Goal: Consume media (video, audio)

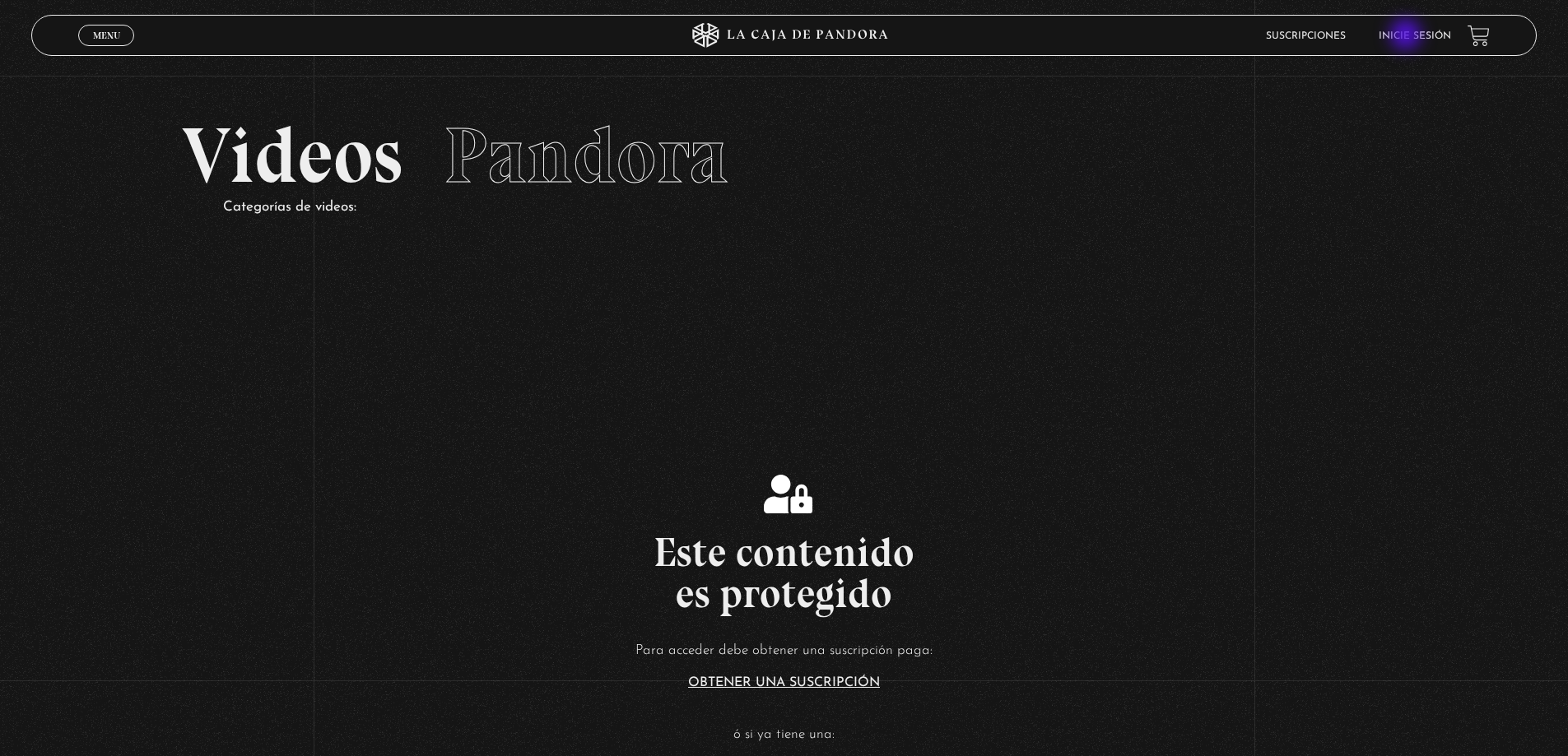
click at [1414, 36] on link "Inicie sesión" at bounding box center [1414, 36] width 73 height 10
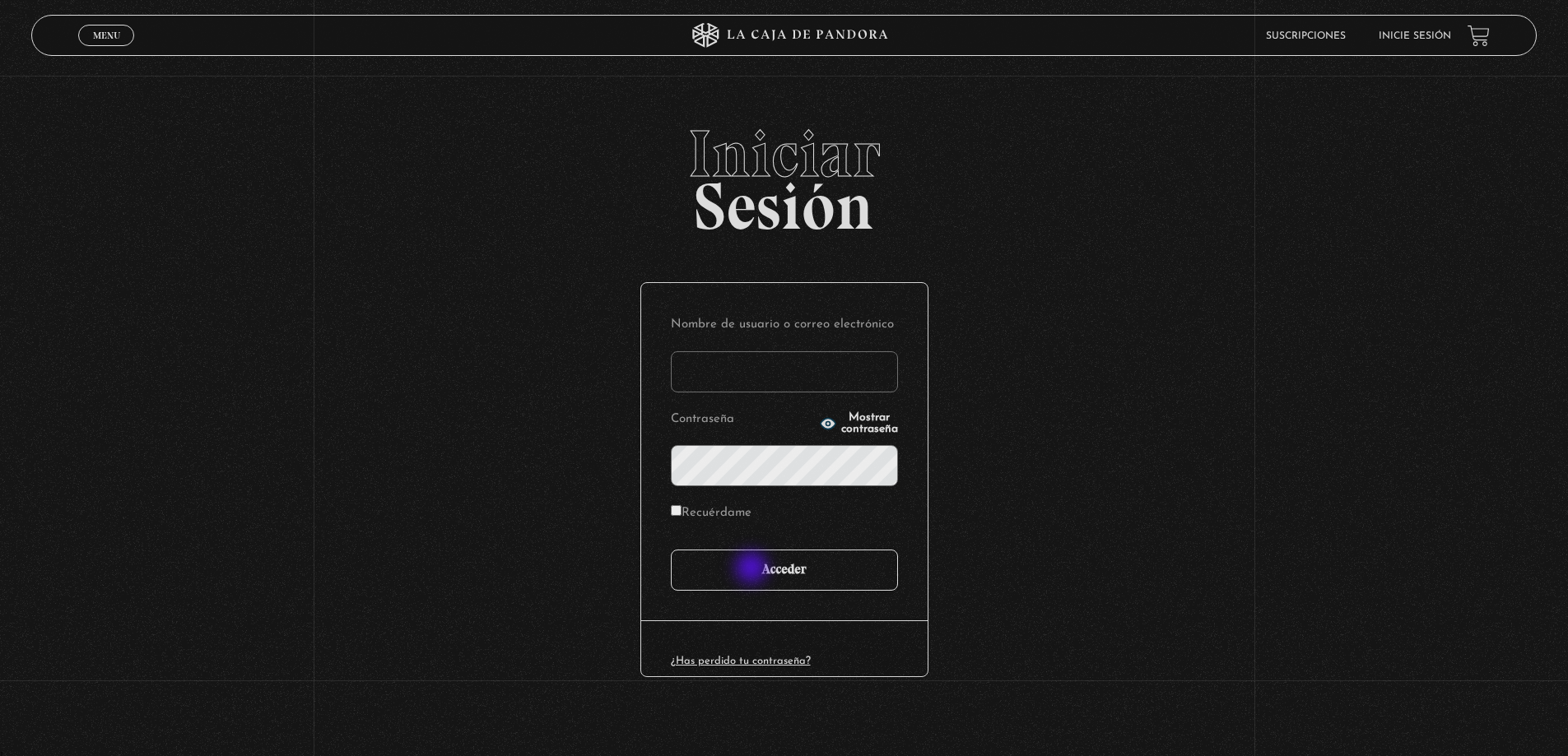
type input "mike"
click at [754, 568] on input "Acceder" at bounding box center [784, 570] width 227 height 41
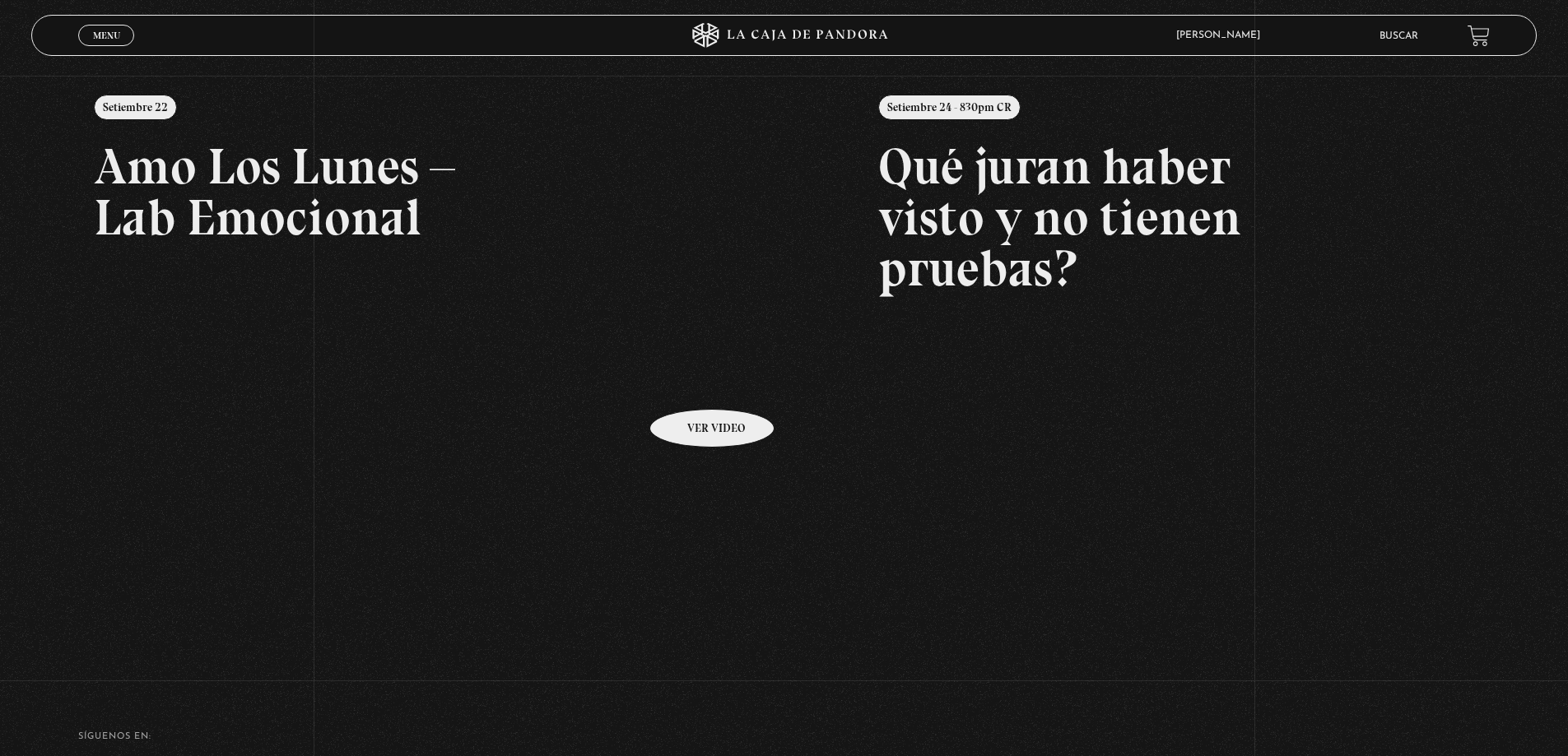
scroll to position [28, 0]
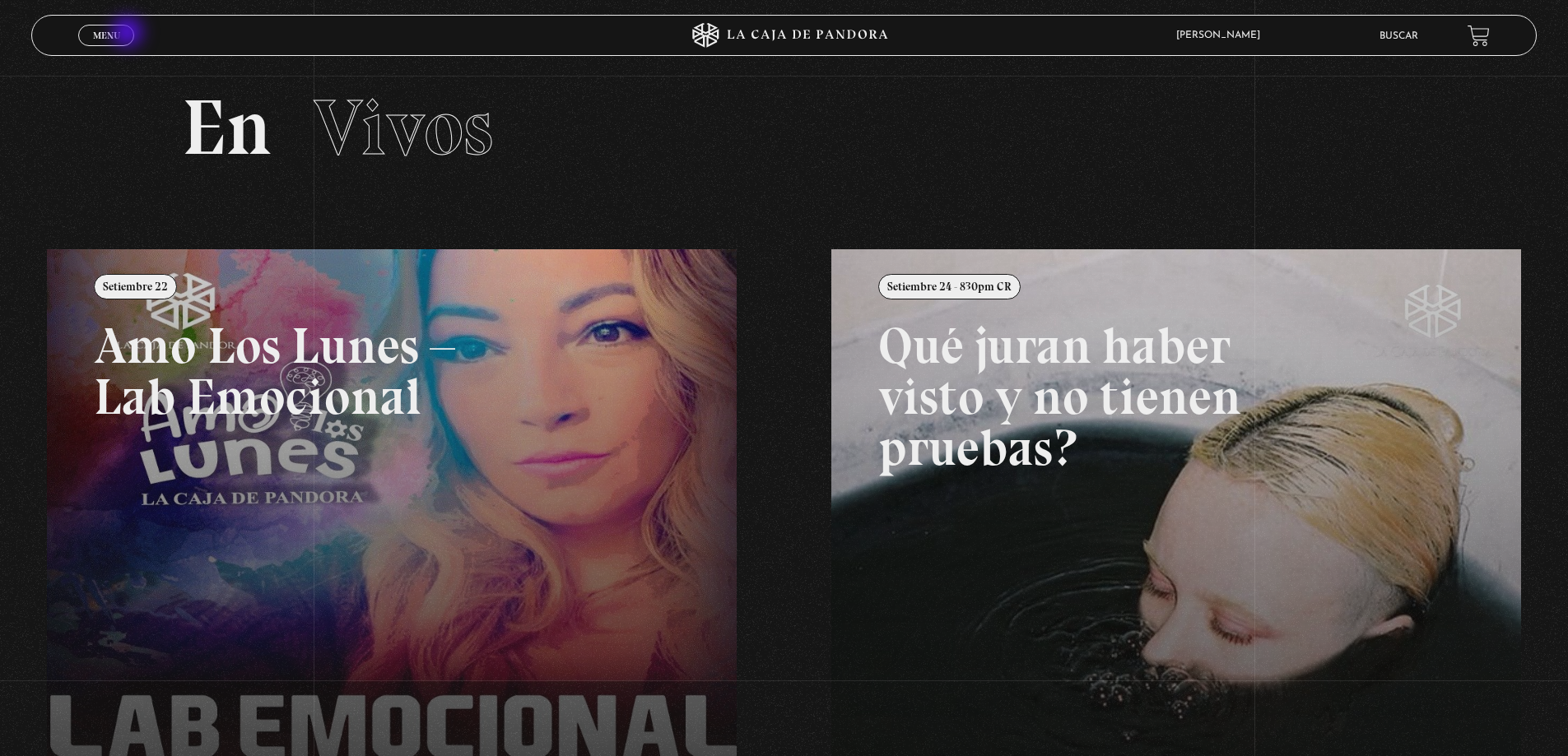
click at [129, 34] on link "Menu Cerrar" at bounding box center [106, 35] width 56 height 22
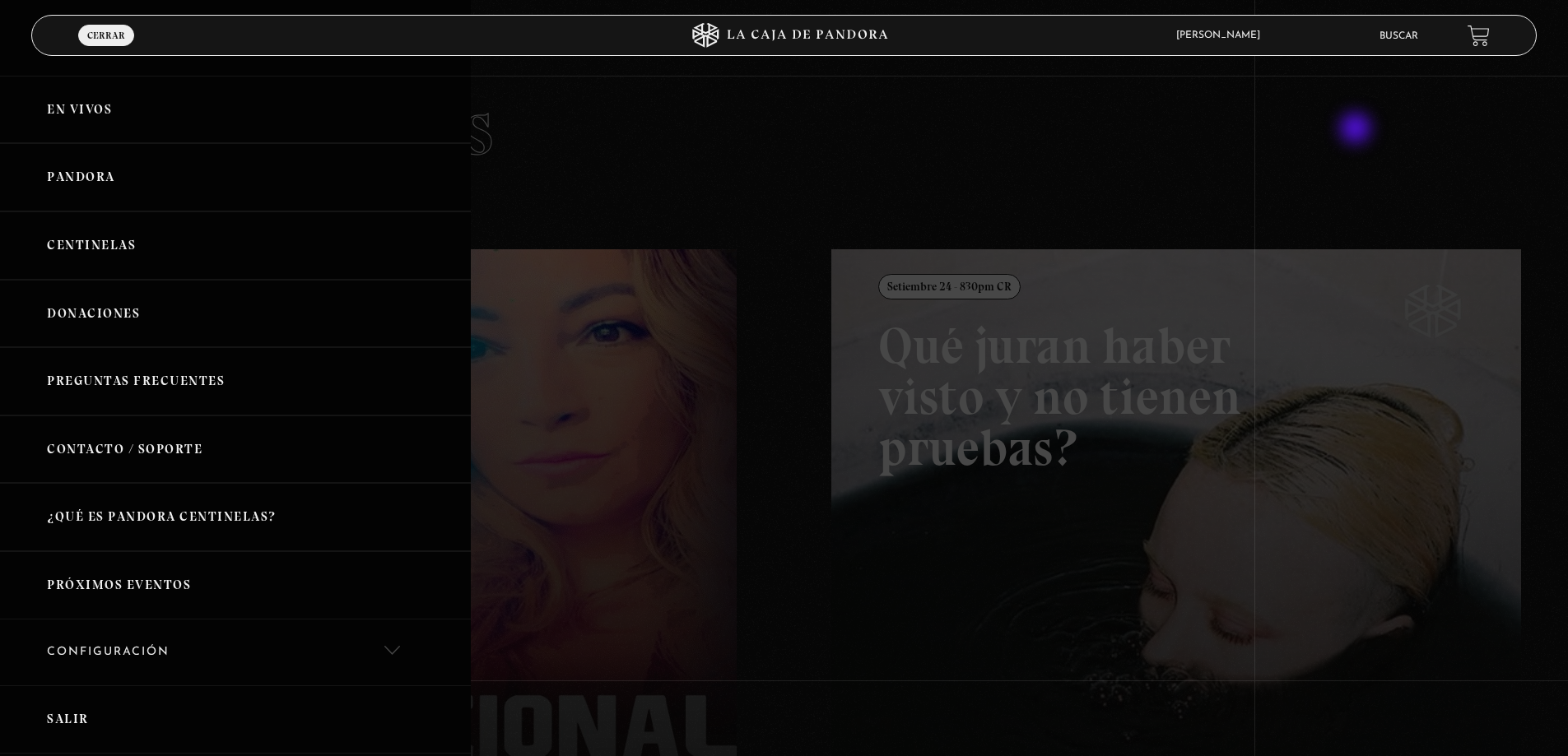
click at [1358, 130] on div at bounding box center [784, 378] width 1568 height 756
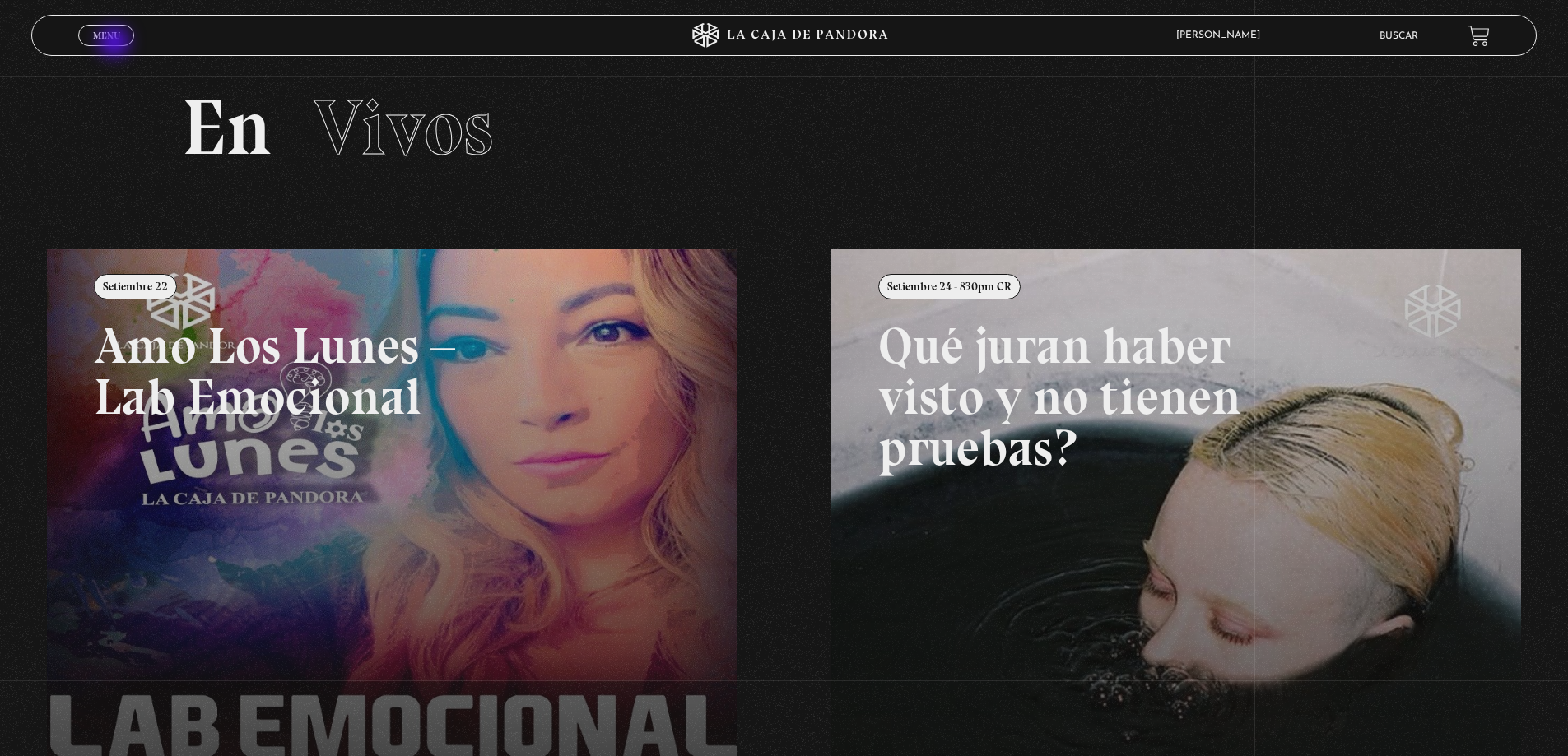
click at [113, 43] on link "Menu Cerrar" at bounding box center [106, 35] width 56 height 22
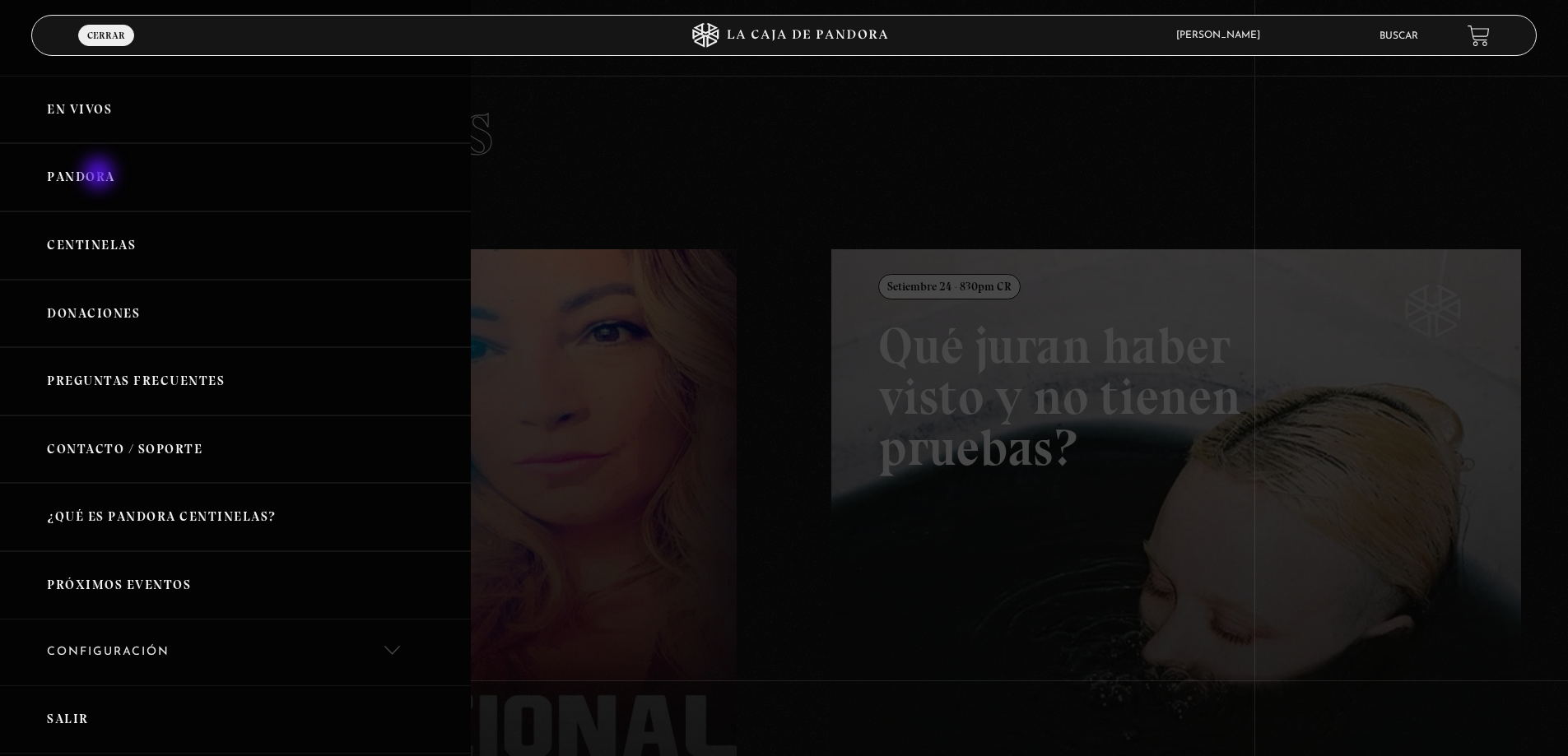
click at [100, 175] on link "Pandora" at bounding box center [235, 177] width 471 height 68
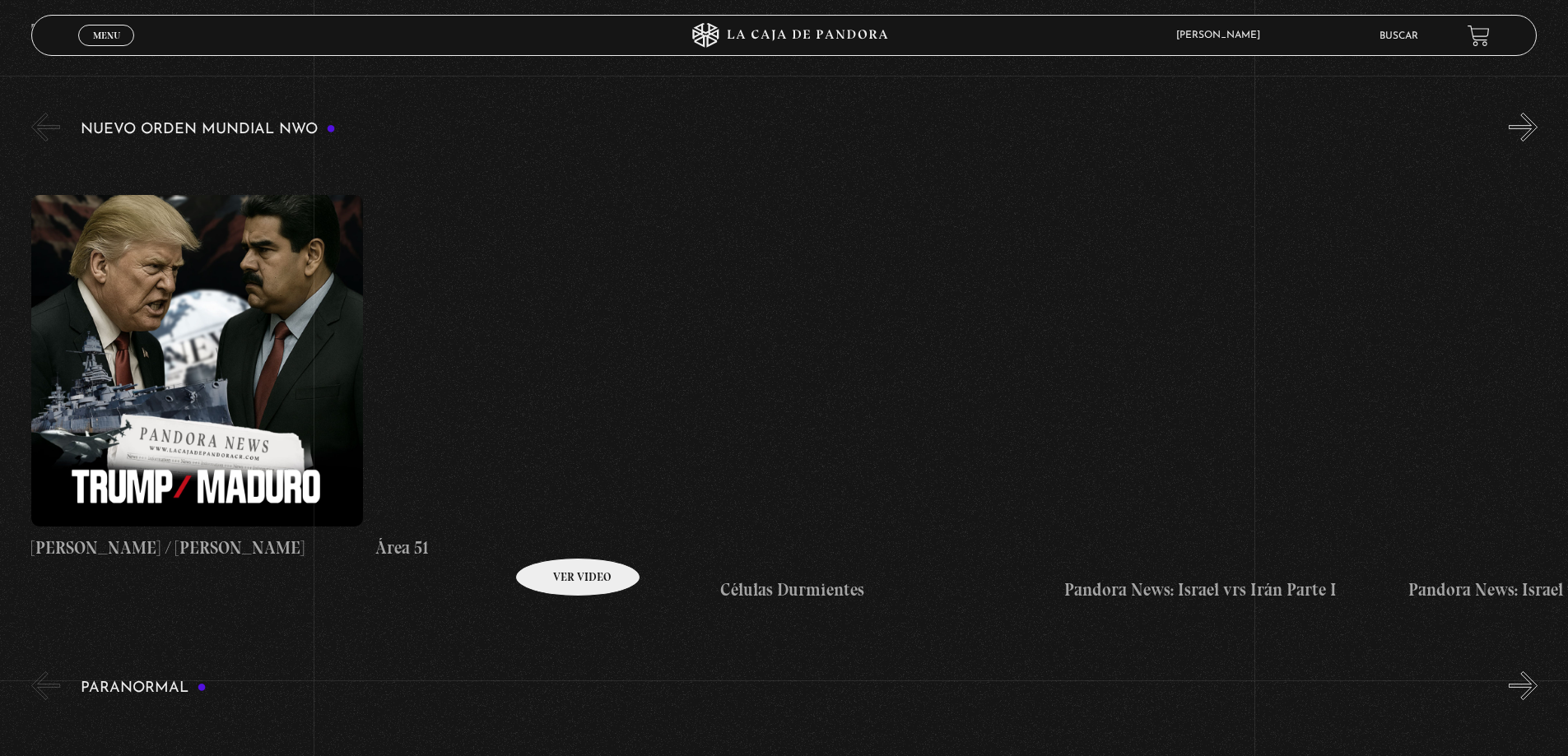
scroll to position [1152, 0]
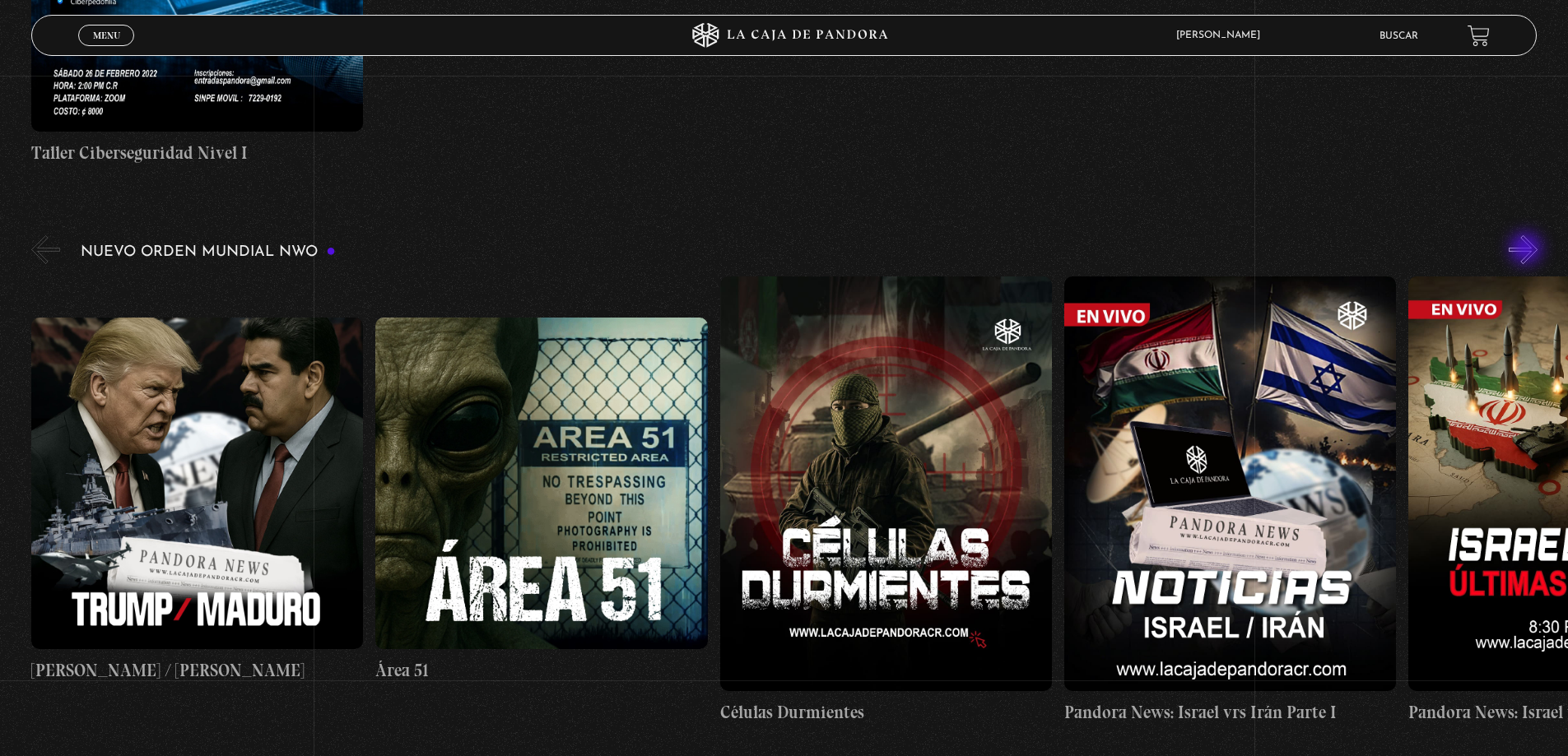
click at [1528, 251] on button "»" at bounding box center [1523, 250] width 29 height 29
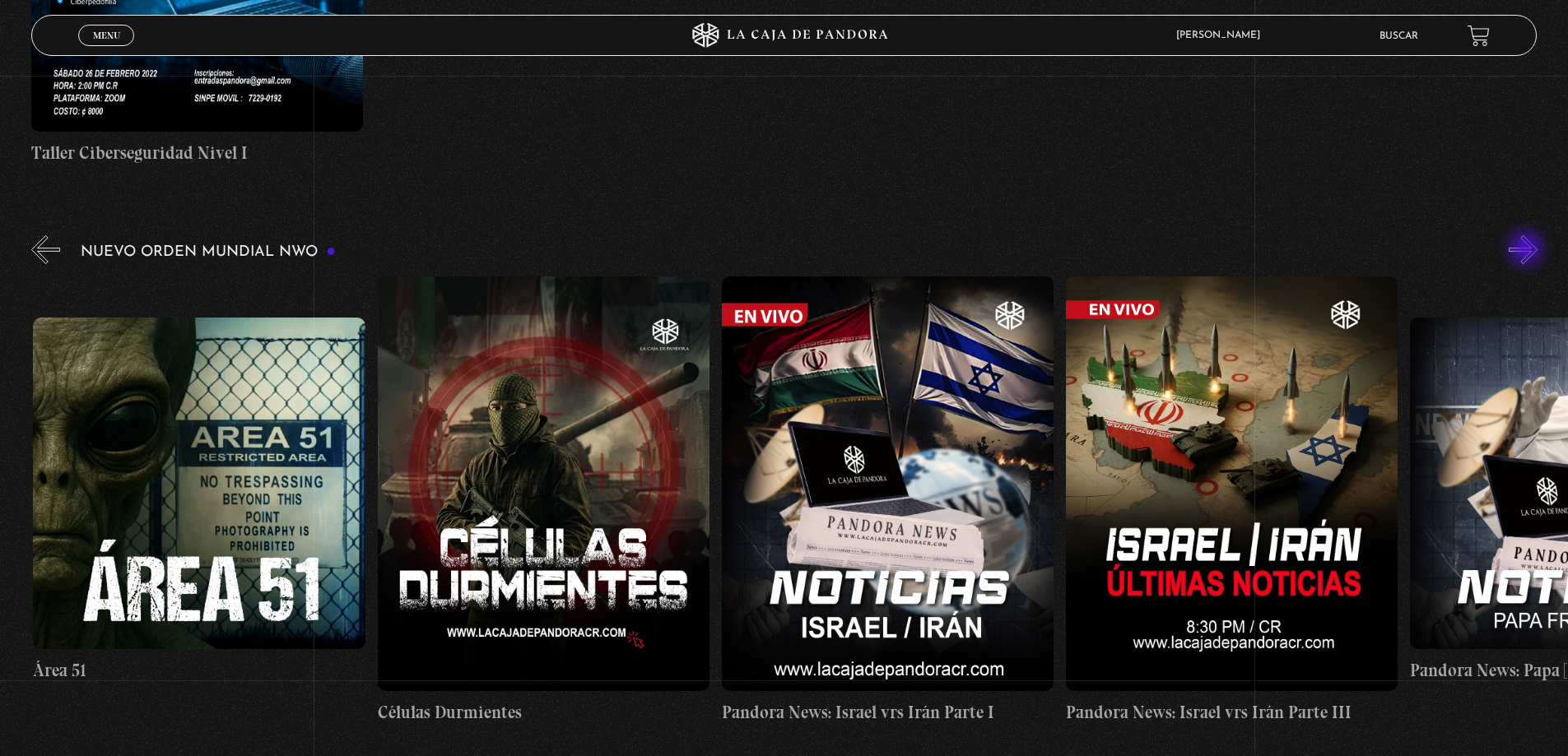
click at [1528, 251] on button "»" at bounding box center [1523, 250] width 29 height 29
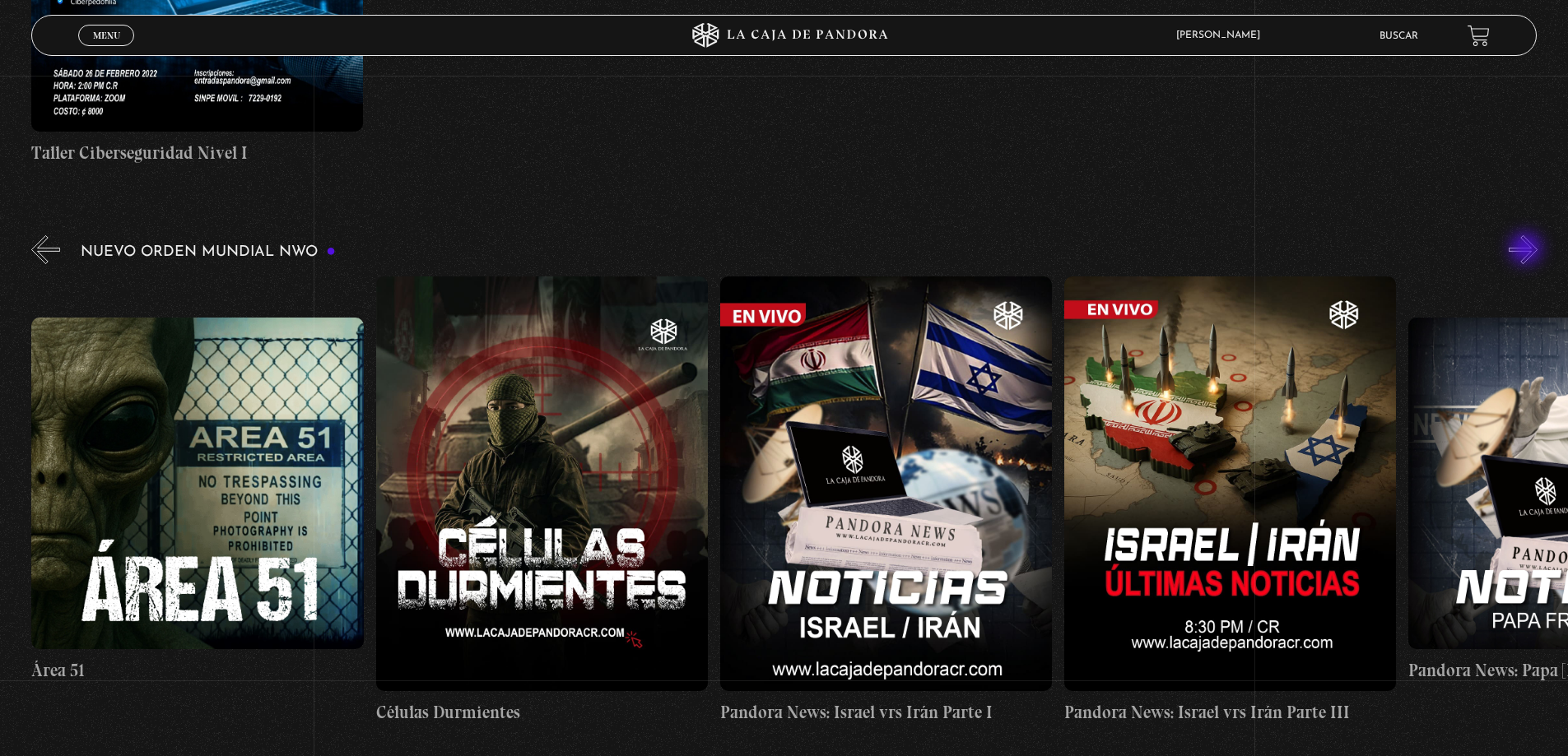
click at [1528, 251] on button "»" at bounding box center [1523, 250] width 29 height 29
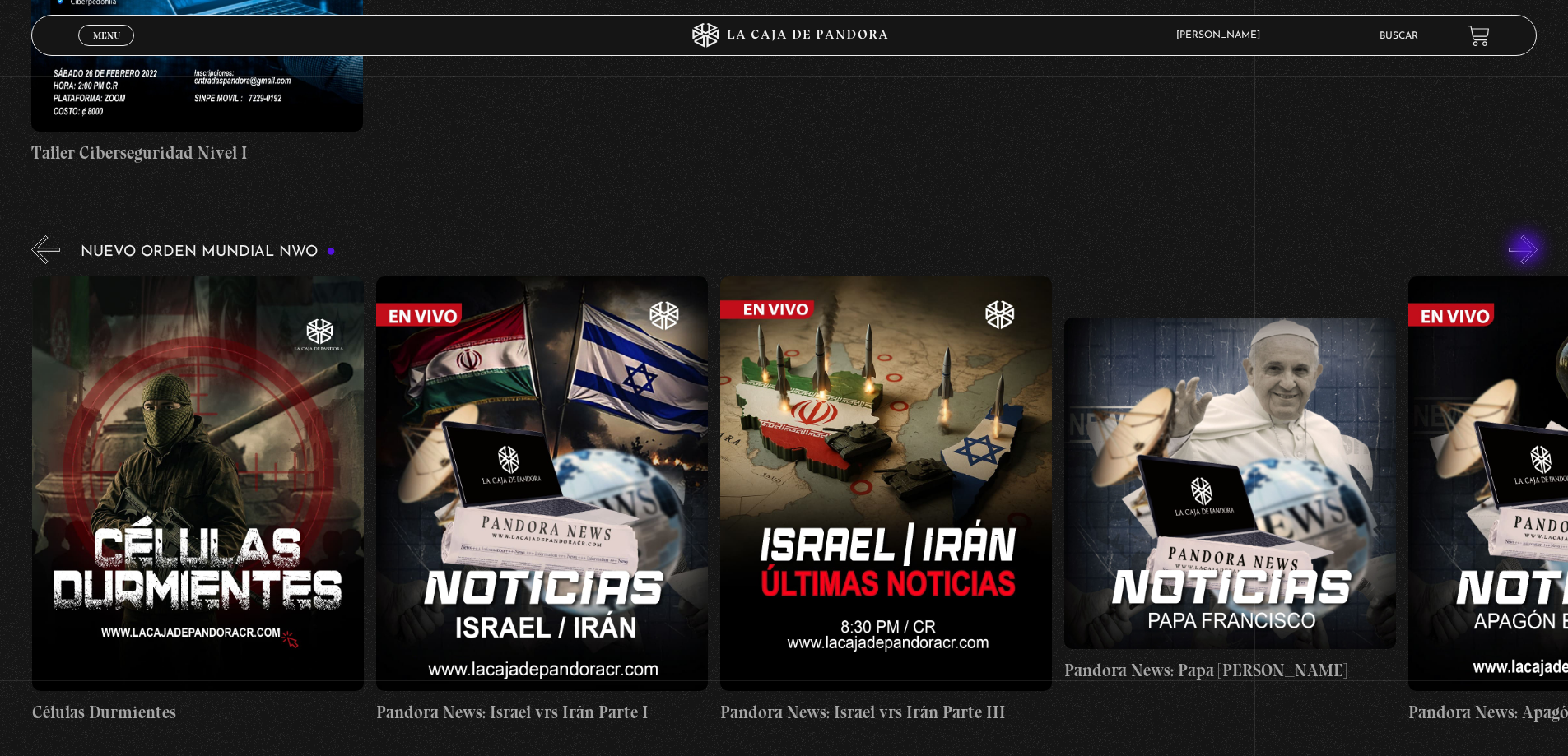
click at [1528, 251] on button "»" at bounding box center [1523, 250] width 29 height 29
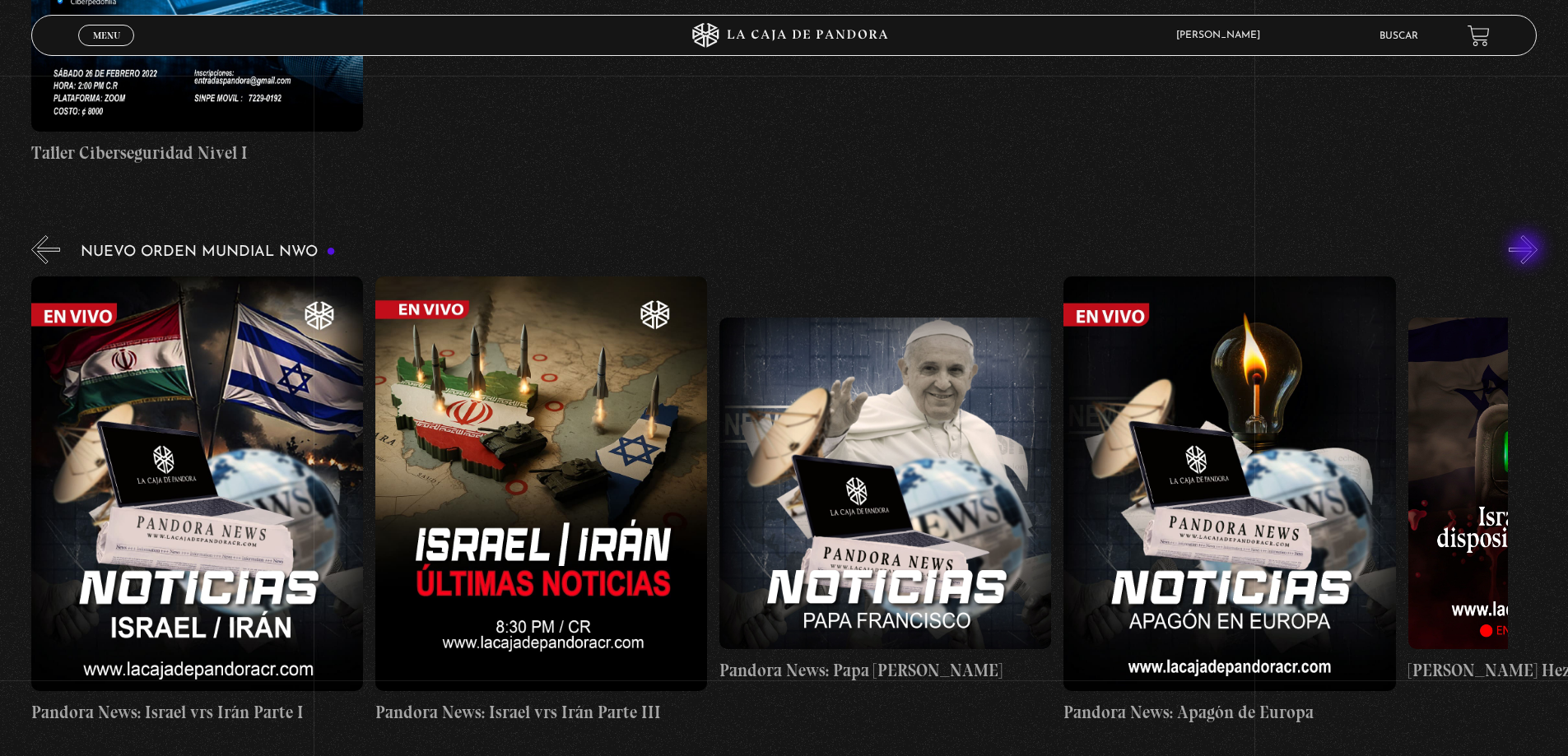
click at [1528, 251] on button "»" at bounding box center [1523, 250] width 29 height 29
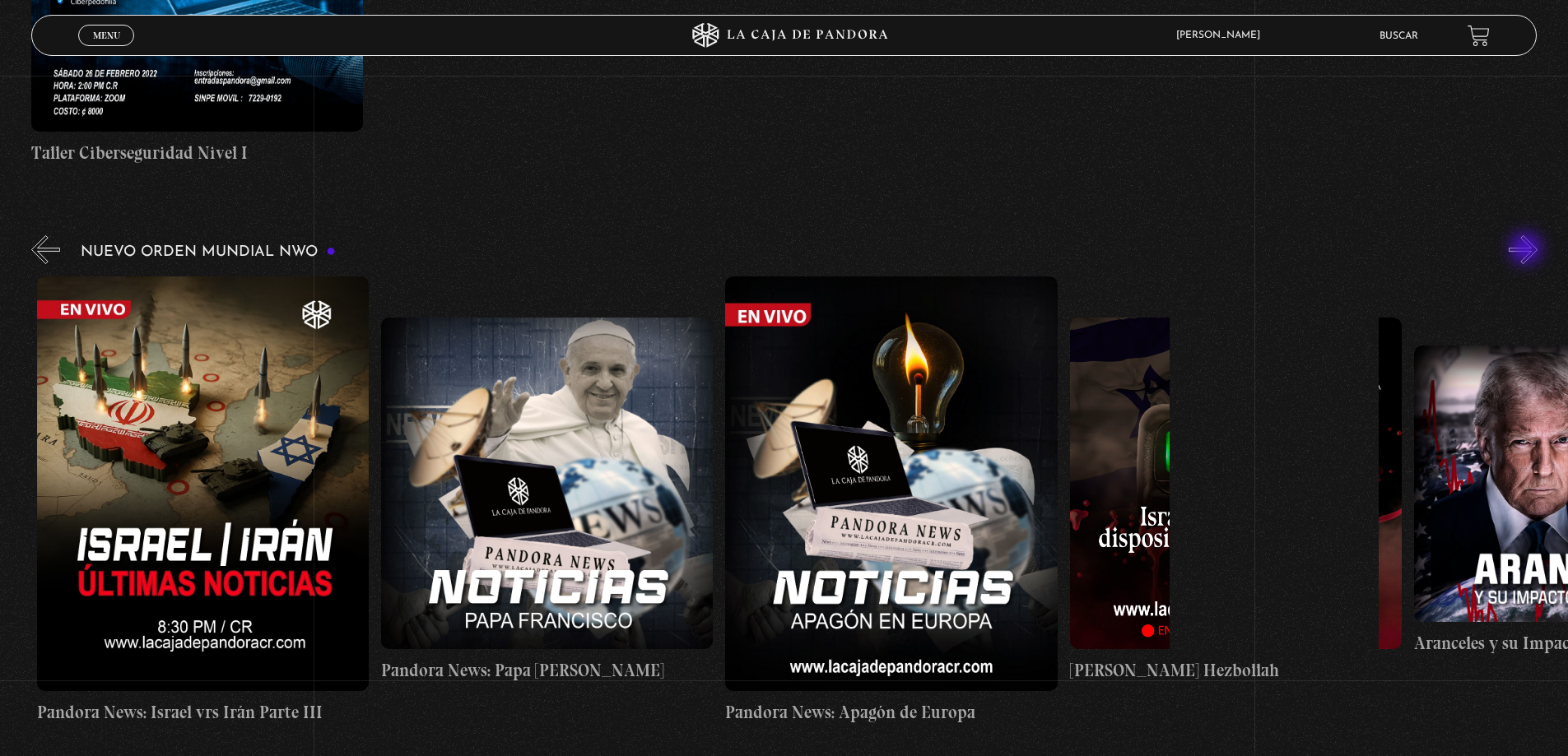
click at [1528, 251] on button "»" at bounding box center [1523, 250] width 29 height 29
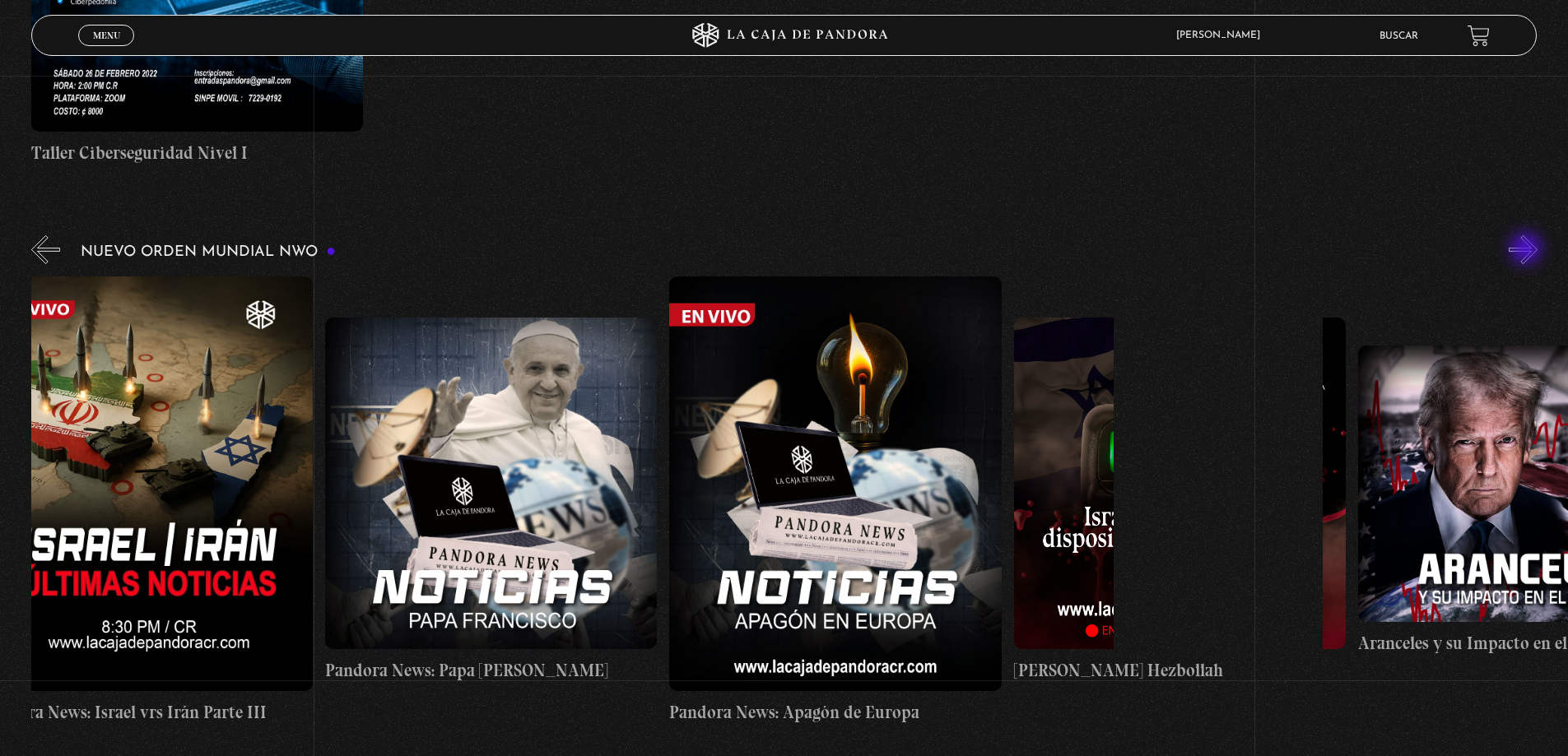
click at [1528, 251] on button "»" at bounding box center [1523, 250] width 29 height 29
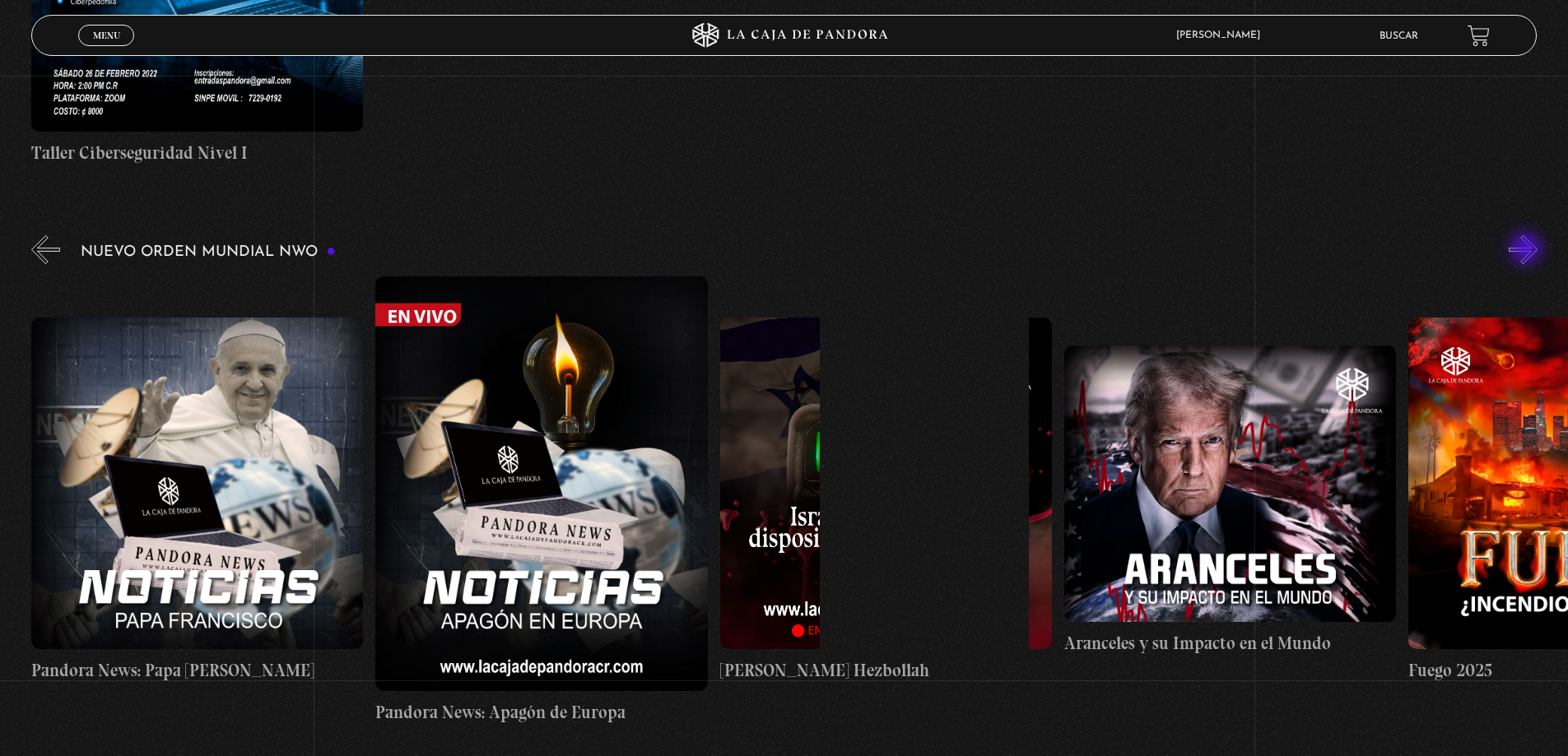
click at [1528, 251] on button "»" at bounding box center [1523, 250] width 29 height 29
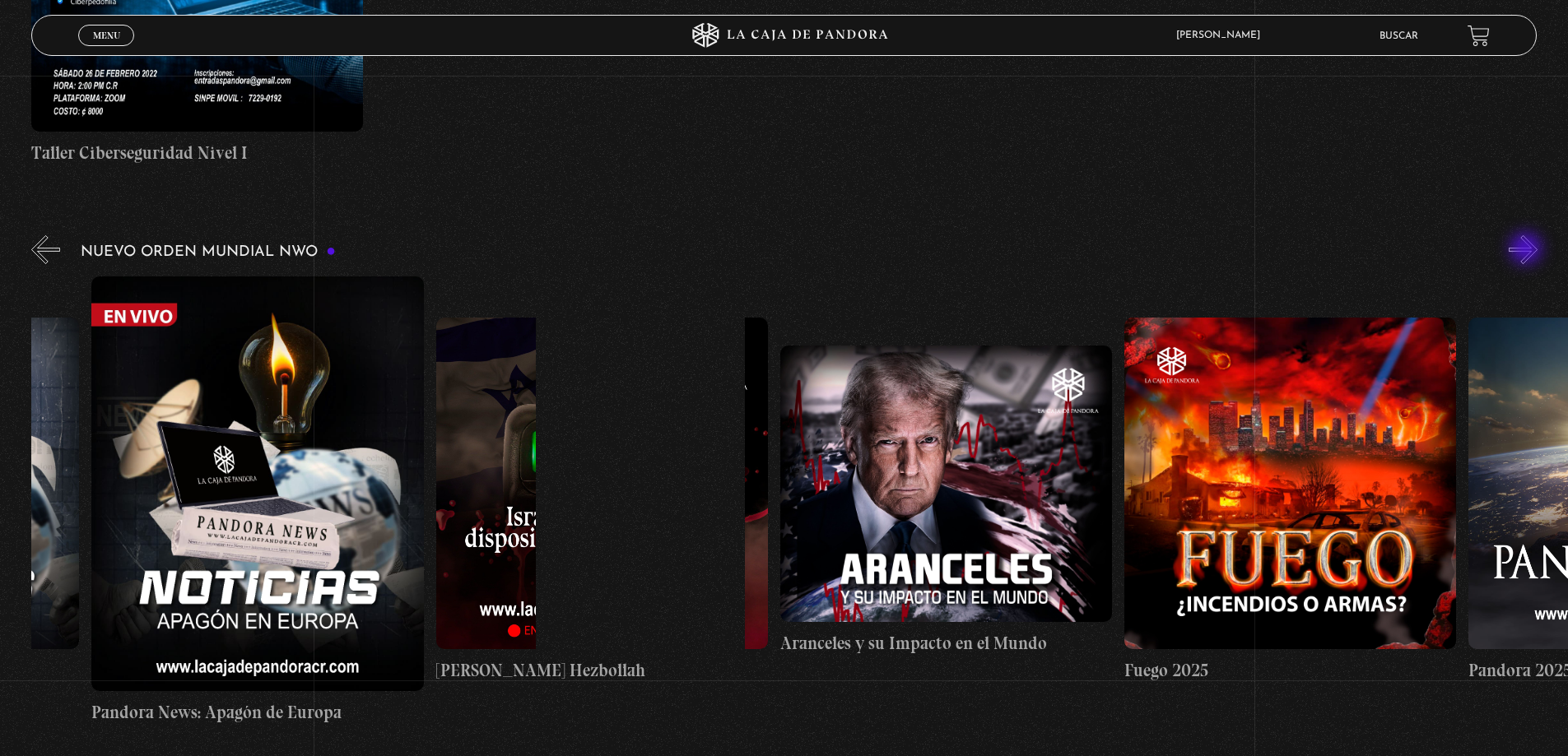
click at [1528, 251] on button "»" at bounding box center [1523, 250] width 29 height 29
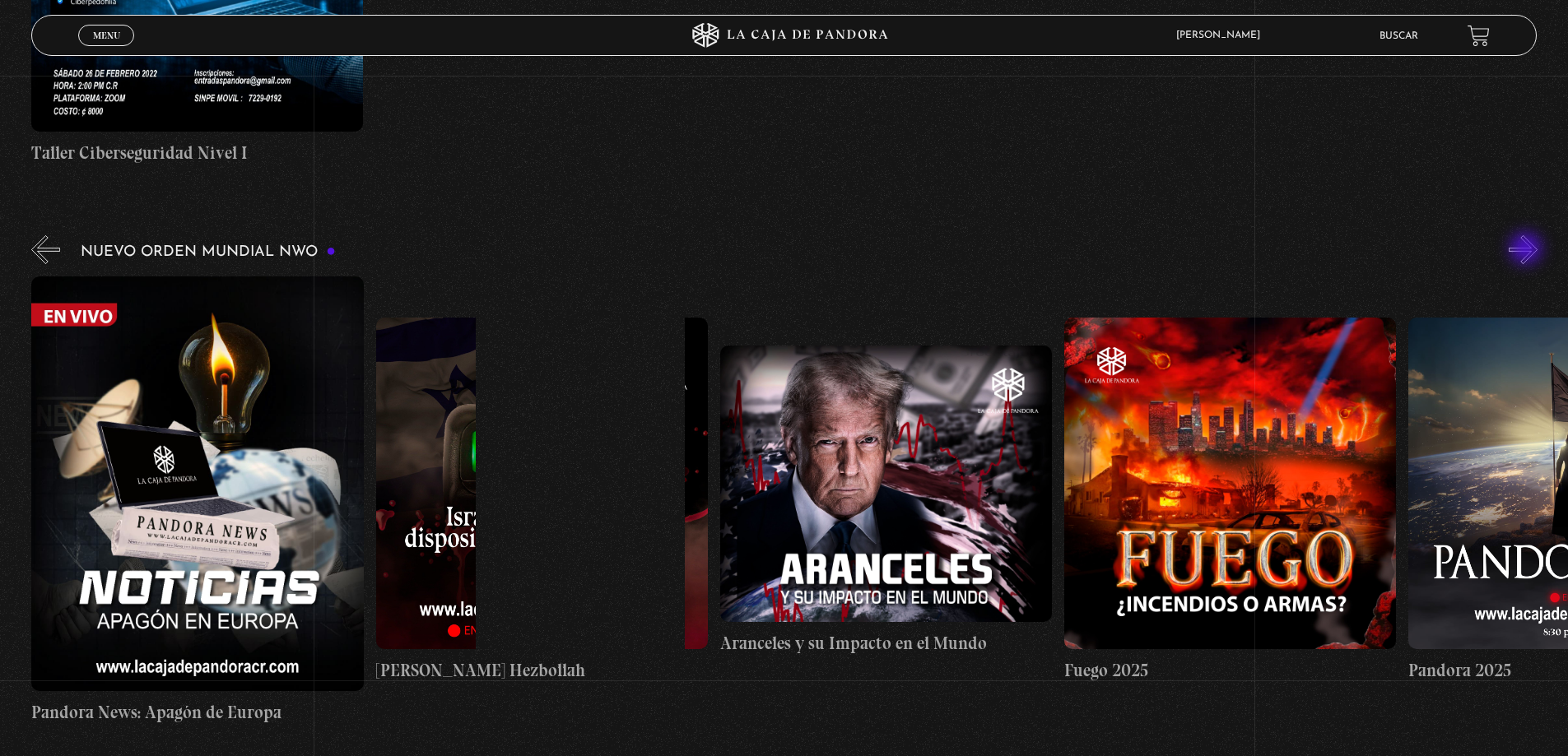
click at [1528, 251] on button "»" at bounding box center [1523, 250] width 29 height 29
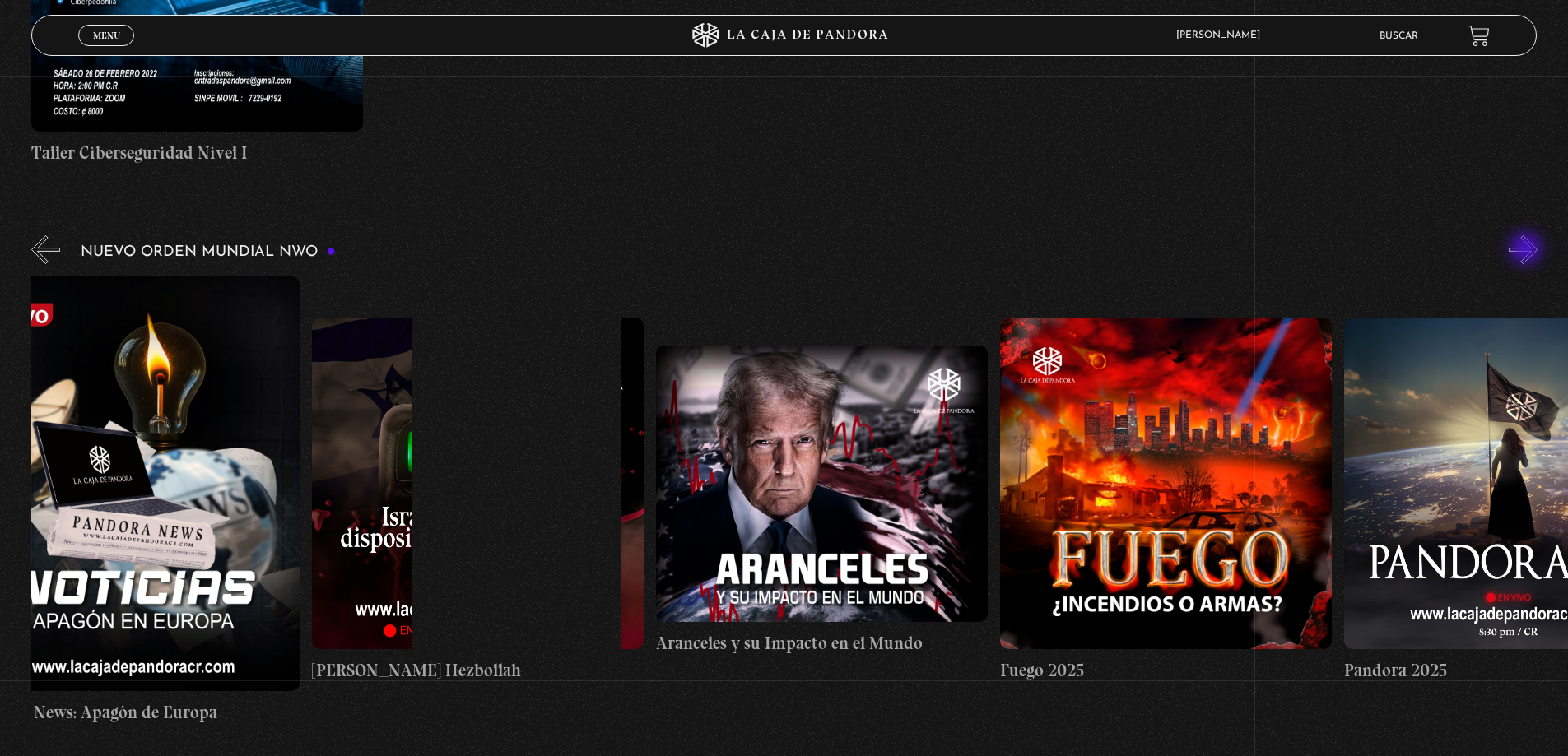
click at [1528, 251] on button "»" at bounding box center [1523, 250] width 29 height 29
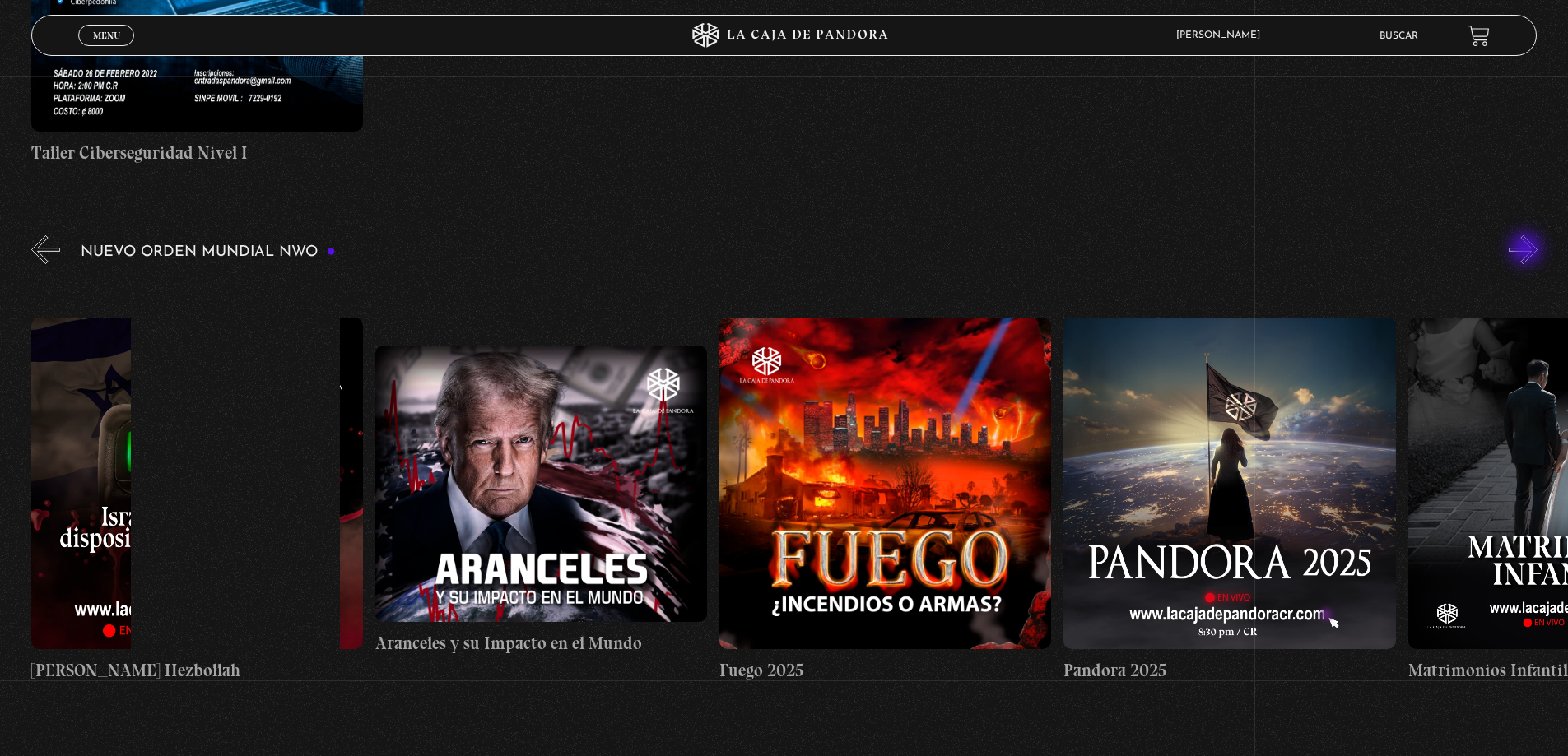
click at [1528, 251] on button "»" at bounding box center [1523, 250] width 29 height 29
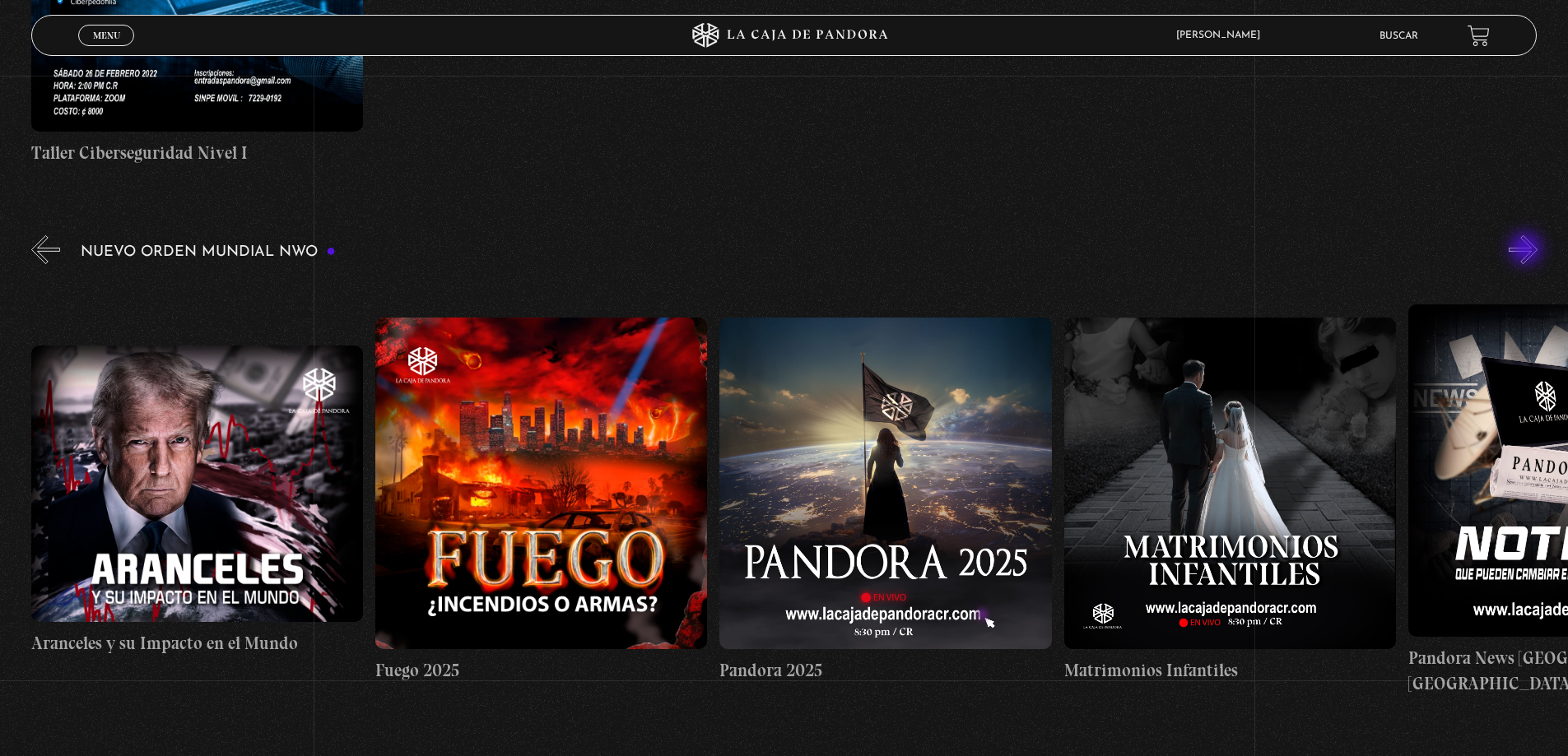
click at [1528, 251] on button "»" at bounding box center [1523, 250] width 29 height 29
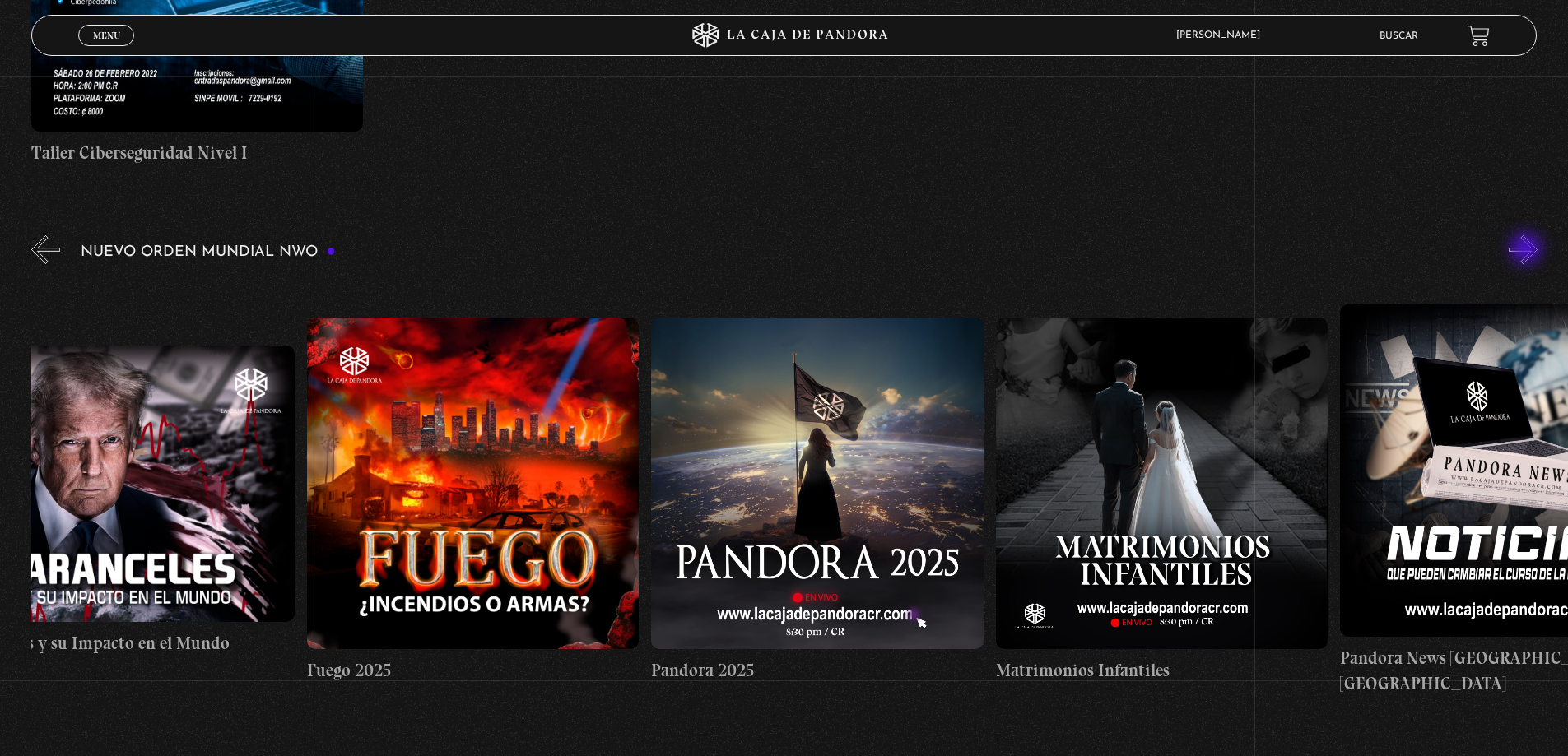
click at [1528, 251] on button "»" at bounding box center [1523, 250] width 29 height 29
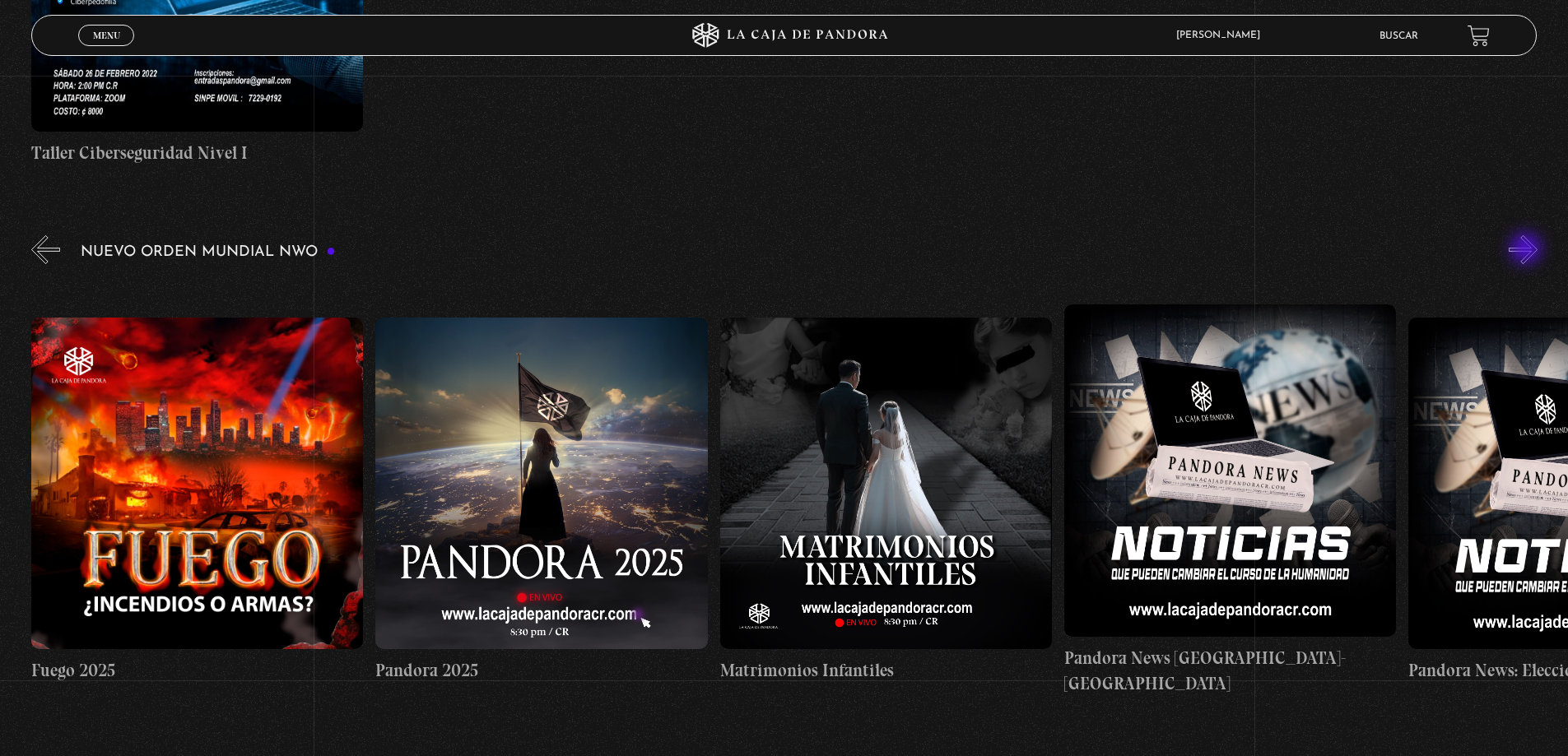
click at [1528, 251] on button "»" at bounding box center [1523, 250] width 29 height 29
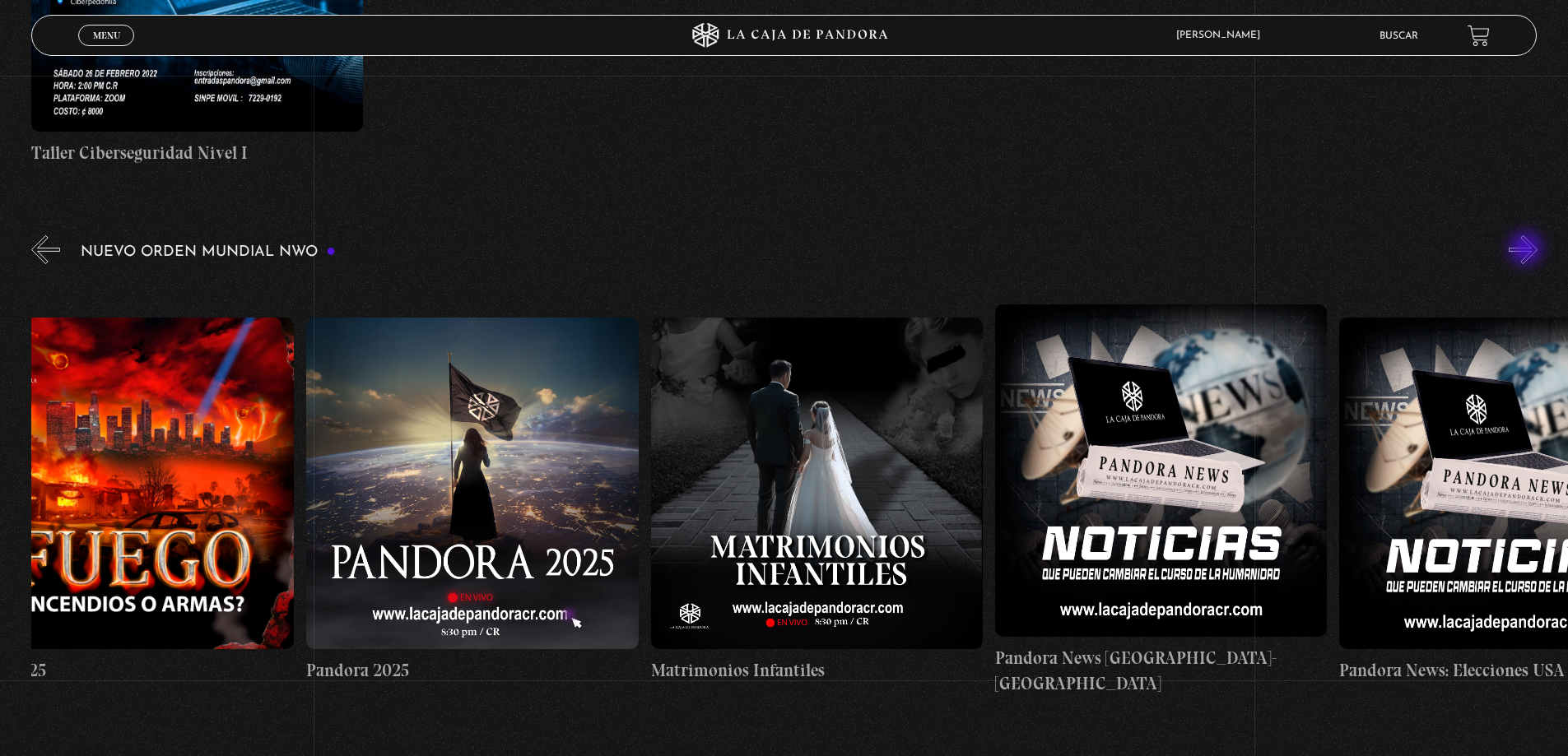
click at [1528, 251] on button "»" at bounding box center [1523, 250] width 29 height 29
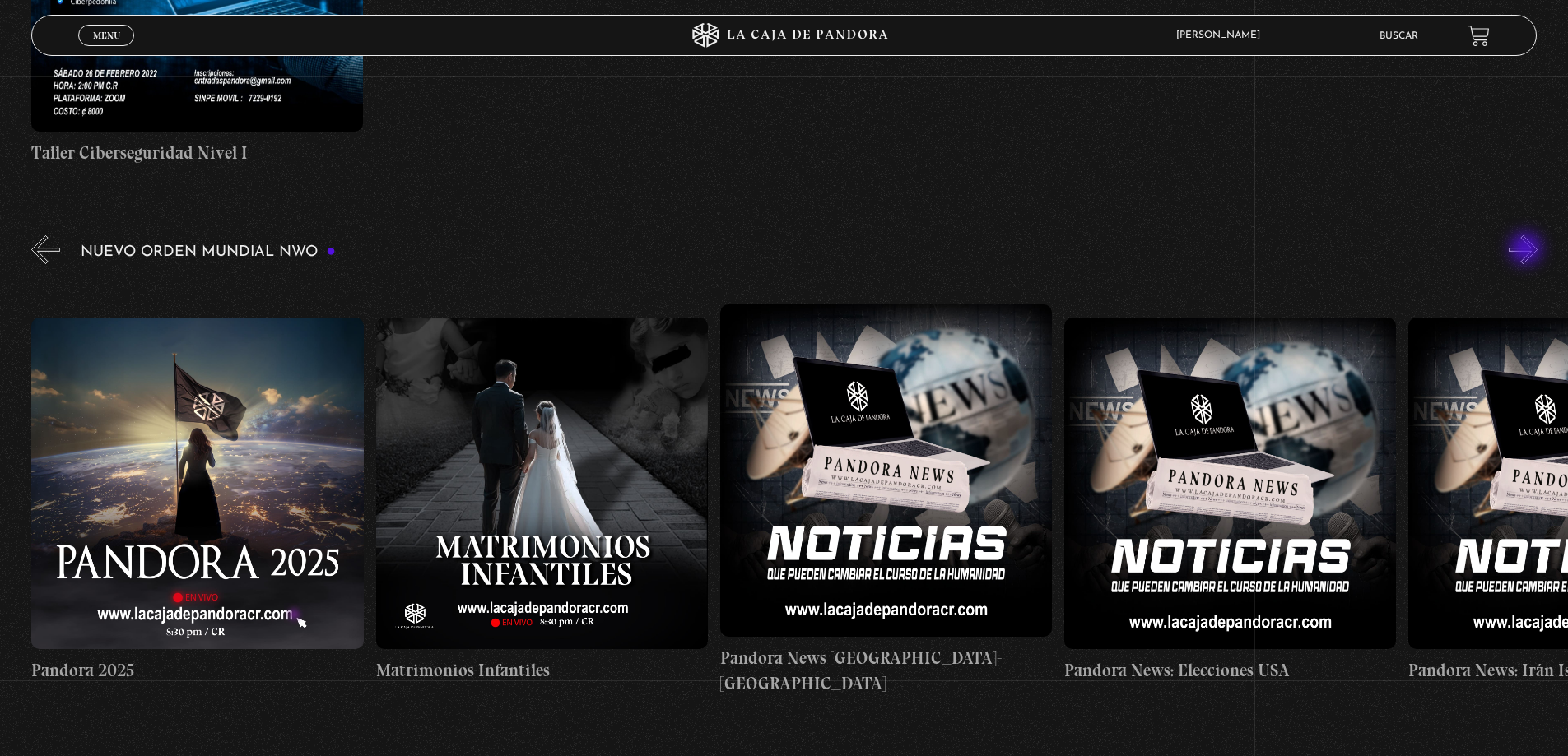
click at [1528, 251] on button "»" at bounding box center [1523, 250] width 29 height 29
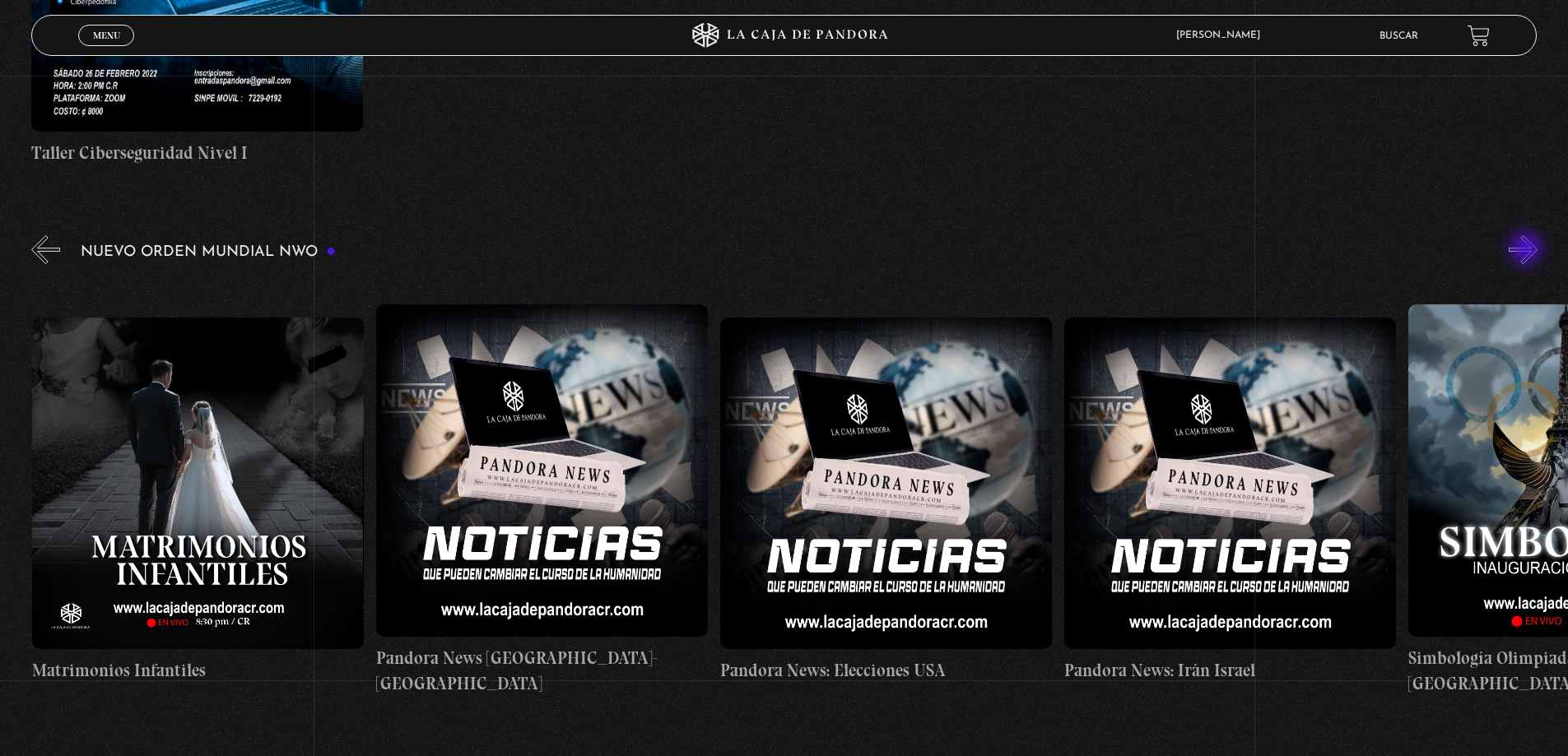
click at [1528, 251] on button "»" at bounding box center [1523, 250] width 29 height 29
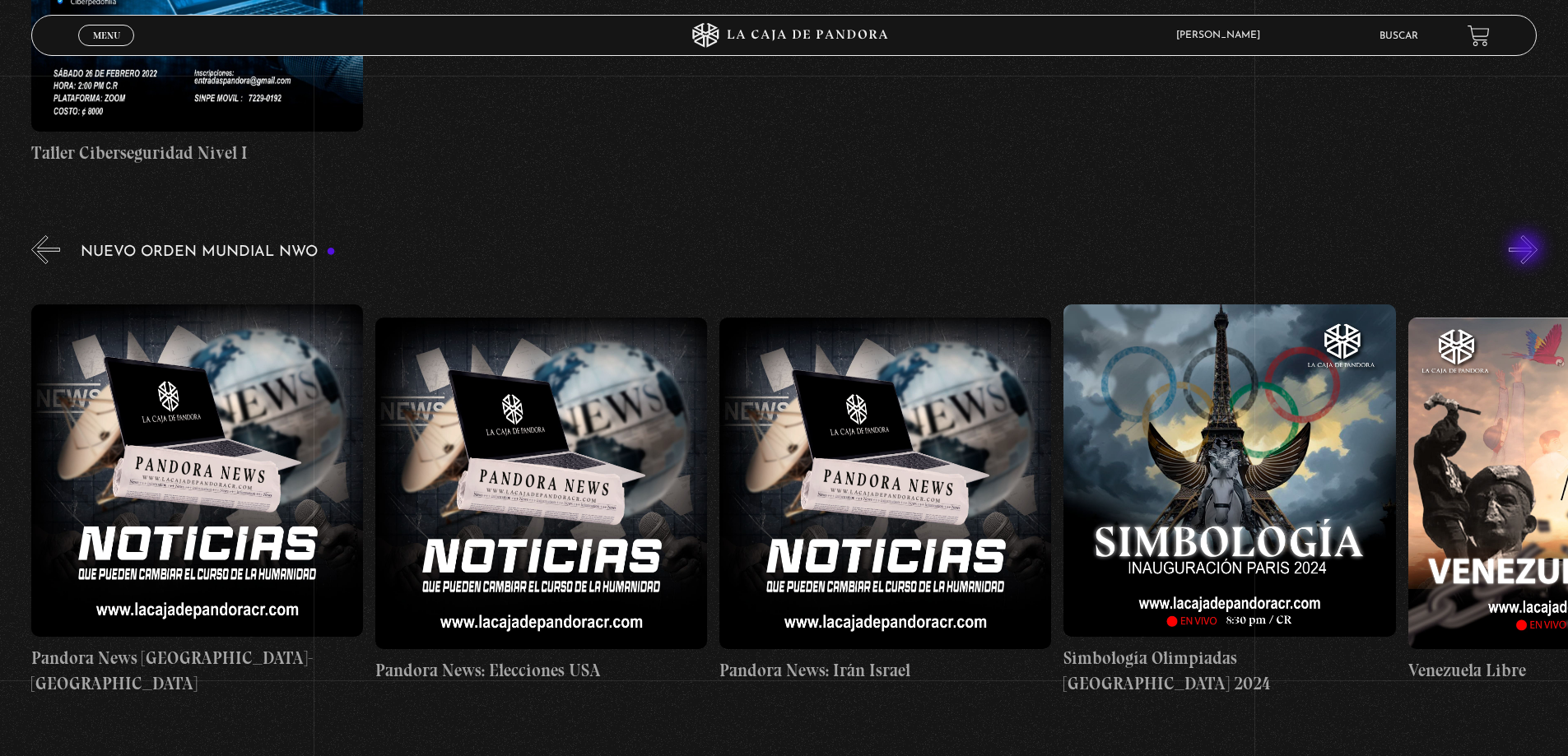
click at [1528, 251] on button "»" at bounding box center [1523, 250] width 29 height 29
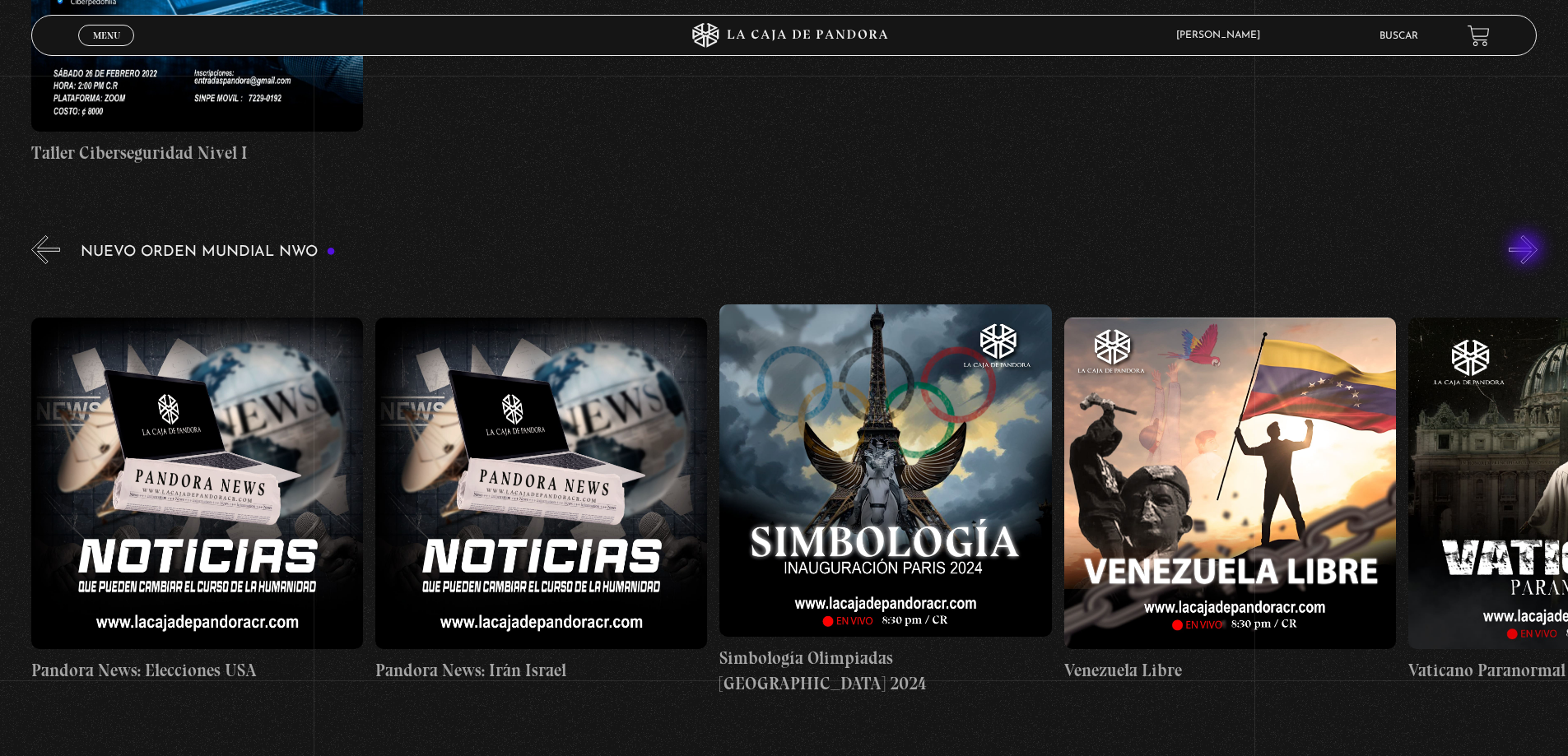
click at [1528, 251] on button "»" at bounding box center [1523, 250] width 29 height 29
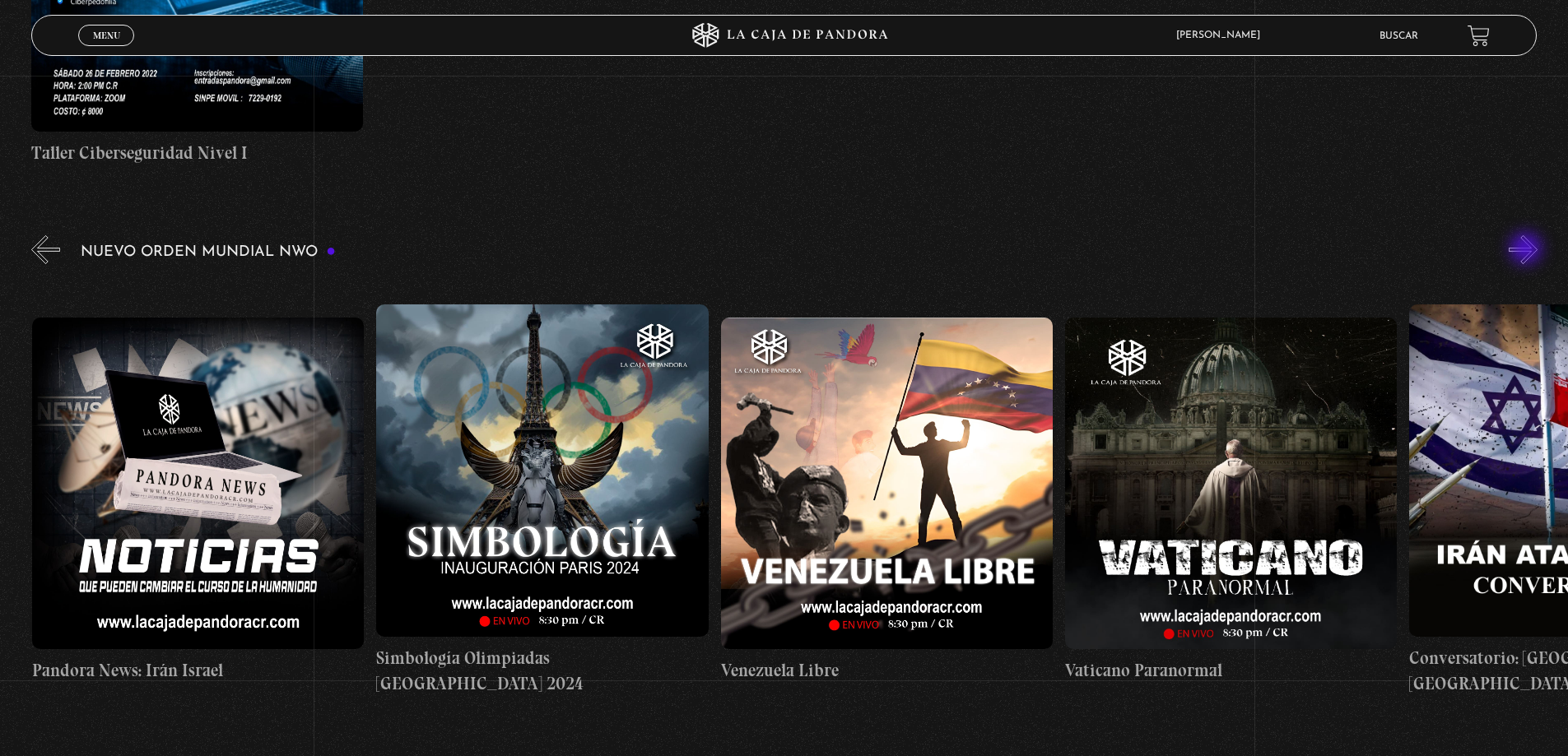
click at [1528, 251] on button "»" at bounding box center [1523, 250] width 29 height 29
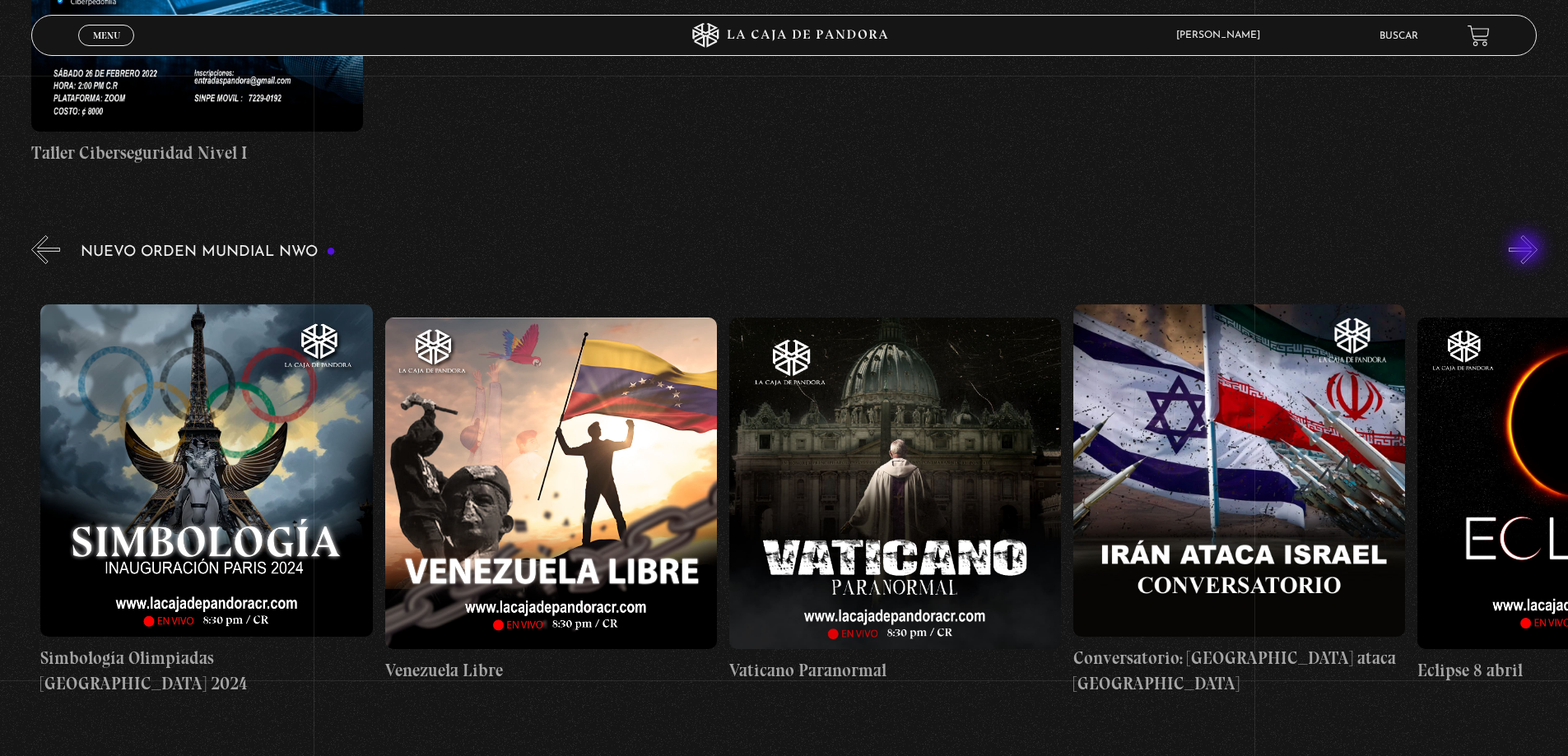
click at [1528, 251] on button "»" at bounding box center [1523, 250] width 29 height 29
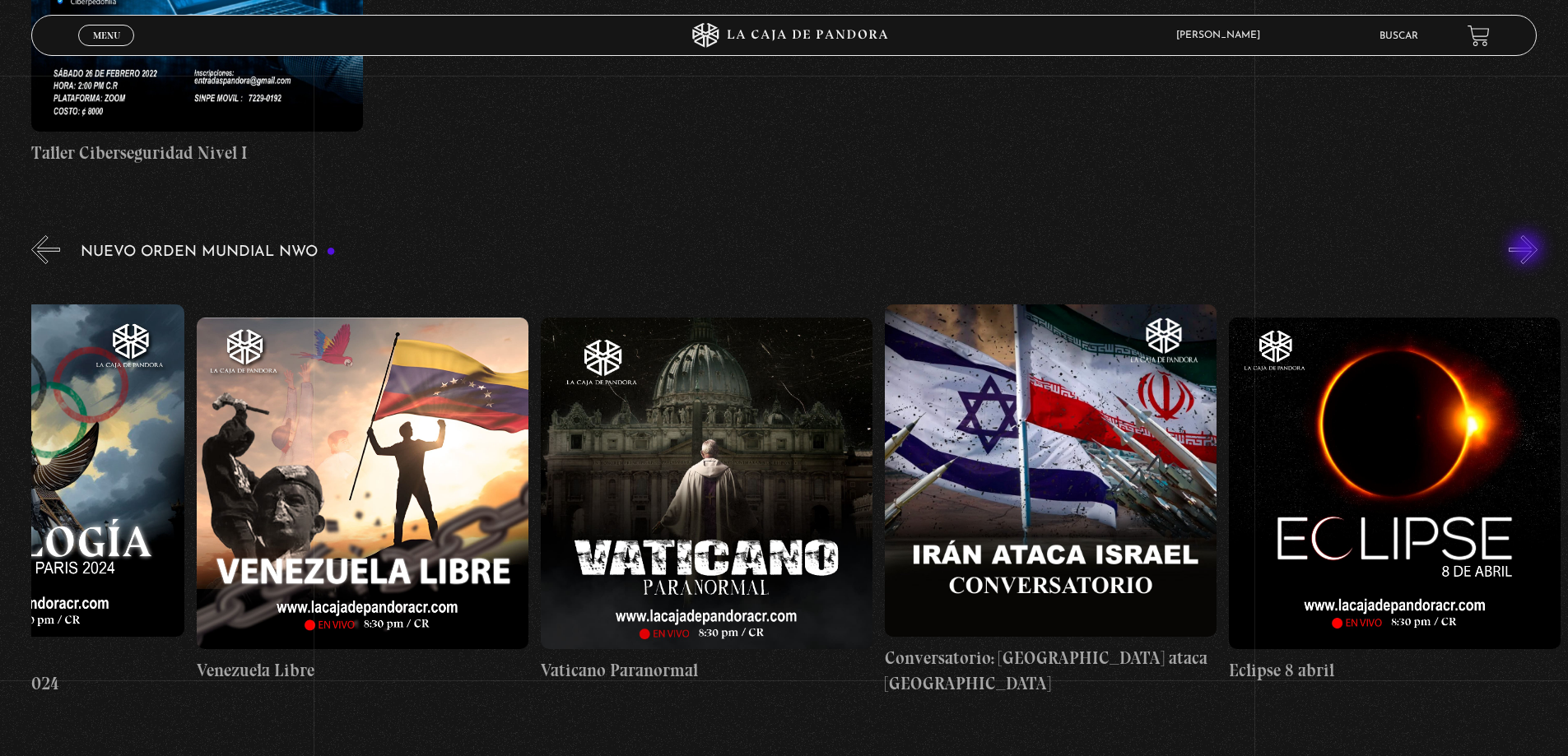
click at [1528, 251] on button "»" at bounding box center [1523, 250] width 29 height 29
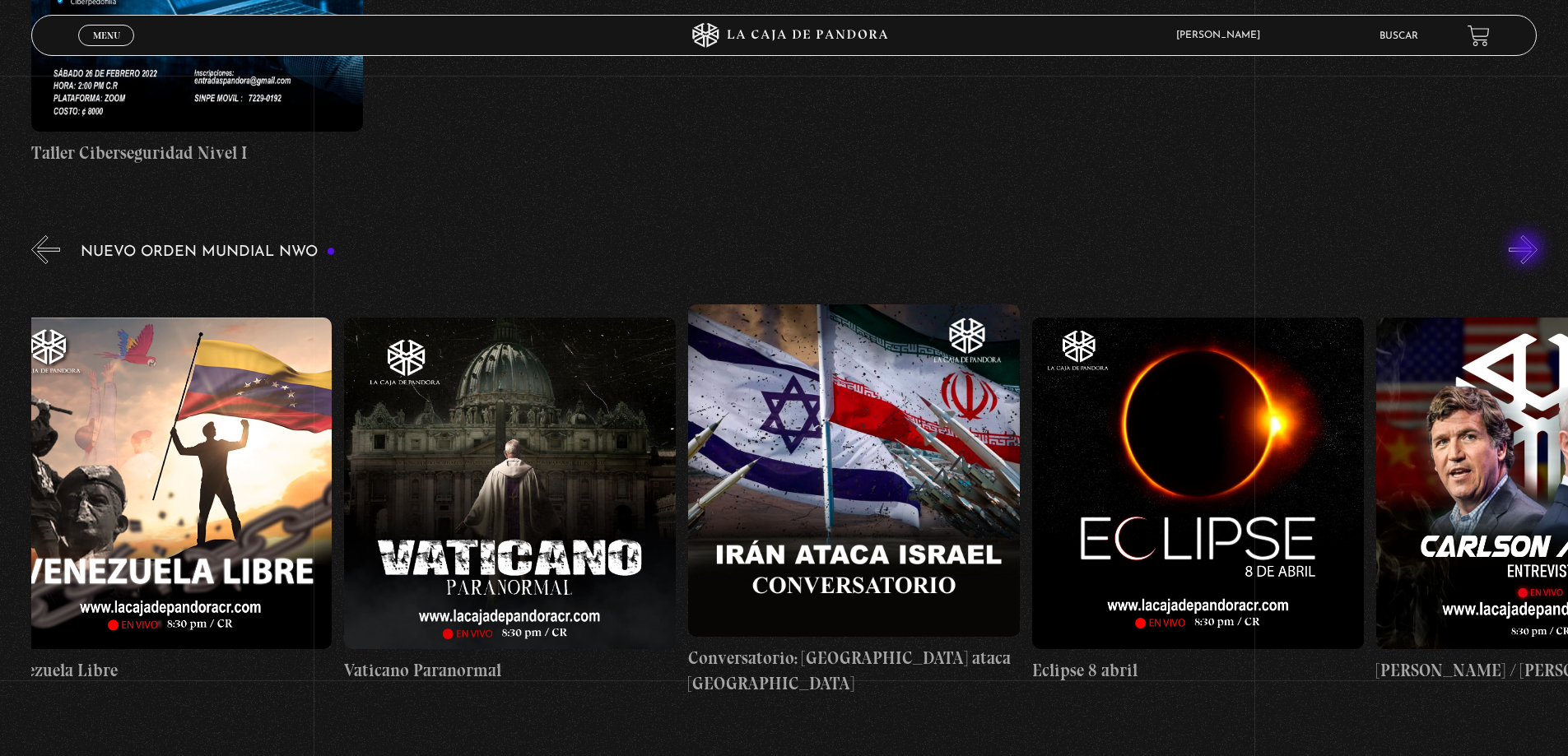
click at [1528, 251] on button "»" at bounding box center [1523, 250] width 29 height 29
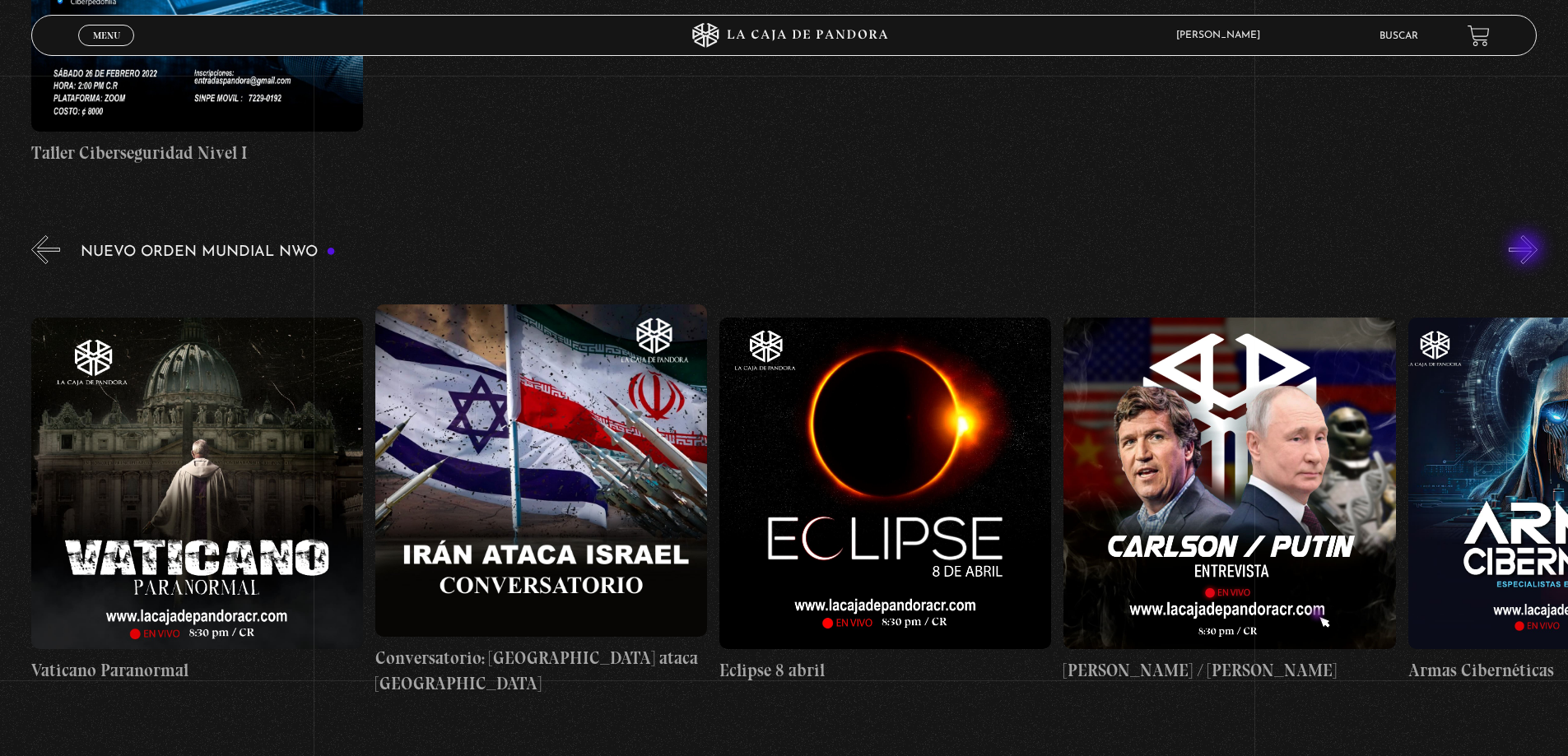
click at [1528, 251] on button "»" at bounding box center [1523, 250] width 29 height 29
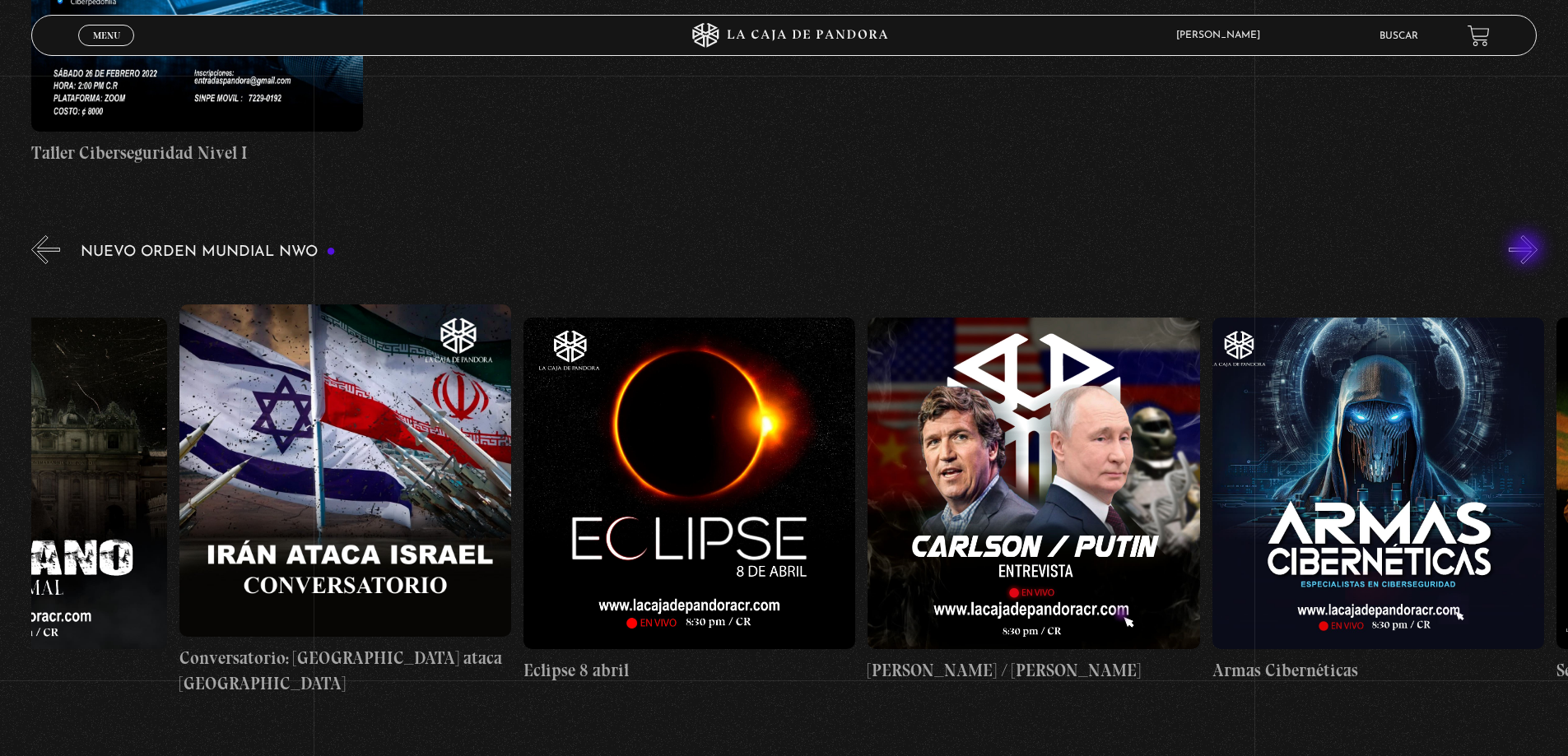
click at [1528, 251] on button "»" at bounding box center [1523, 250] width 29 height 29
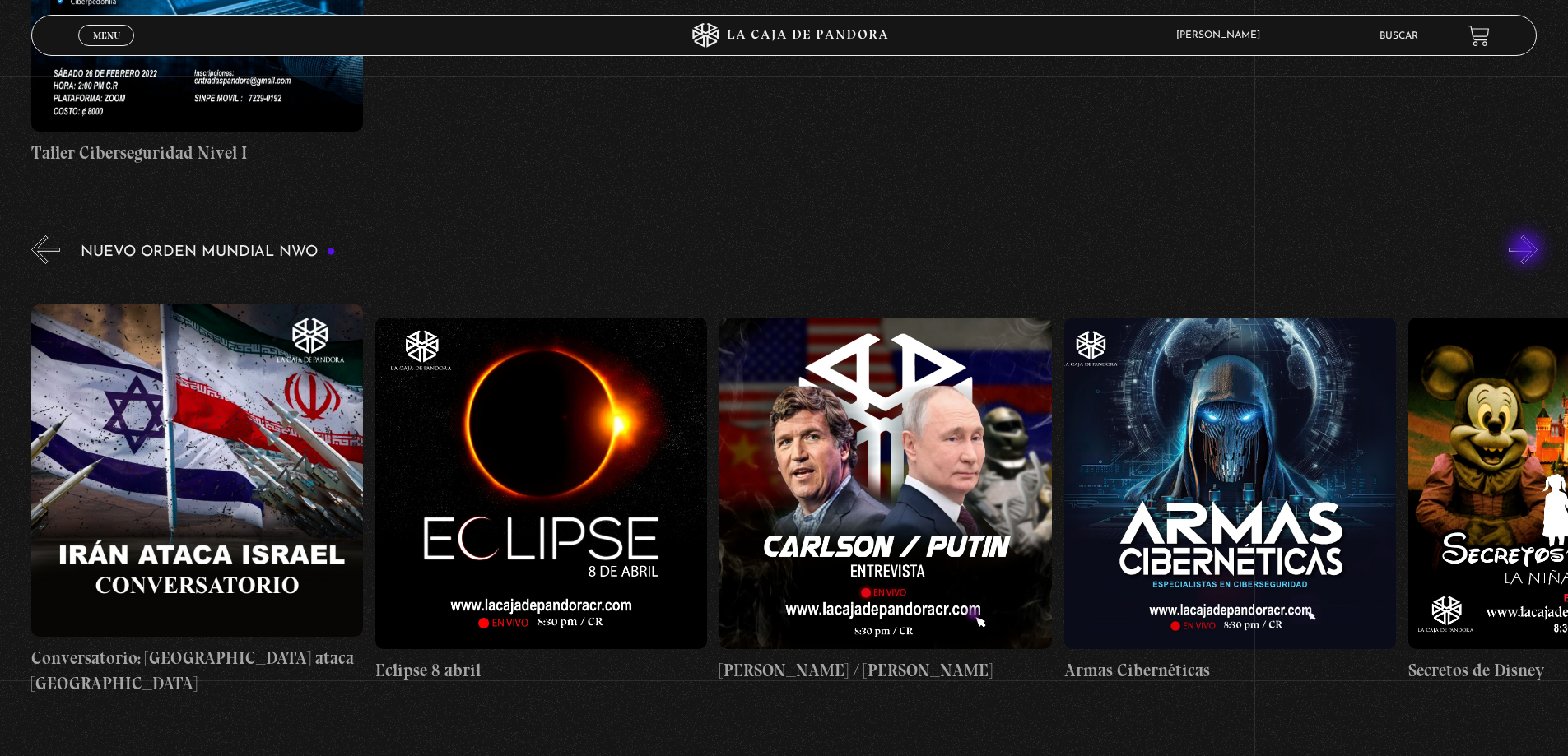
click at [1528, 251] on button "»" at bounding box center [1523, 250] width 29 height 29
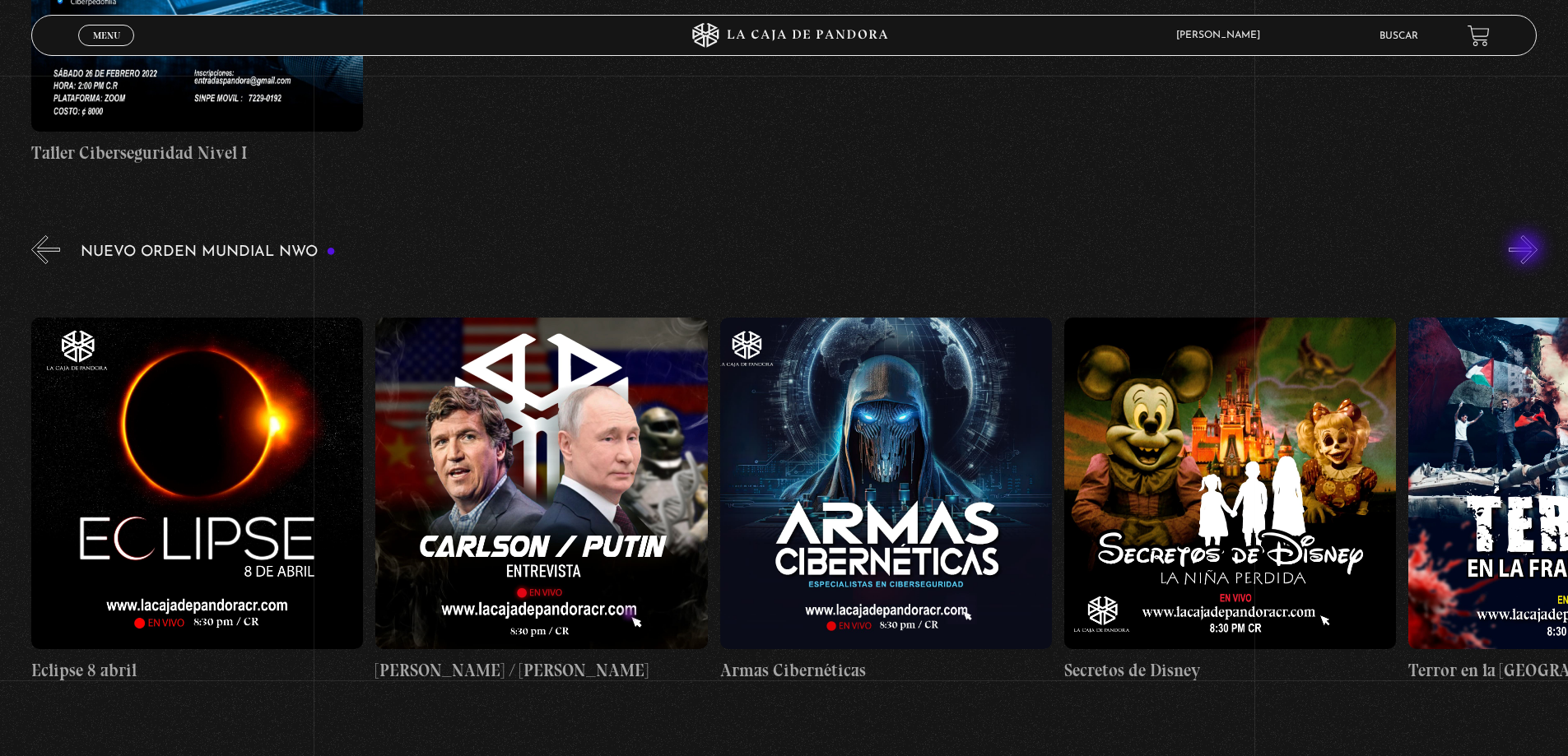
click at [1528, 251] on button "»" at bounding box center [1523, 250] width 29 height 29
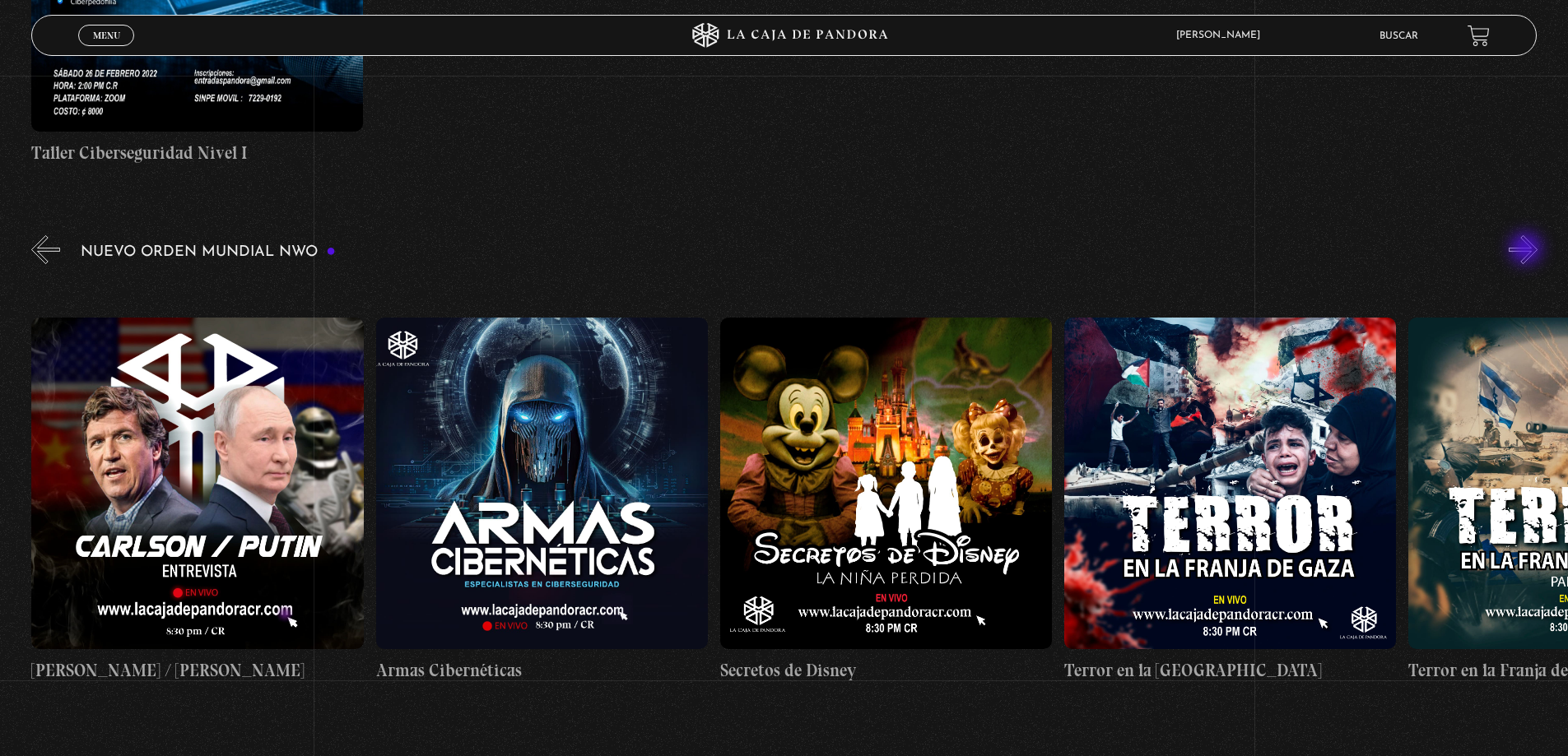
click at [1528, 251] on button "»" at bounding box center [1523, 250] width 29 height 29
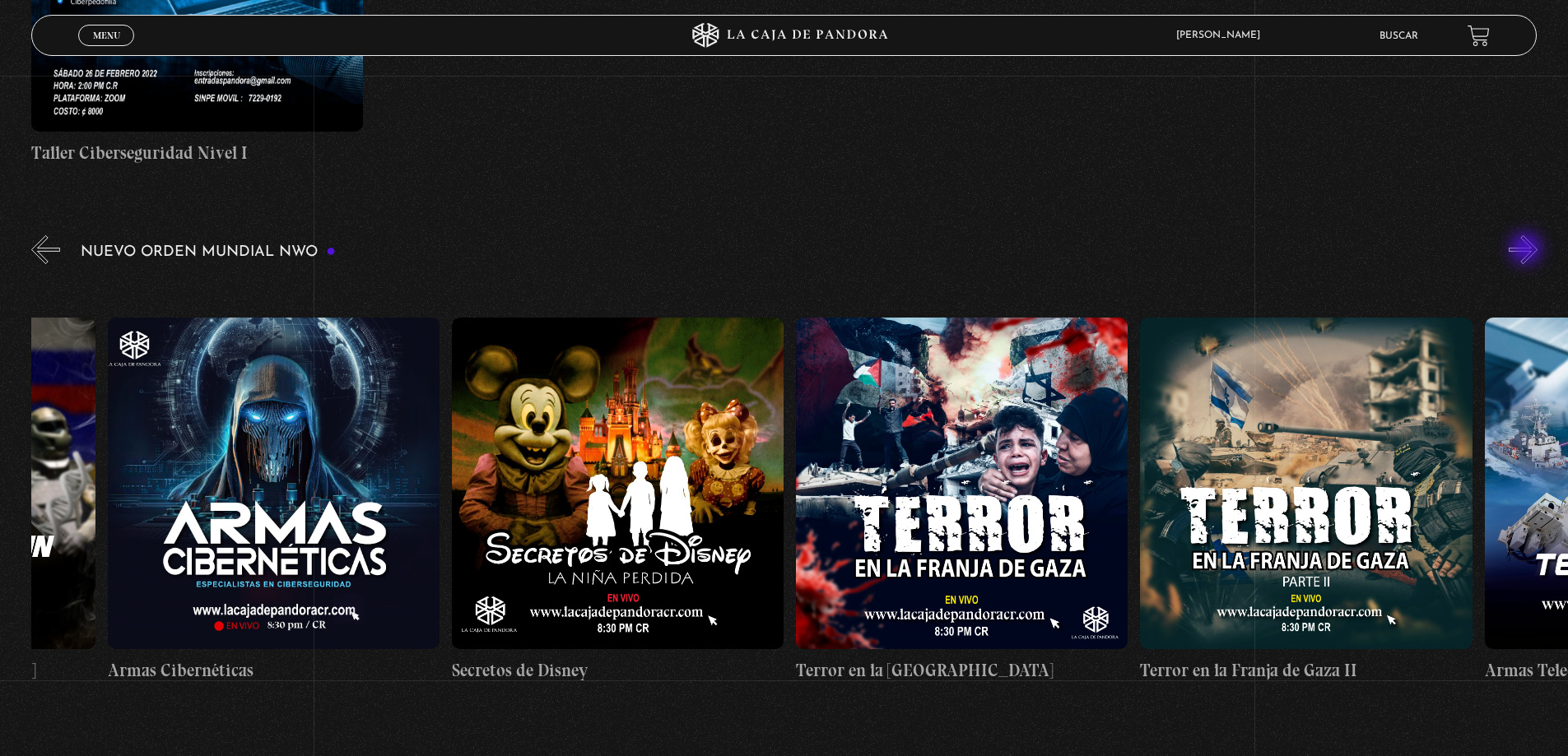
click at [1528, 251] on button "»" at bounding box center [1523, 250] width 29 height 29
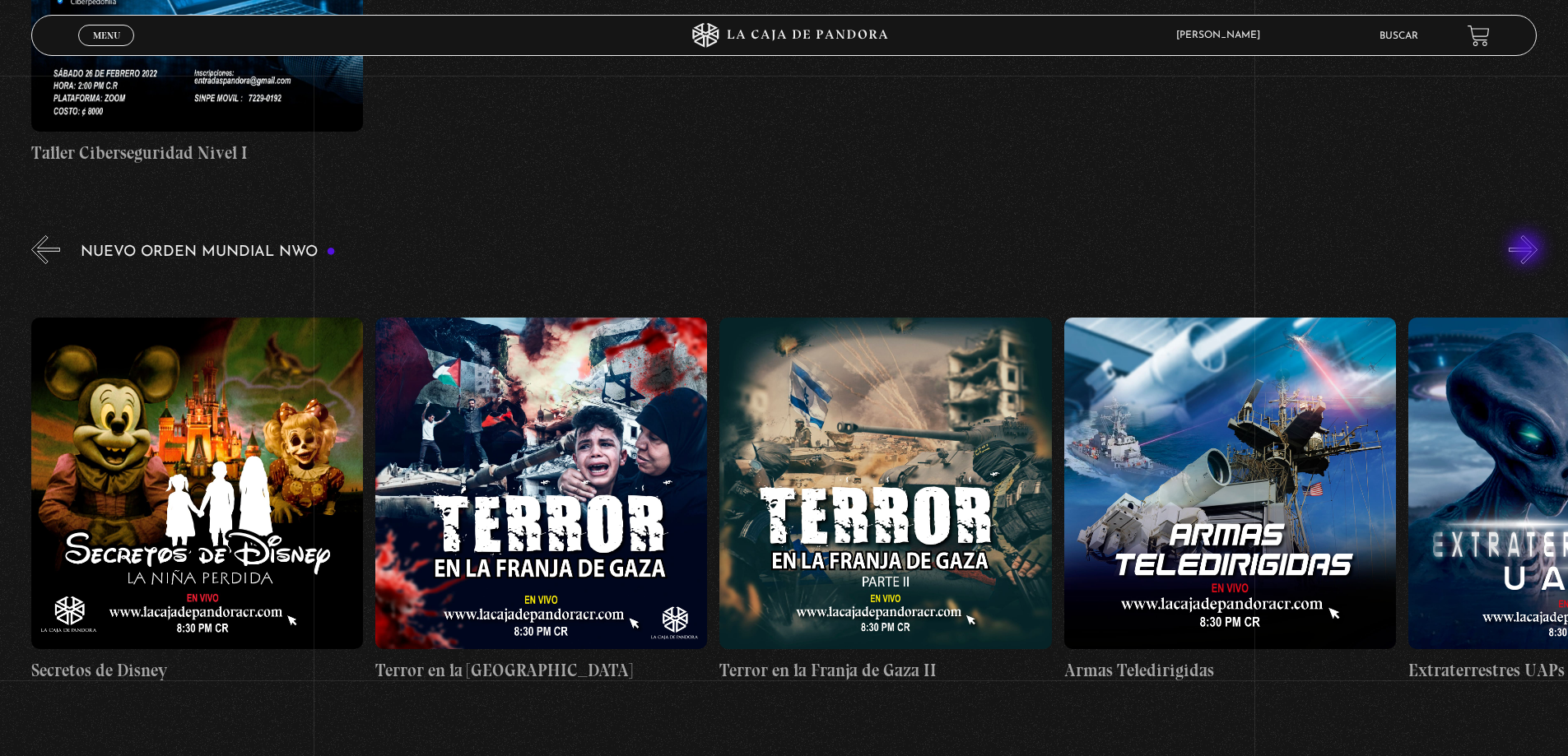
click at [1528, 251] on button "»" at bounding box center [1523, 250] width 29 height 29
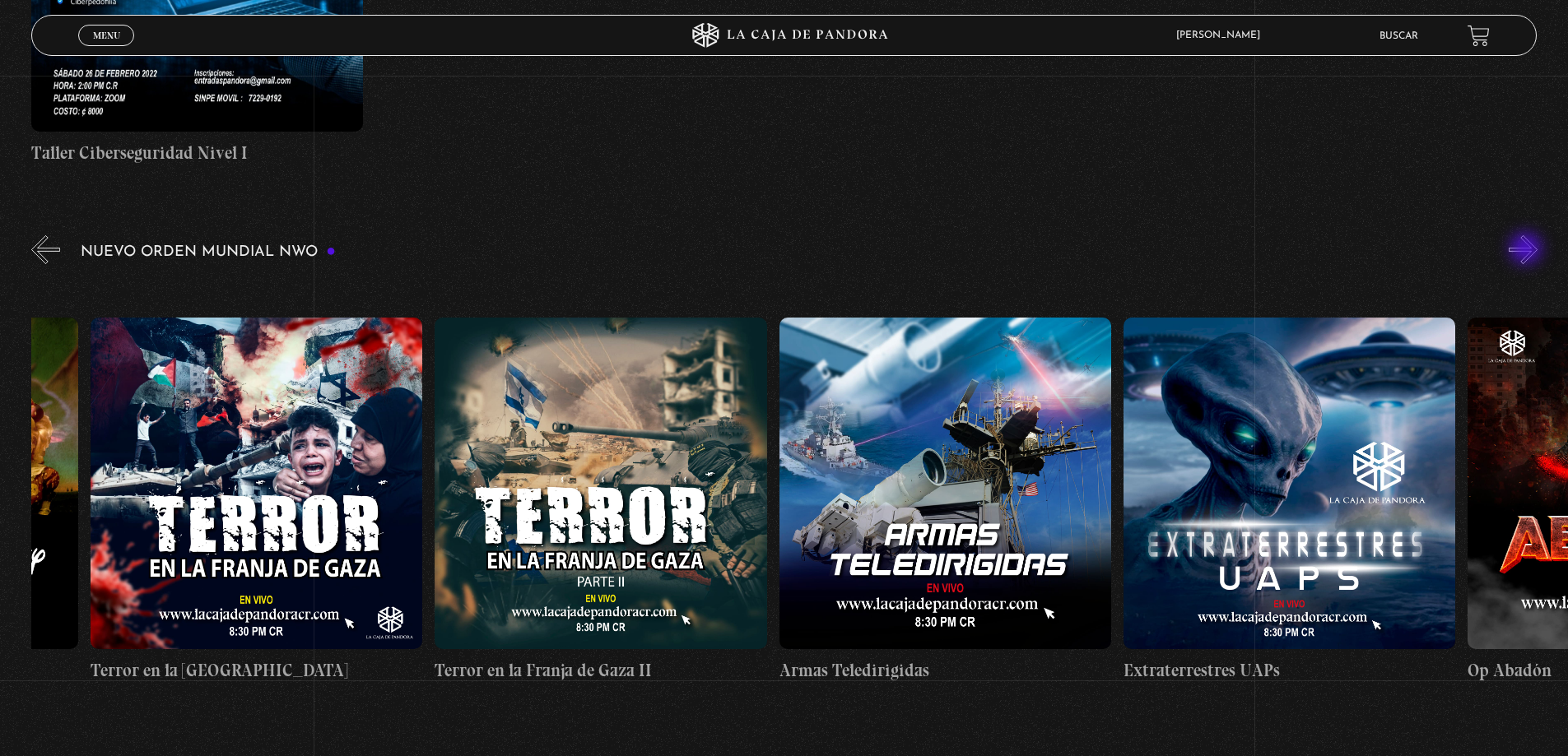
click at [1528, 251] on button "»" at bounding box center [1523, 250] width 29 height 29
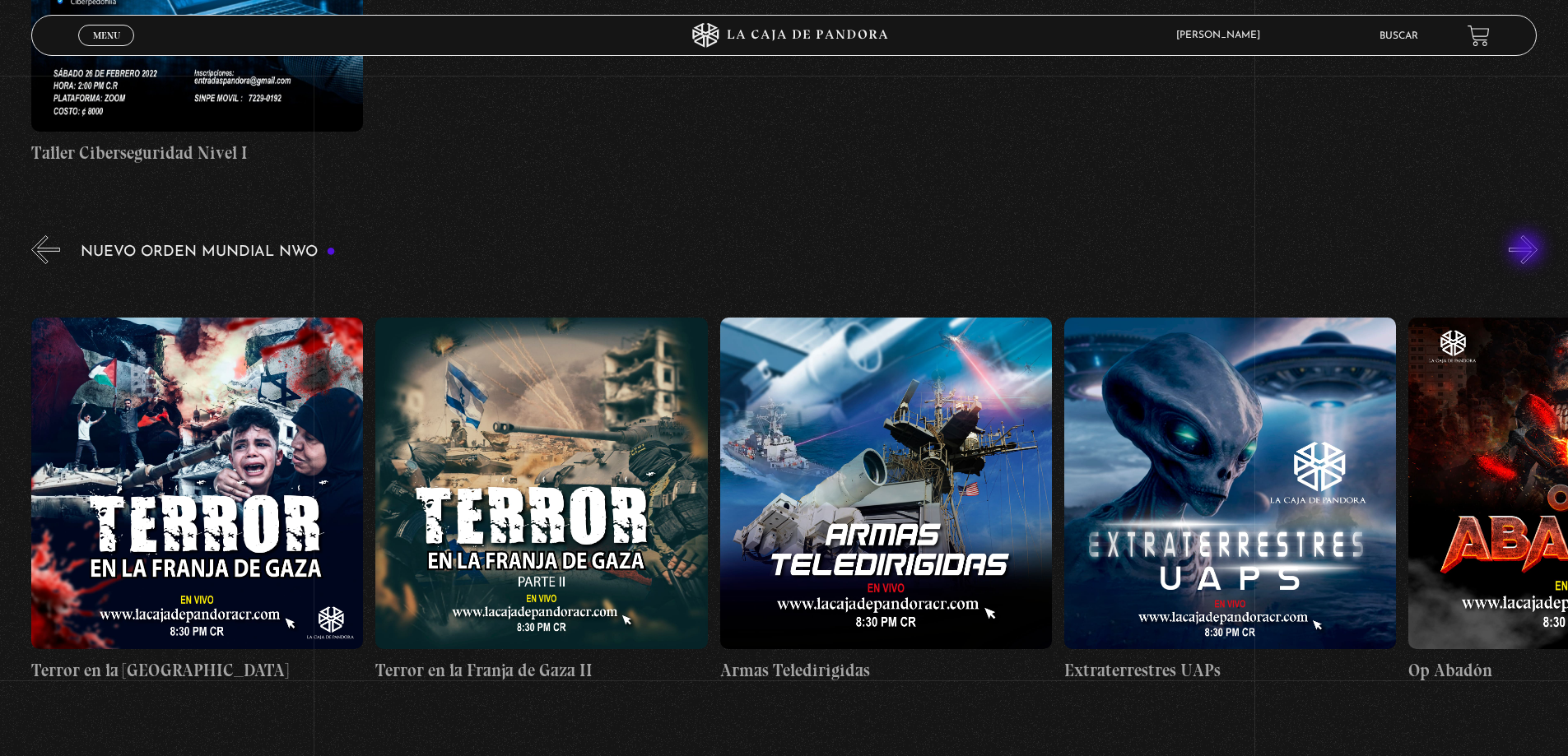
click at [1528, 251] on button "»" at bounding box center [1523, 250] width 29 height 29
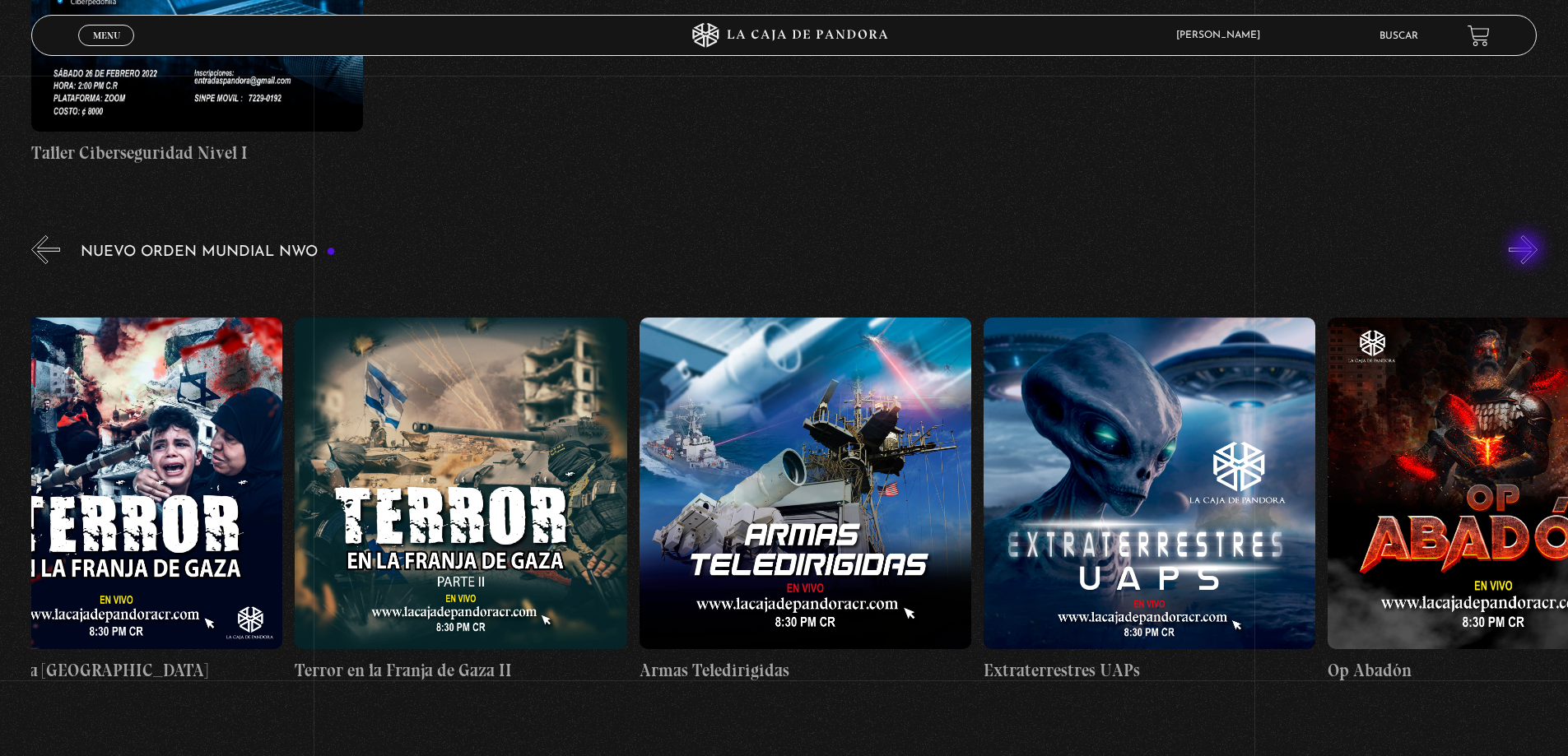
click at [1528, 251] on button "»" at bounding box center [1523, 250] width 29 height 29
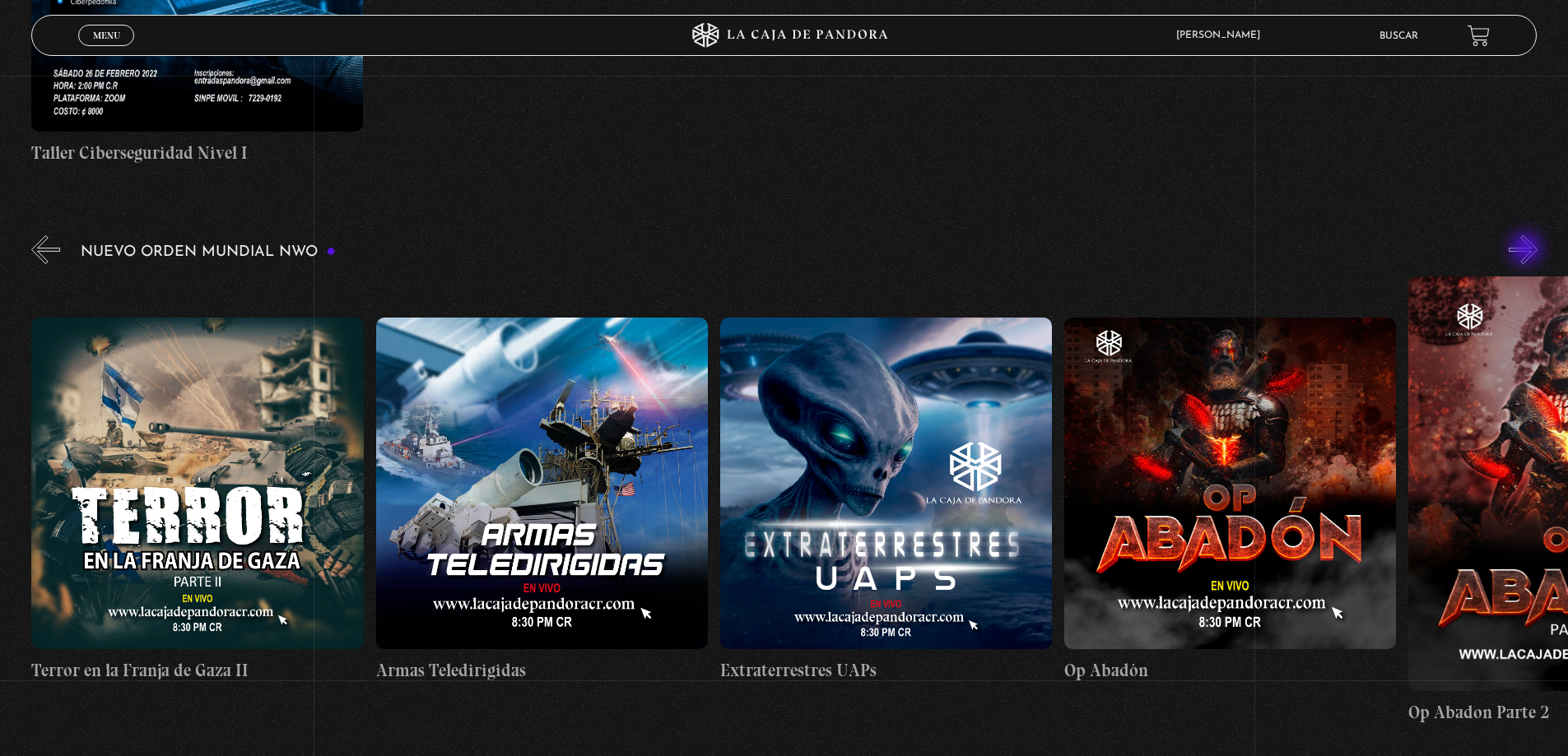
click at [1528, 251] on button "»" at bounding box center [1523, 250] width 29 height 29
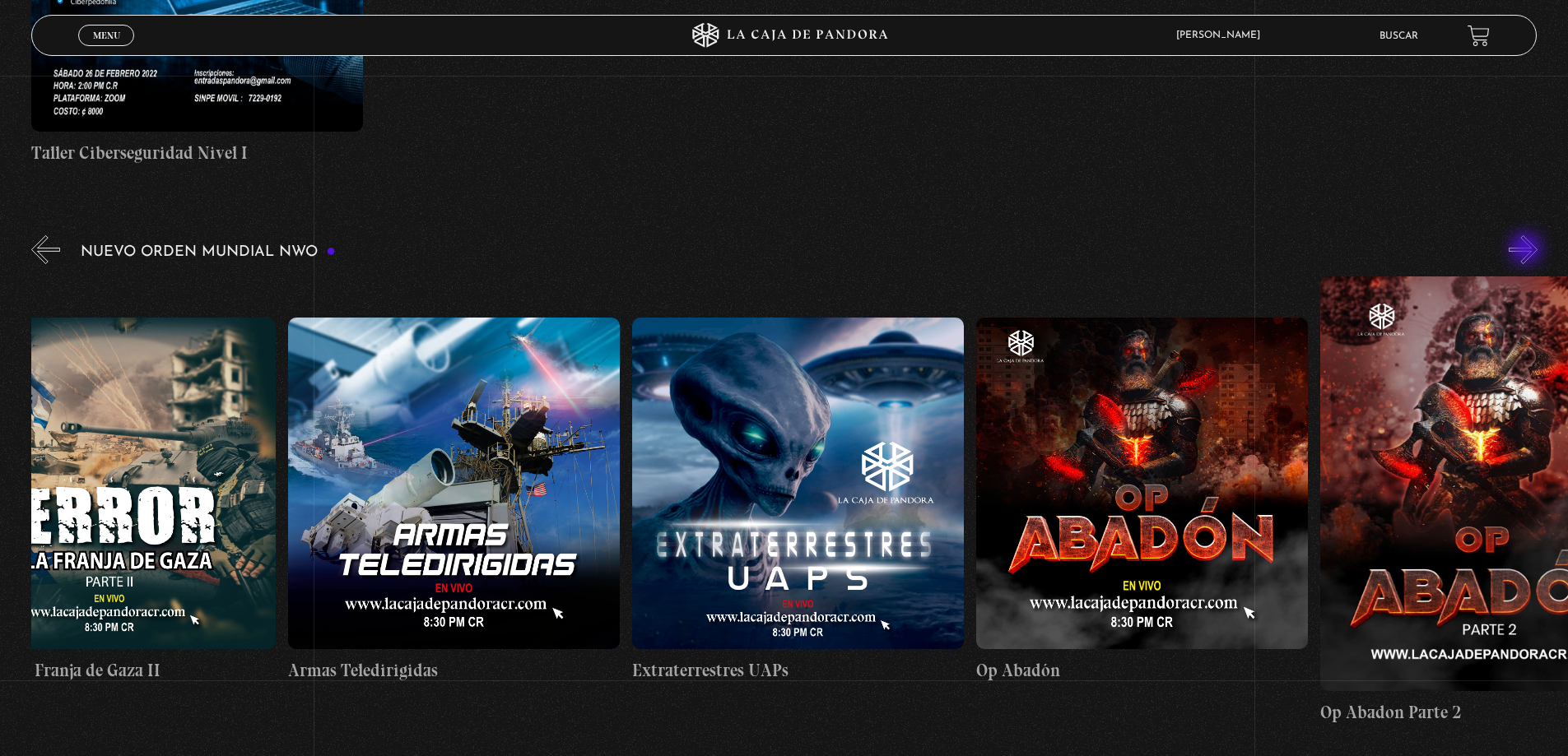
click at [1528, 251] on button "»" at bounding box center [1523, 250] width 29 height 29
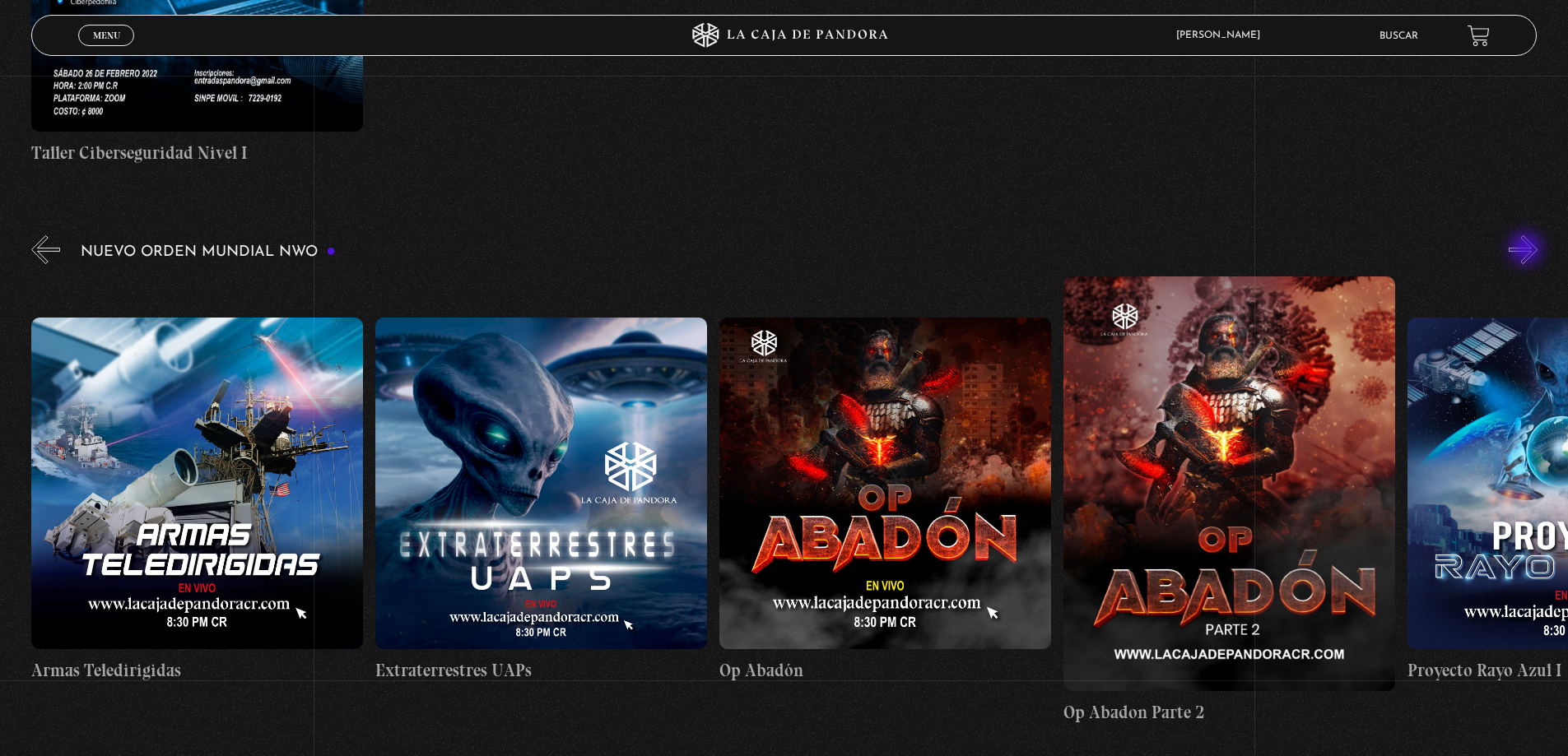
click at [1528, 251] on button "»" at bounding box center [1523, 250] width 29 height 29
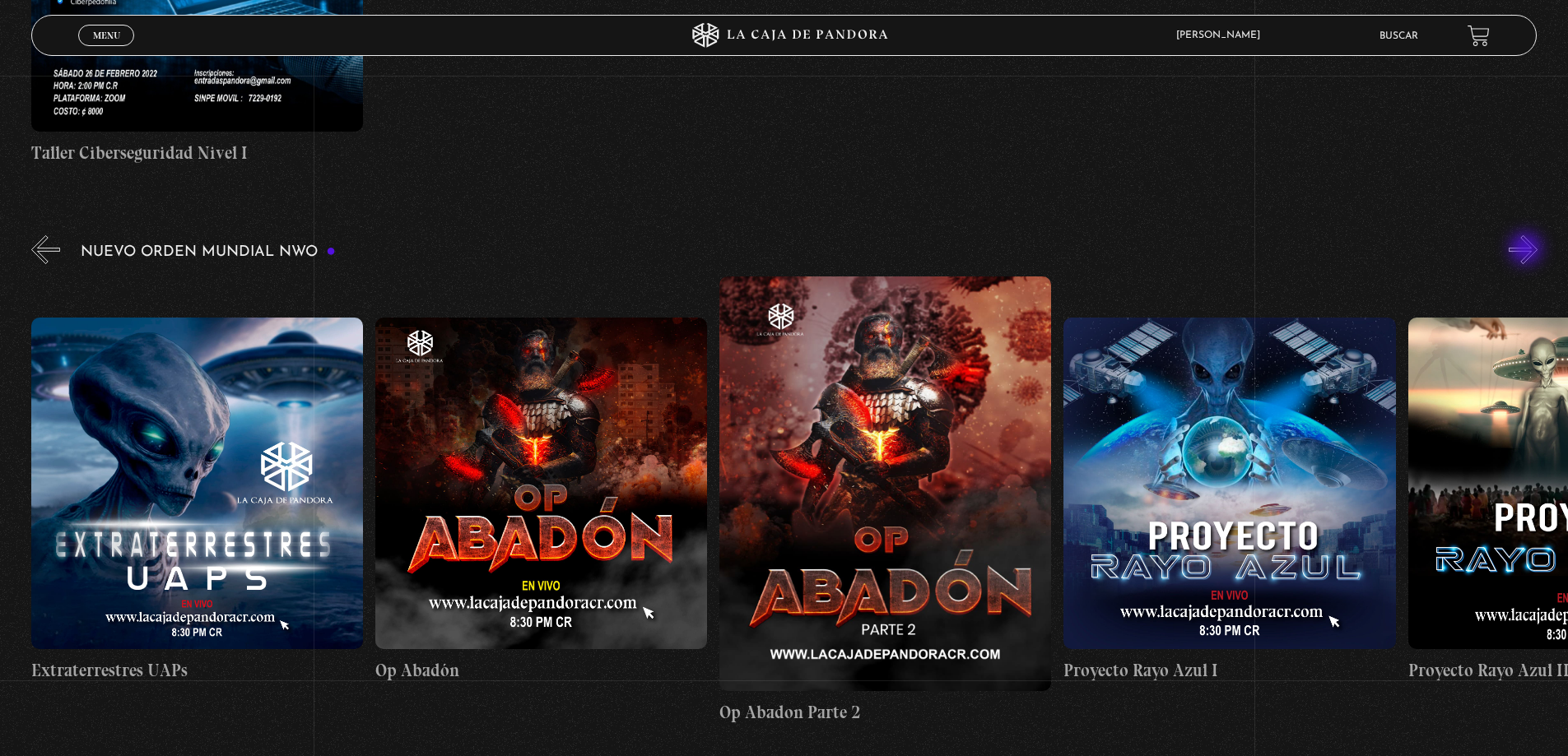
click at [1528, 251] on button "»" at bounding box center [1523, 250] width 29 height 29
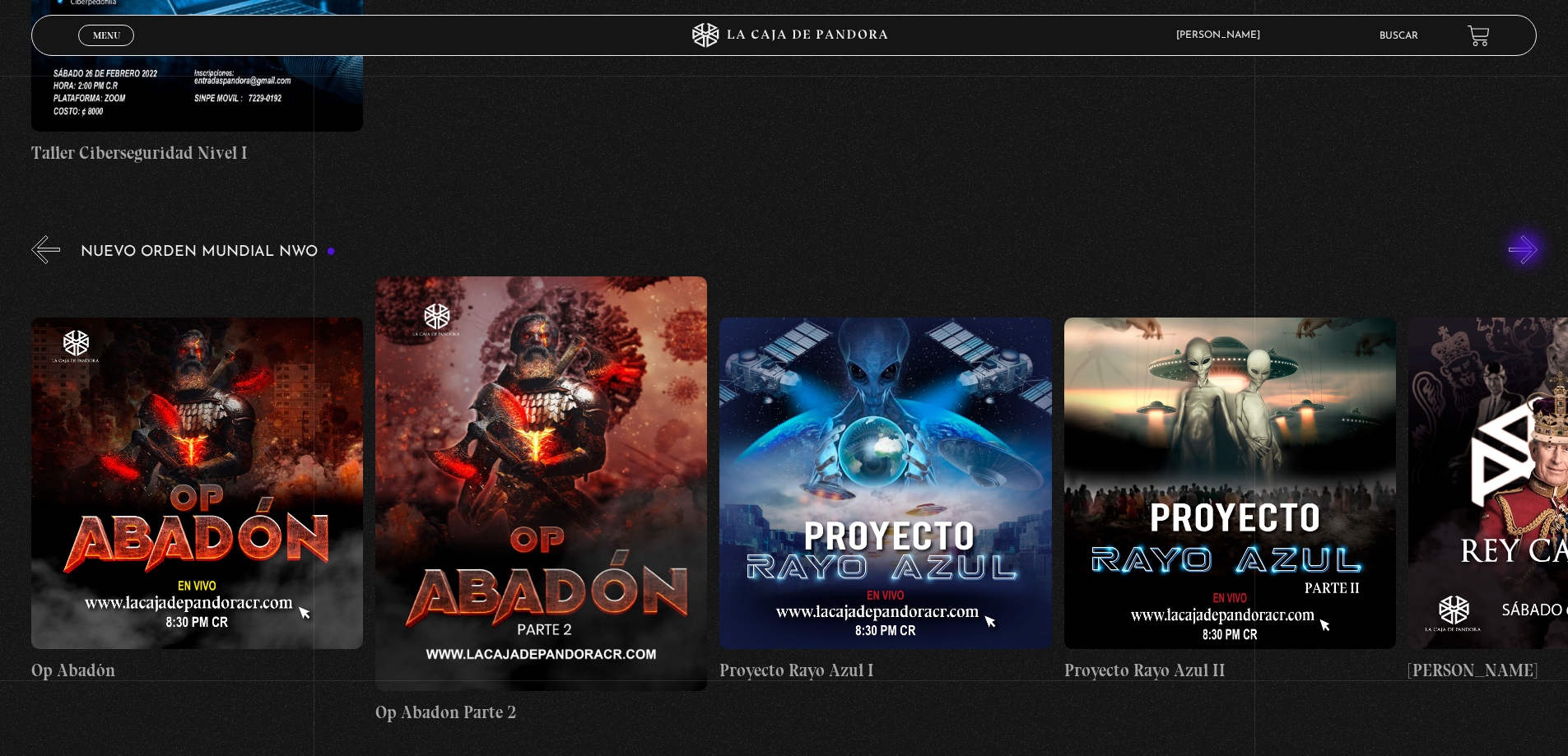
click at [1528, 251] on button "»" at bounding box center [1523, 250] width 29 height 29
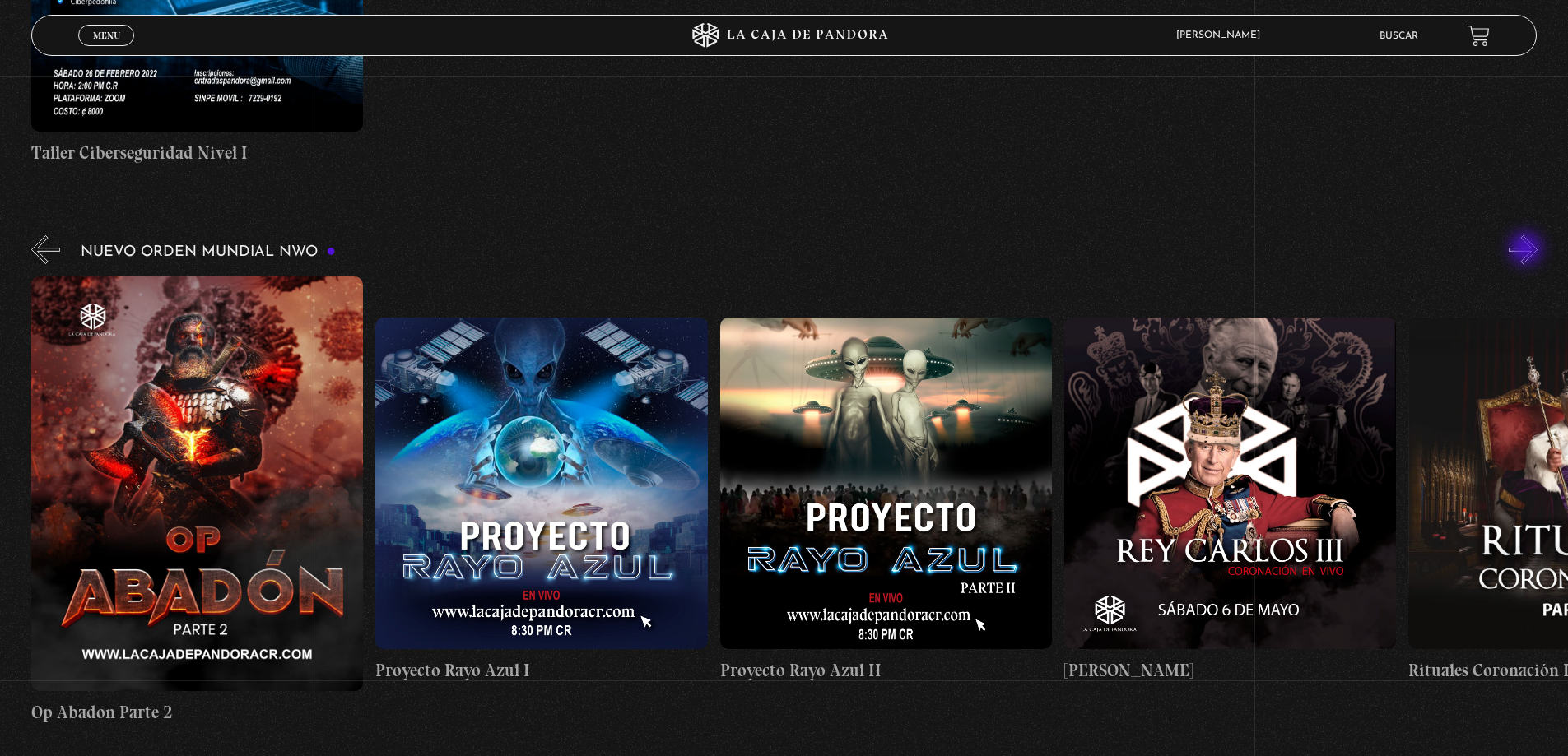
click at [1528, 251] on button "»" at bounding box center [1523, 250] width 29 height 29
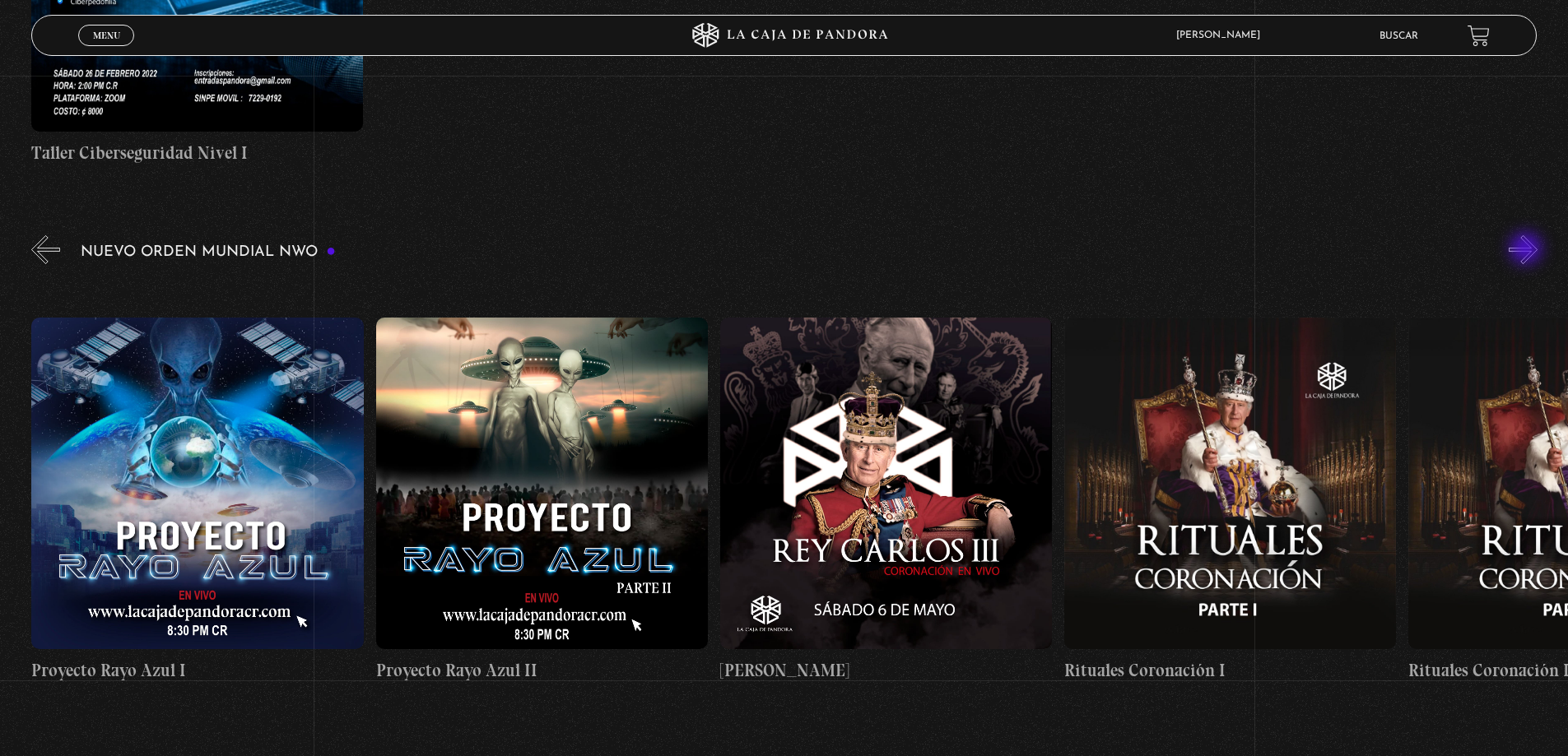
click at [1528, 251] on button "»" at bounding box center [1523, 250] width 29 height 29
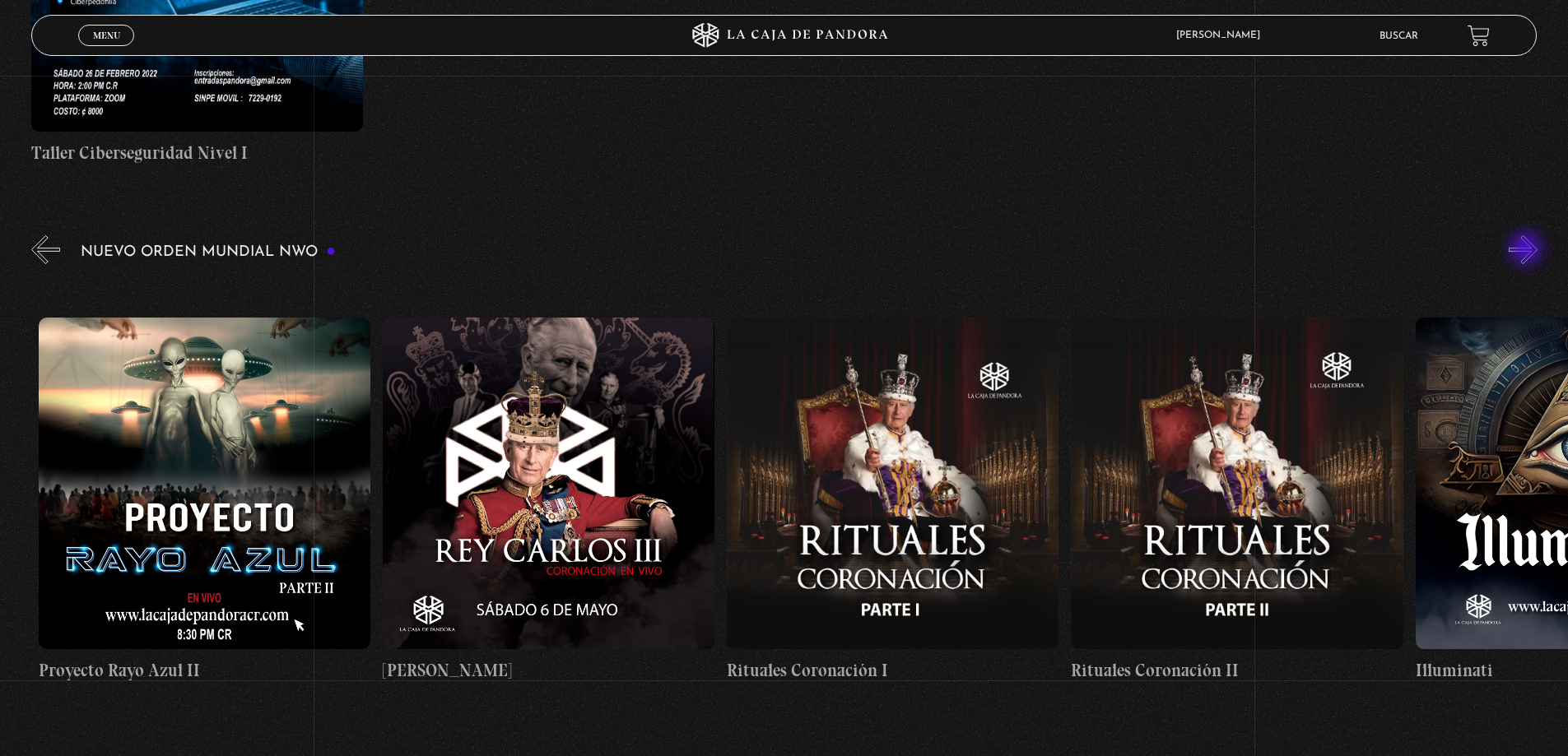
click at [1528, 251] on button "»" at bounding box center [1523, 250] width 29 height 29
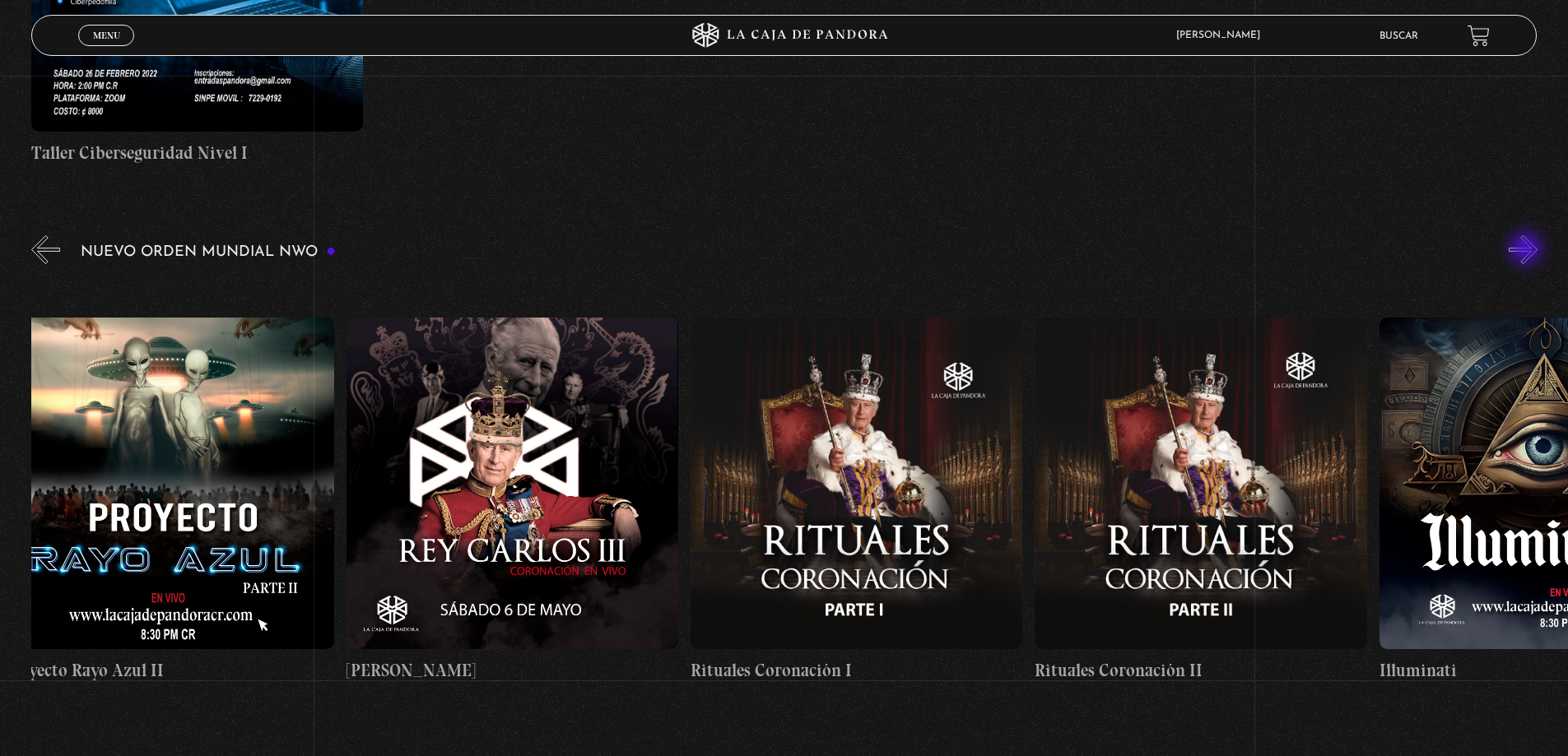
click at [1528, 251] on button "»" at bounding box center [1523, 250] width 29 height 29
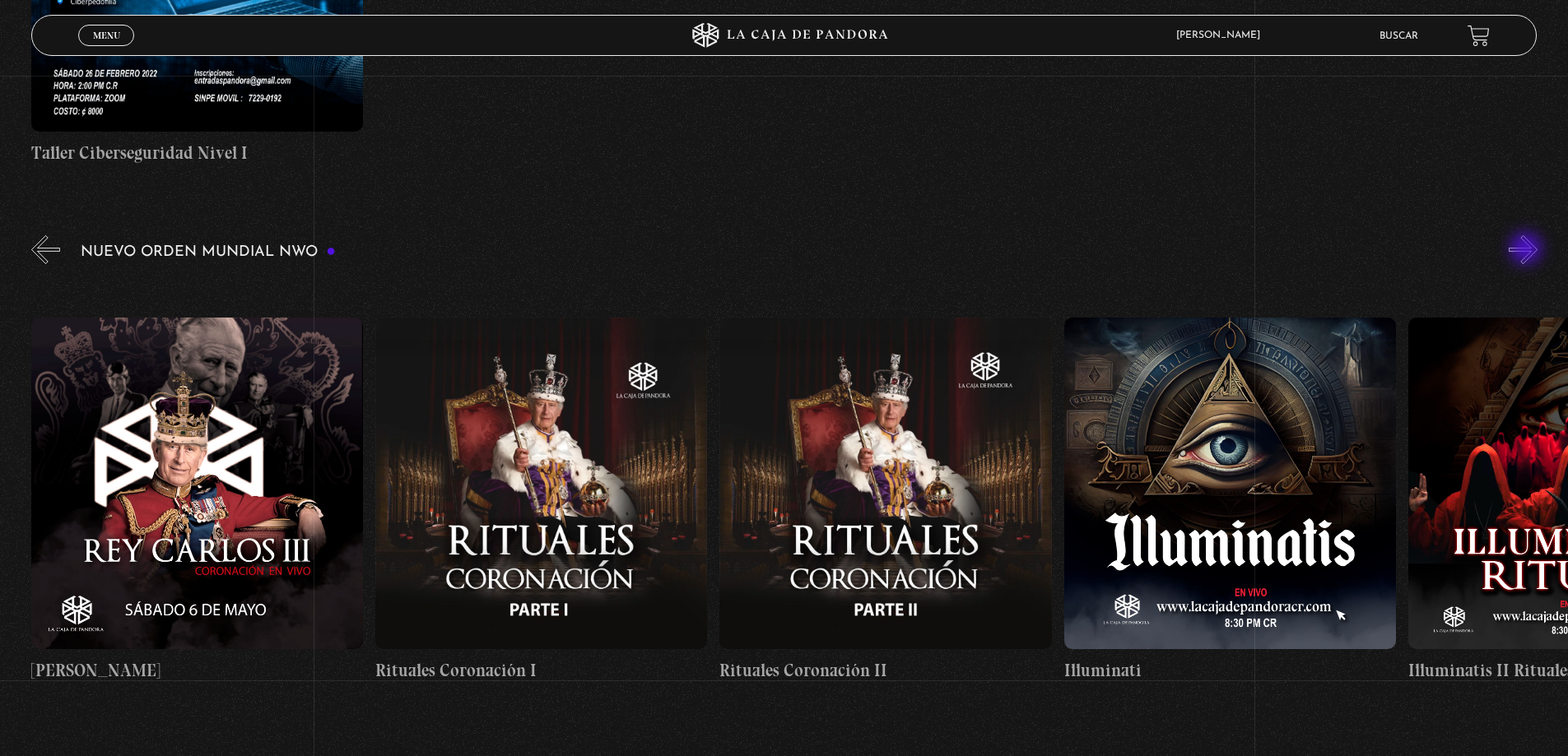
click at [1528, 251] on button "»" at bounding box center [1523, 250] width 29 height 29
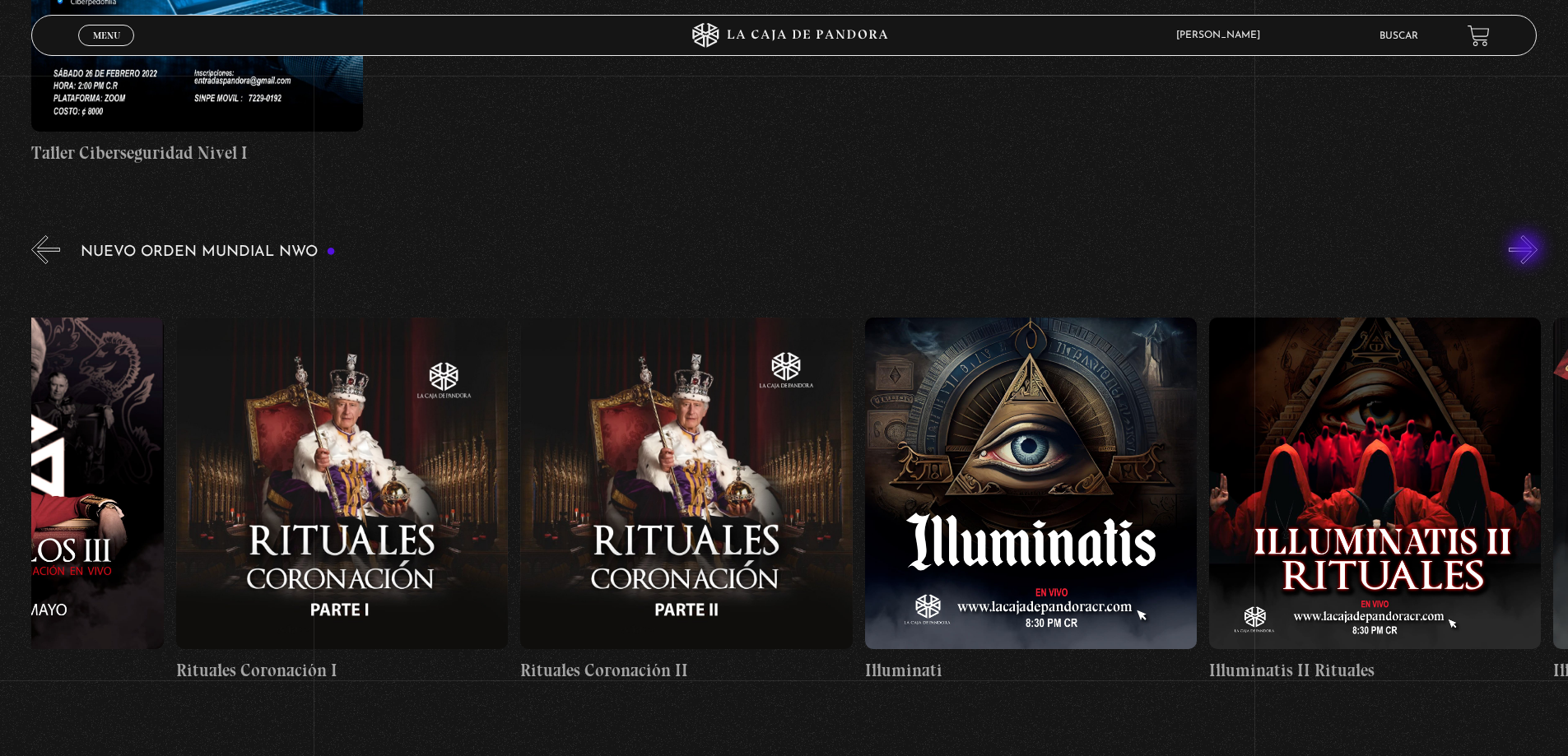
click at [1528, 251] on button "»" at bounding box center [1523, 250] width 29 height 29
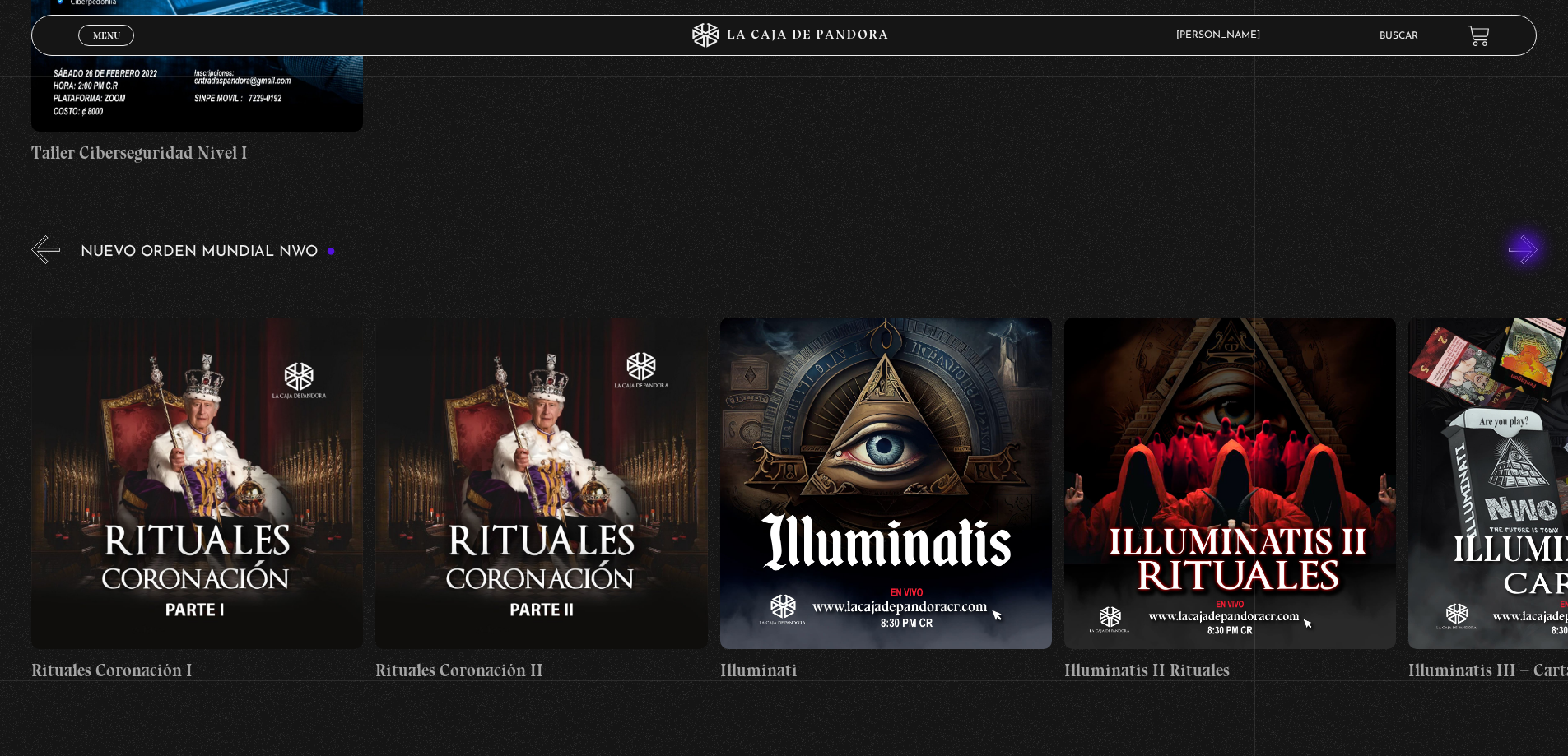
click at [1528, 251] on button "»" at bounding box center [1523, 250] width 29 height 29
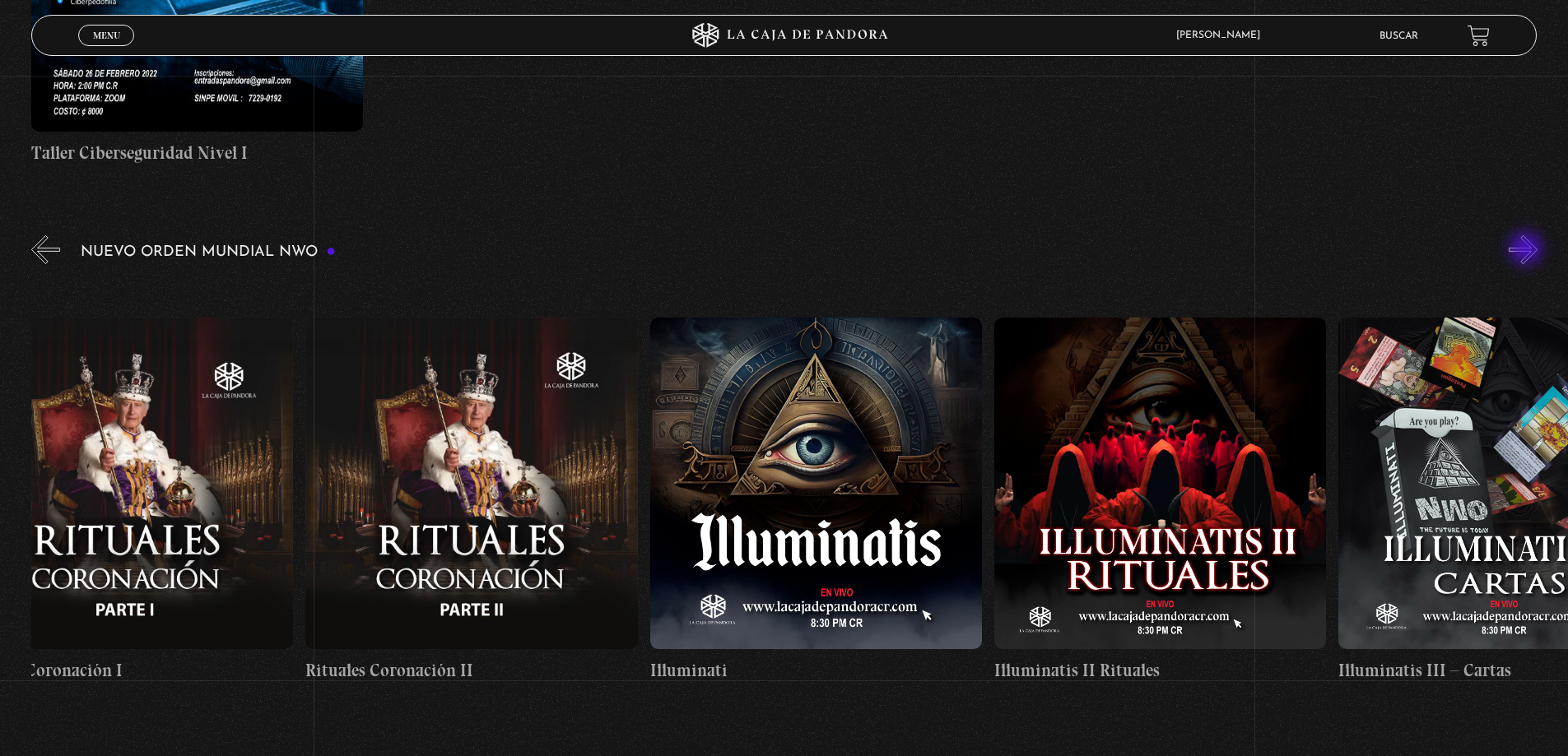
click at [1528, 251] on button "»" at bounding box center [1523, 250] width 29 height 29
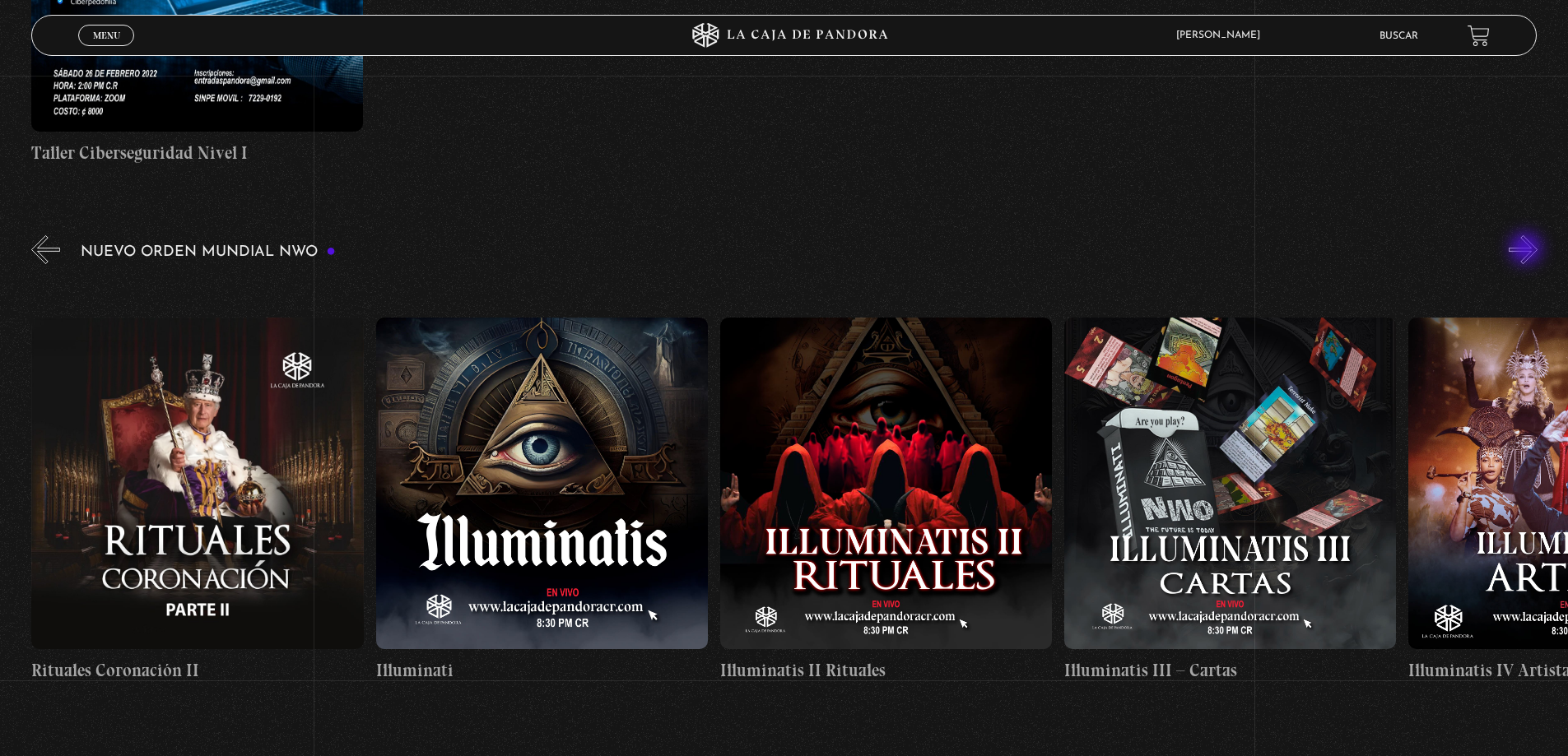
click at [1528, 251] on button "»" at bounding box center [1523, 250] width 29 height 29
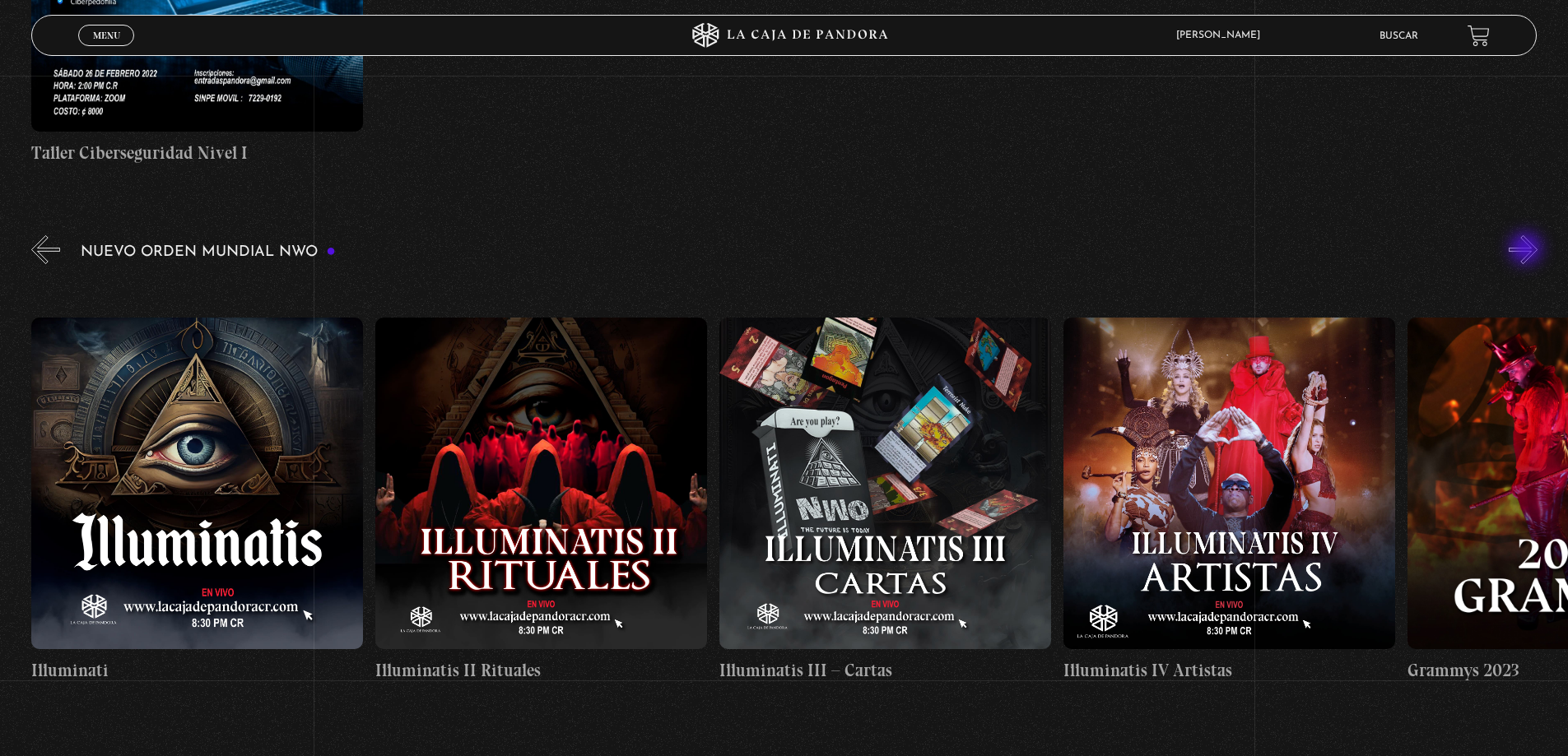
click at [1528, 251] on button "»" at bounding box center [1523, 250] width 29 height 29
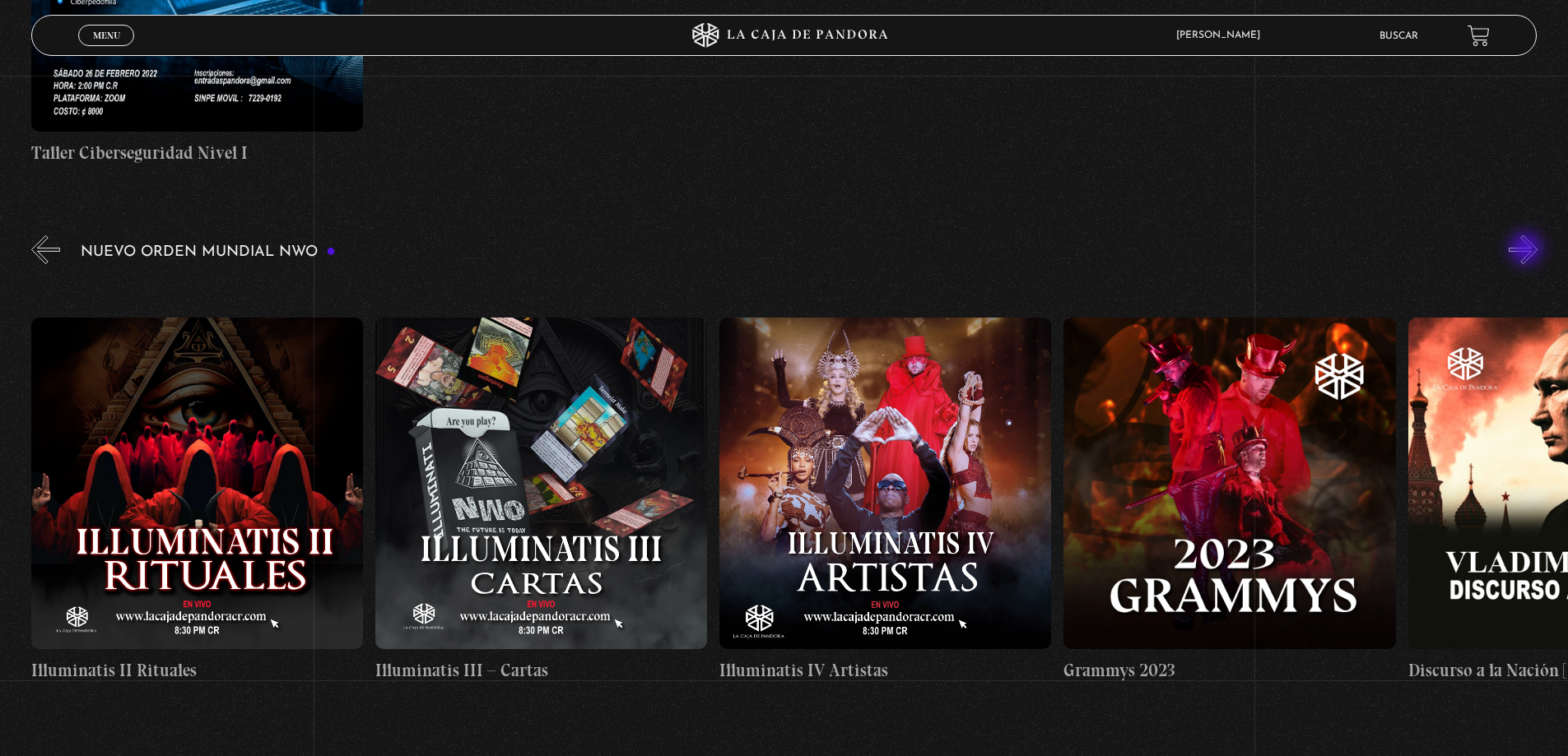
click at [1528, 251] on button "»" at bounding box center [1523, 250] width 29 height 29
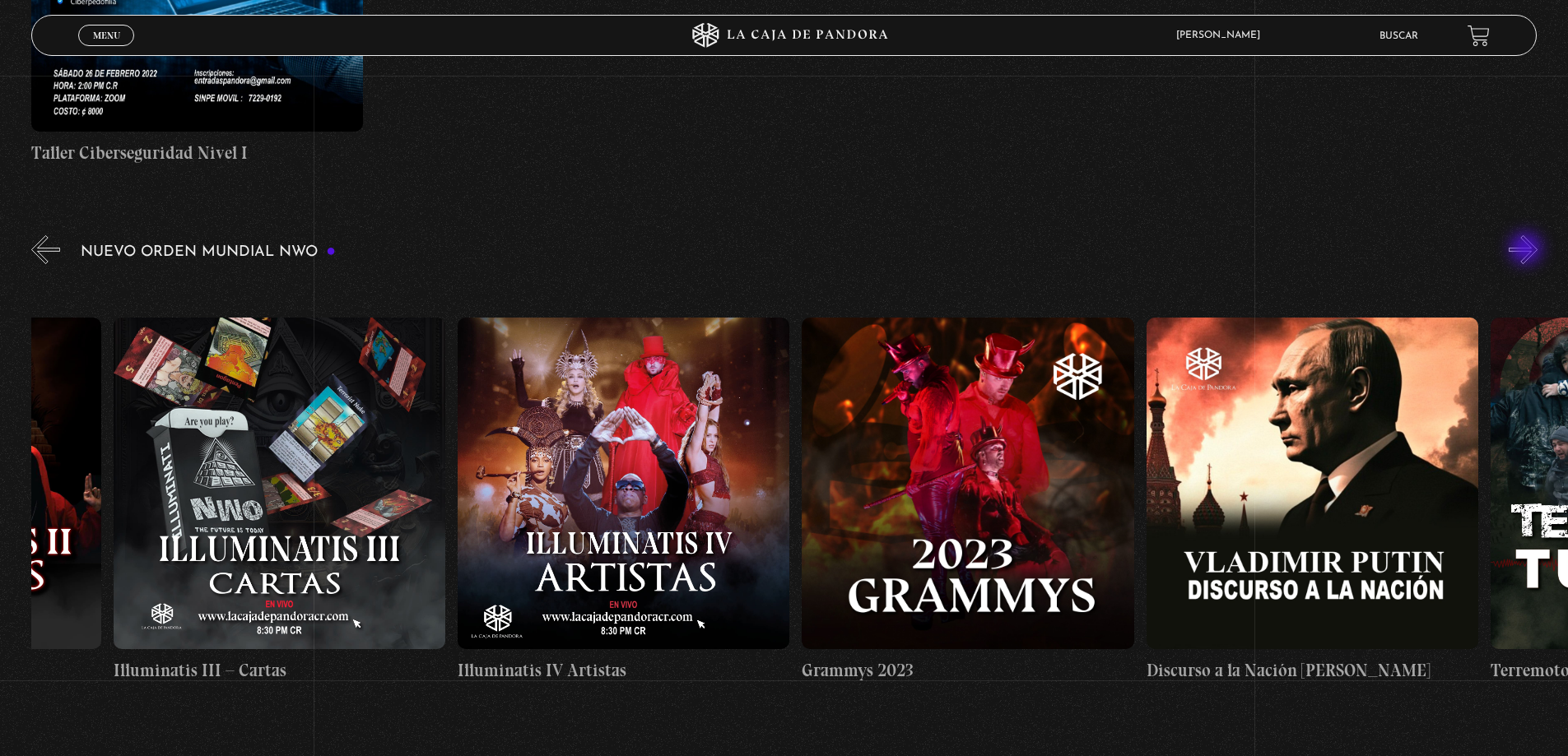
click at [1528, 251] on button "»" at bounding box center [1523, 250] width 29 height 29
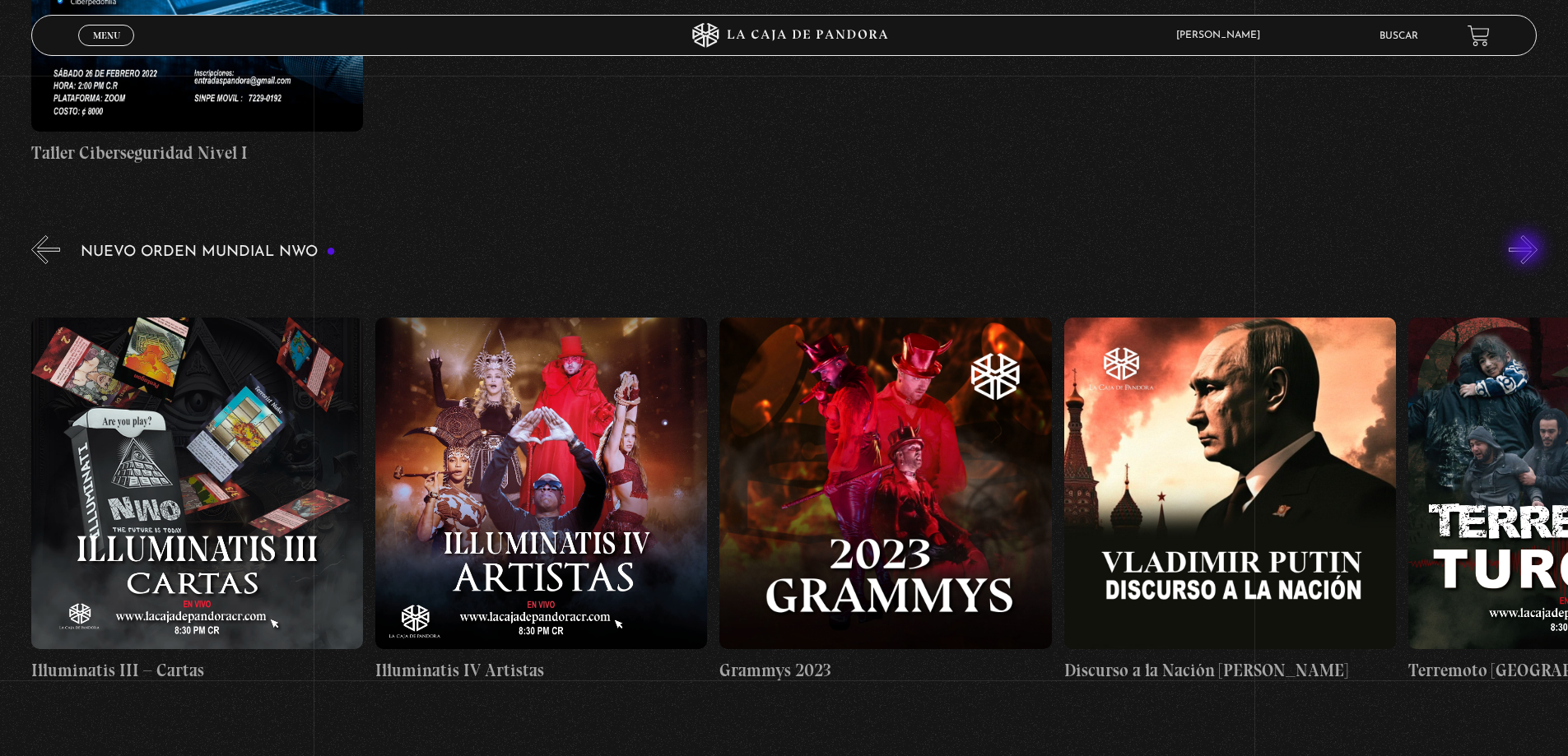
click at [1528, 251] on button "»" at bounding box center [1523, 250] width 29 height 29
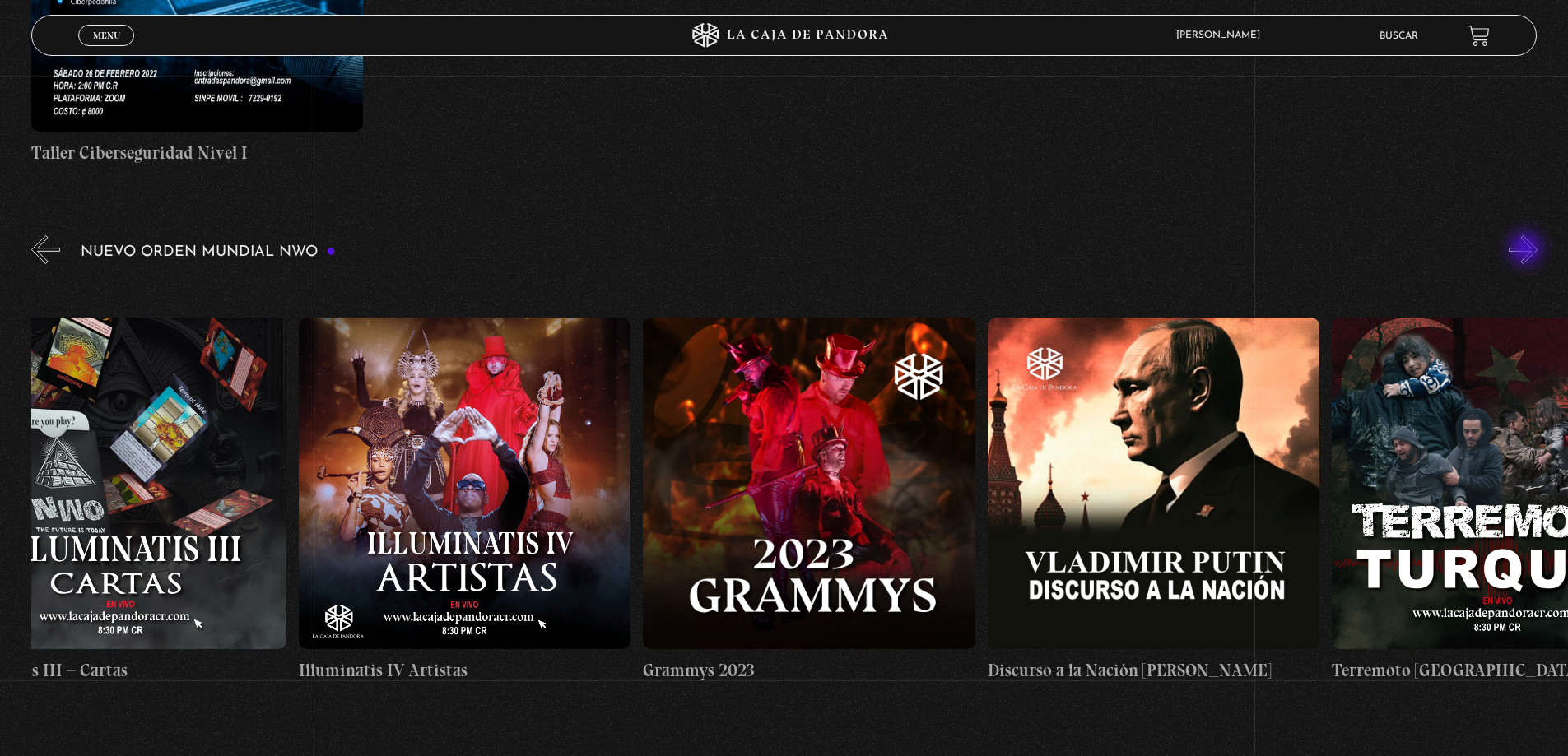
click at [1528, 251] on button "»" at bounding box center [1523, 250] width 29 height 29
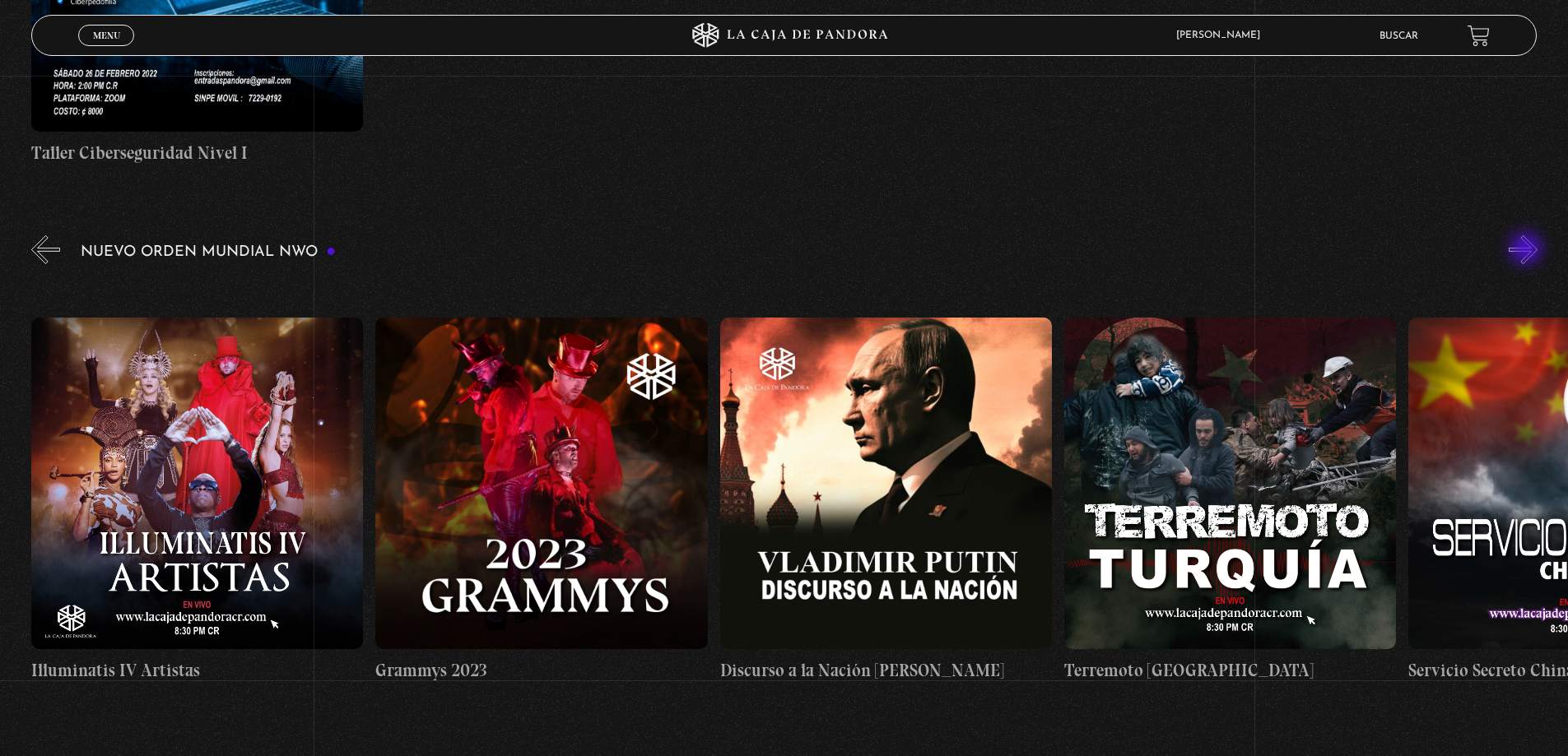
click at [1528, 251] on button "»" at bounding box center [1523, 250] width 29 height 29
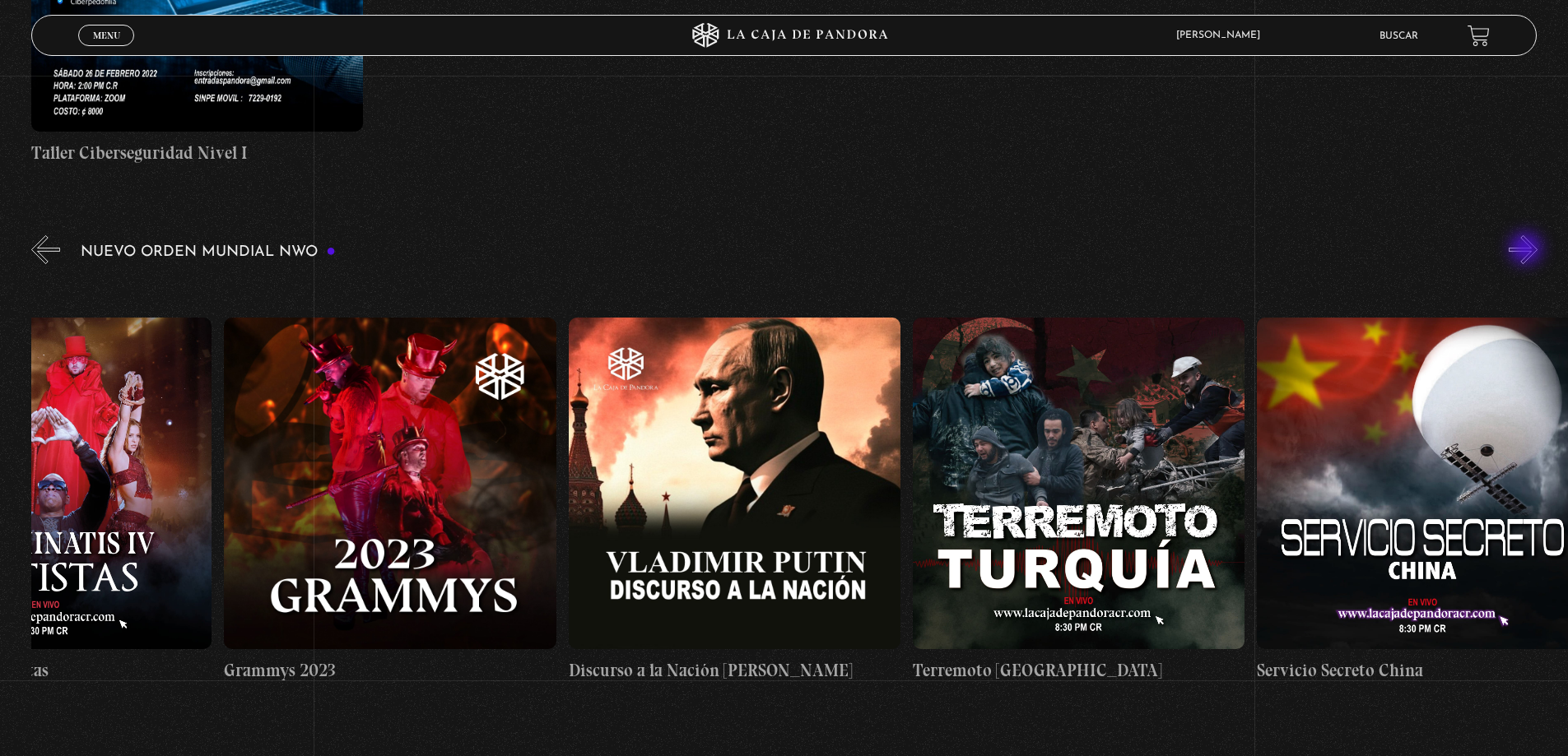
click at [1528, 251] on button "»" at bounding box center [1523, 250] width 29 height 29
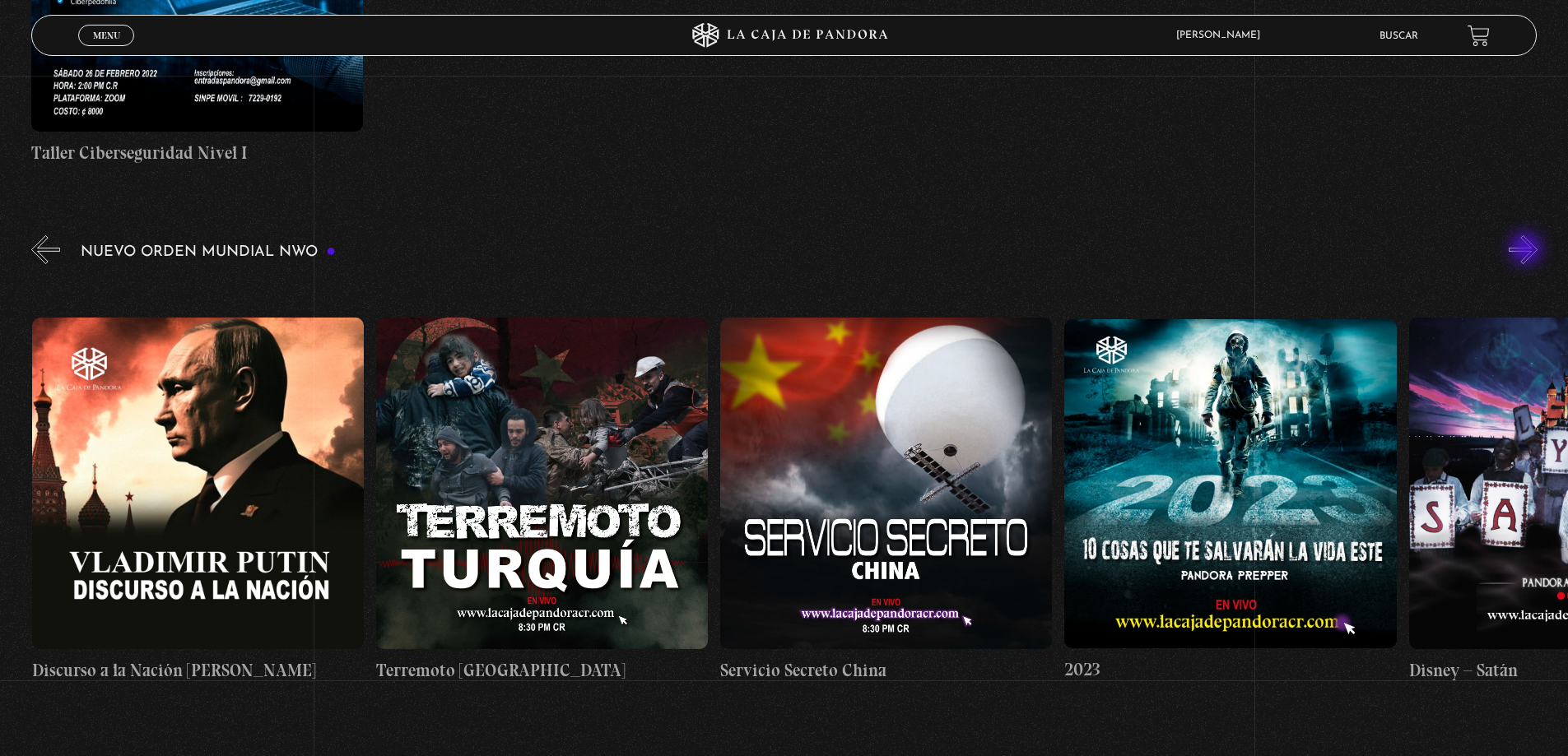
scroll to position [0, 13427]
click at [1528, 251] on button "»" at bounding box center [1523, 250] width 29 height 29
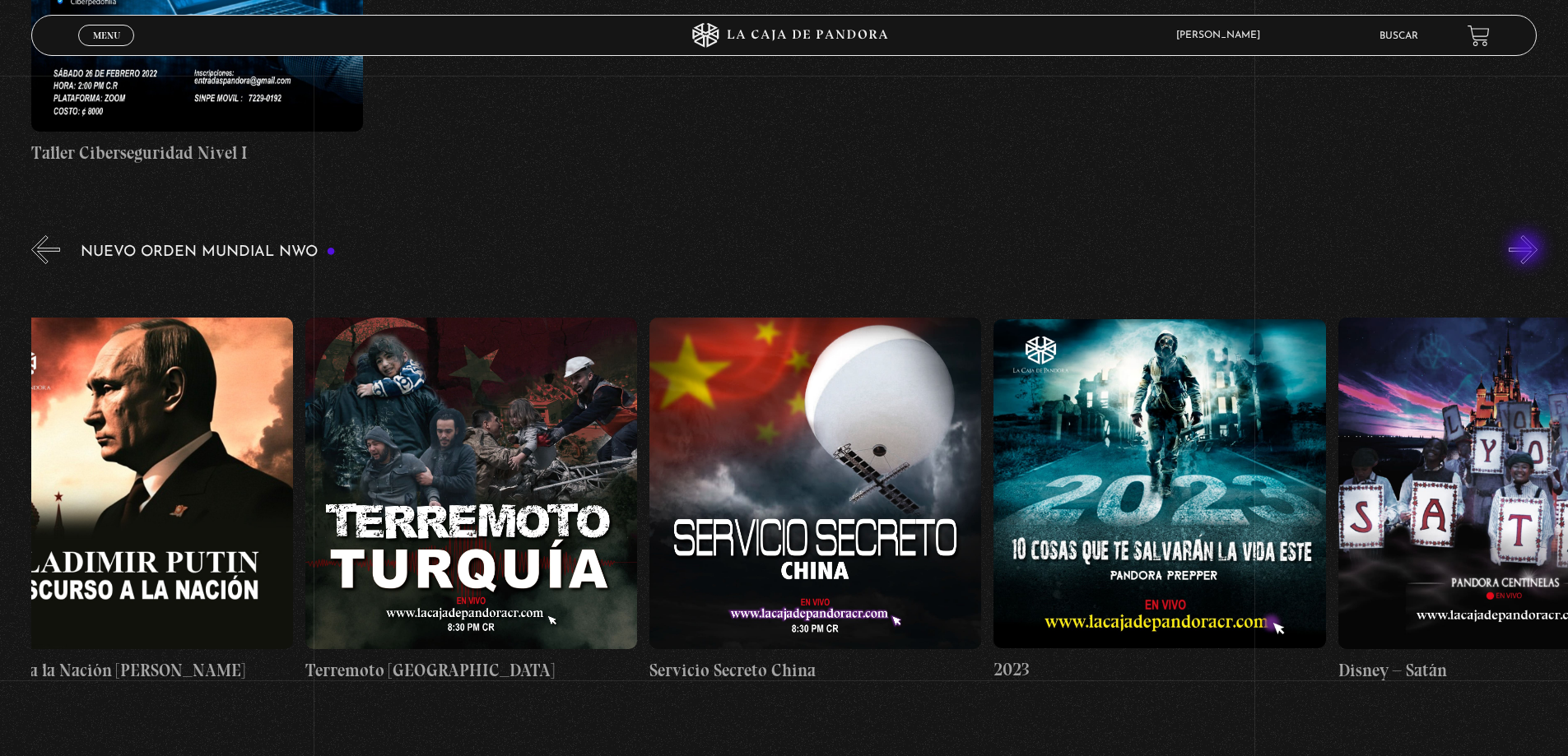
click at [1528, 251] on button "»" at bounding box center [1523, 250] width 29 height 29
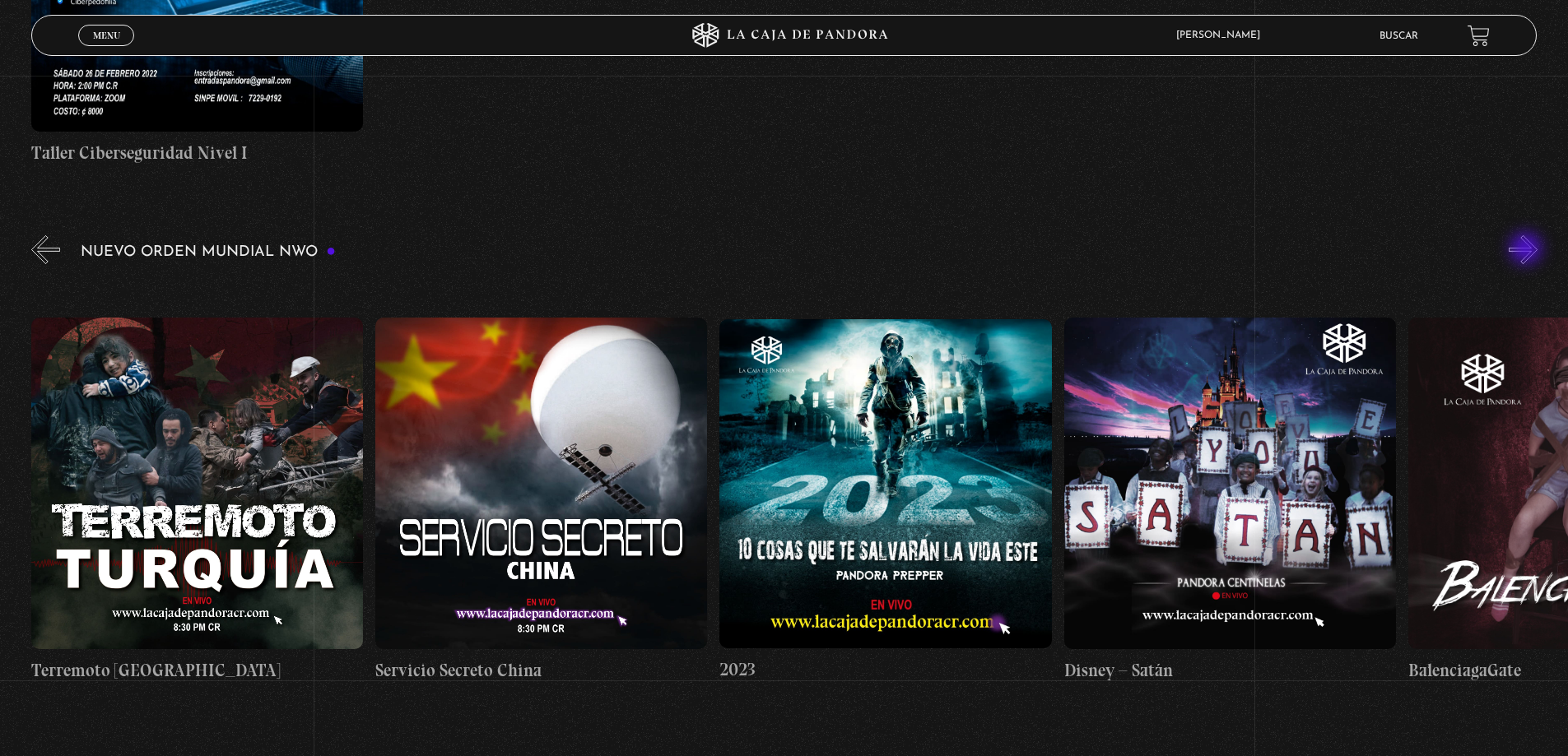
click at [1528, 251] on button "»" at bounding box center [1523, 250] width 29 height 29
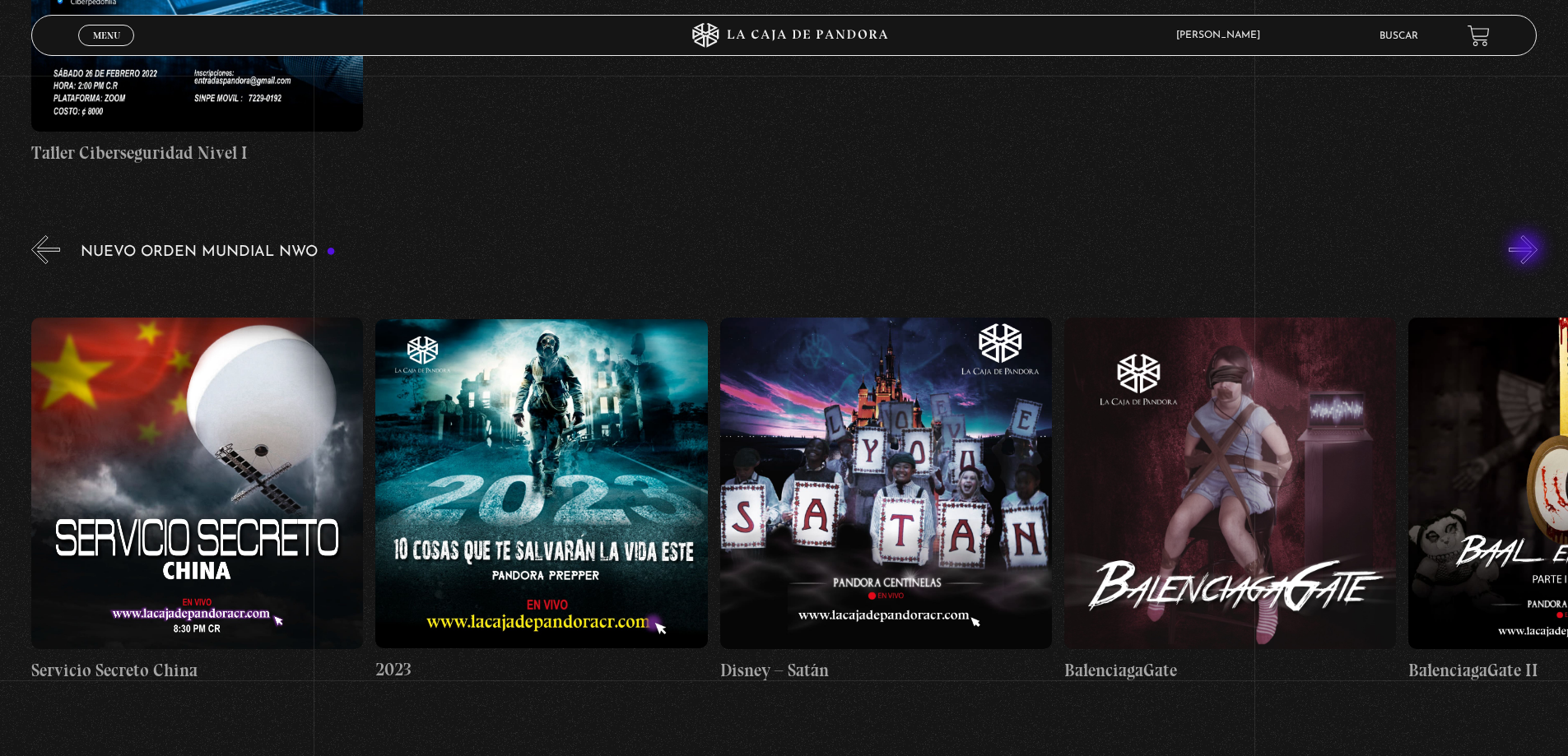
click at [1528, 251] on button "»" at bounding box center [1523, 250] width 29 height 29
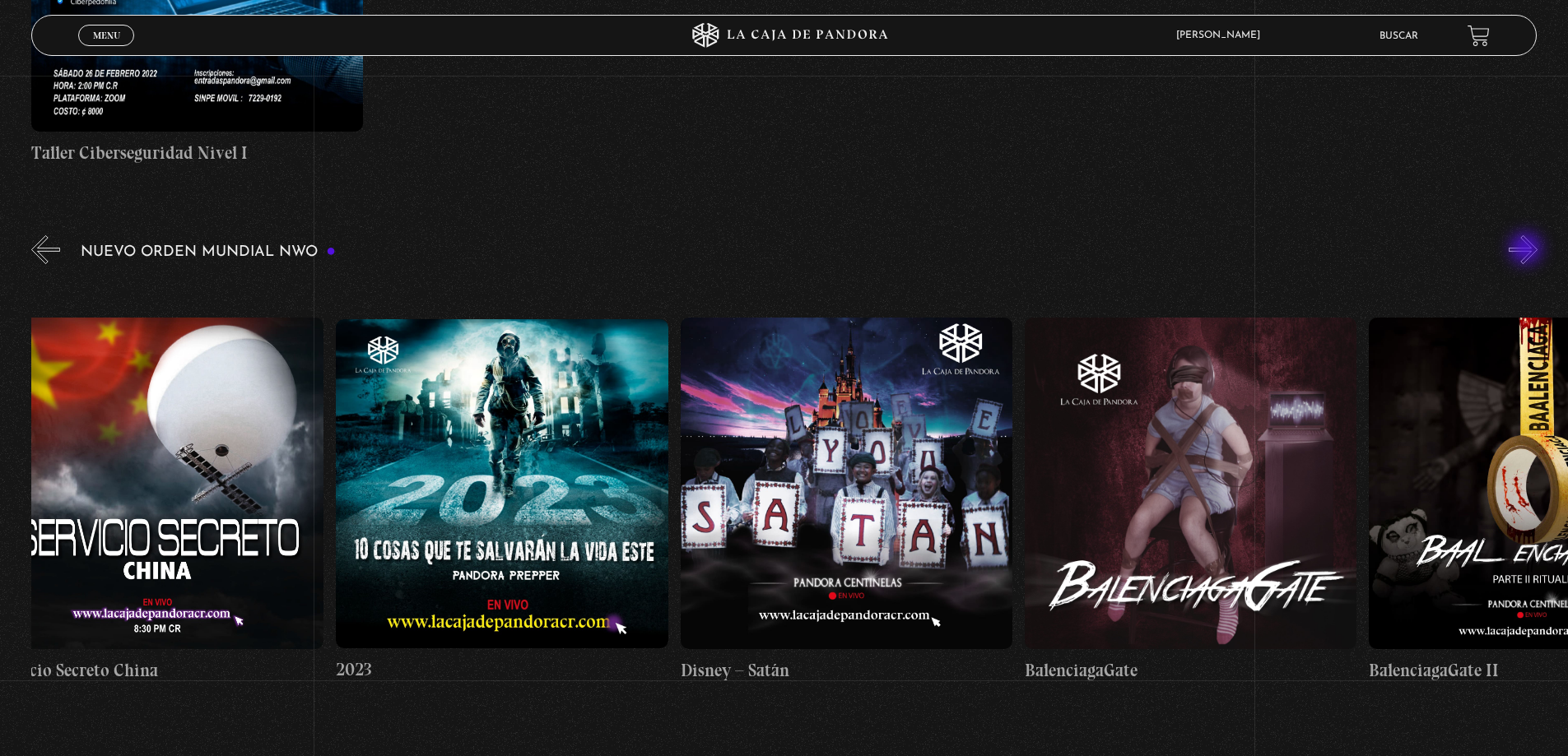
click at [1528, 251] on button "»" at bounding box center [1523, 250] width 29 height 29
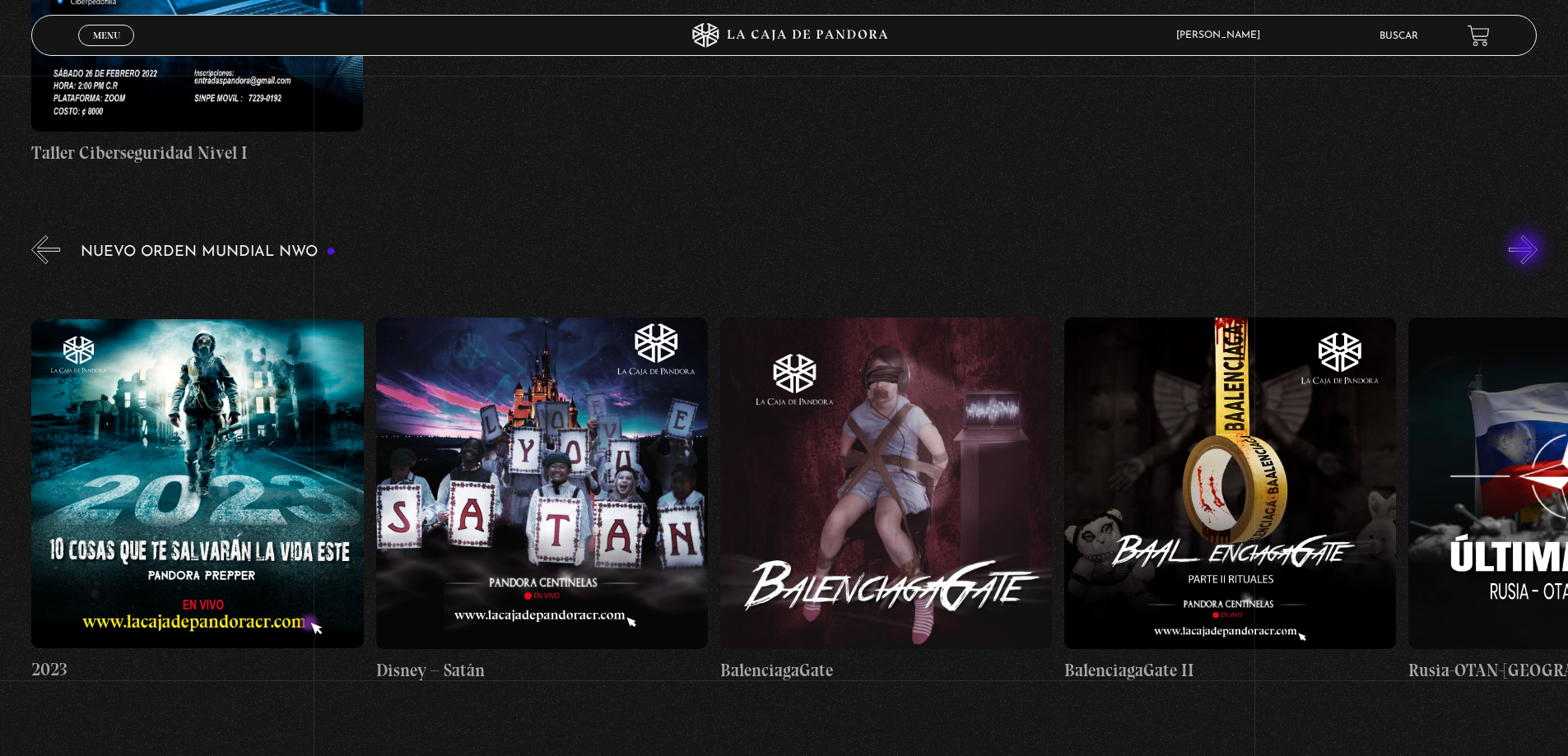
click at [1528, 251] on button "»" at bounding box center [1523, 250] width 29 height 29
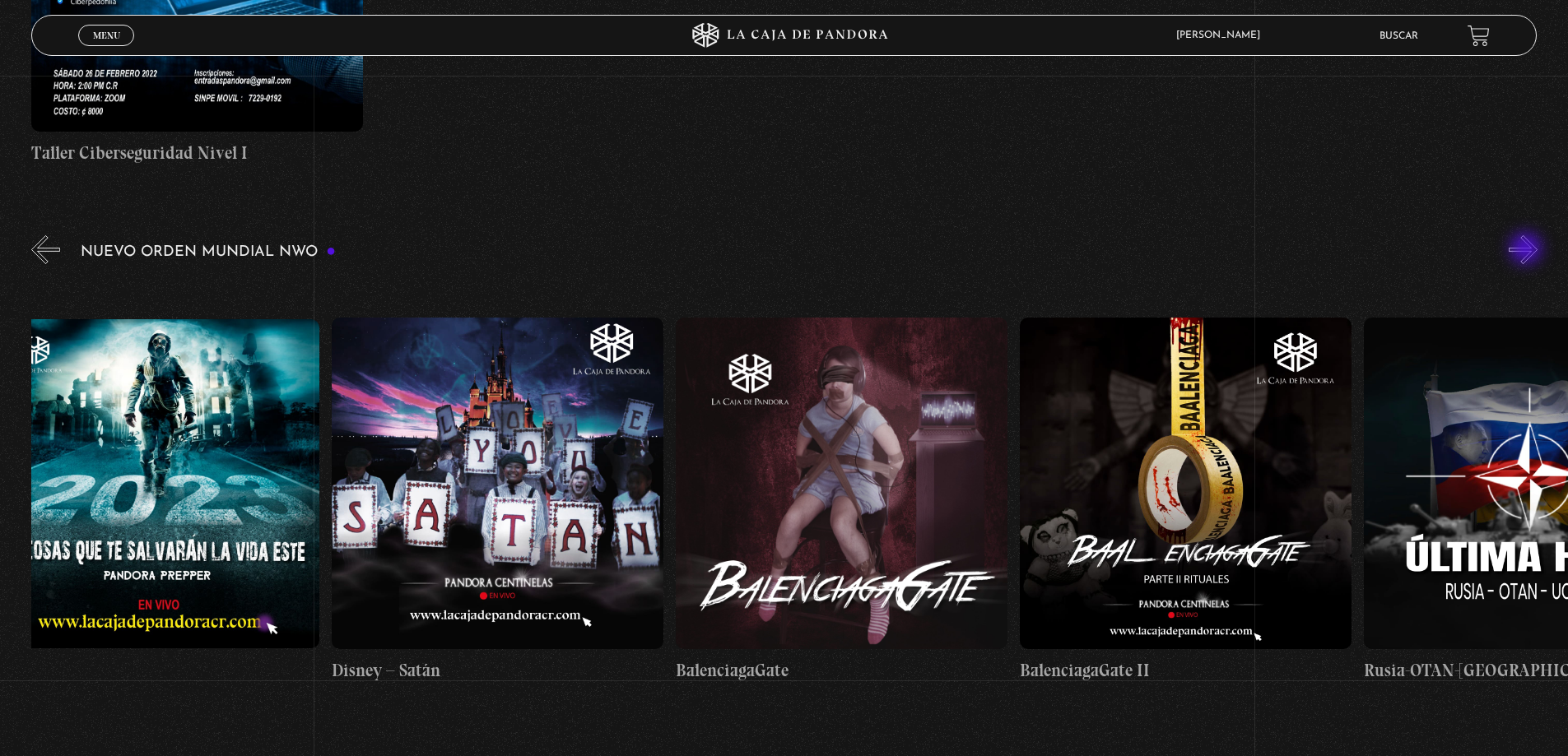
click at [1528, 251] on button "»" at bounding box center [1523, 250] width 29 height 29
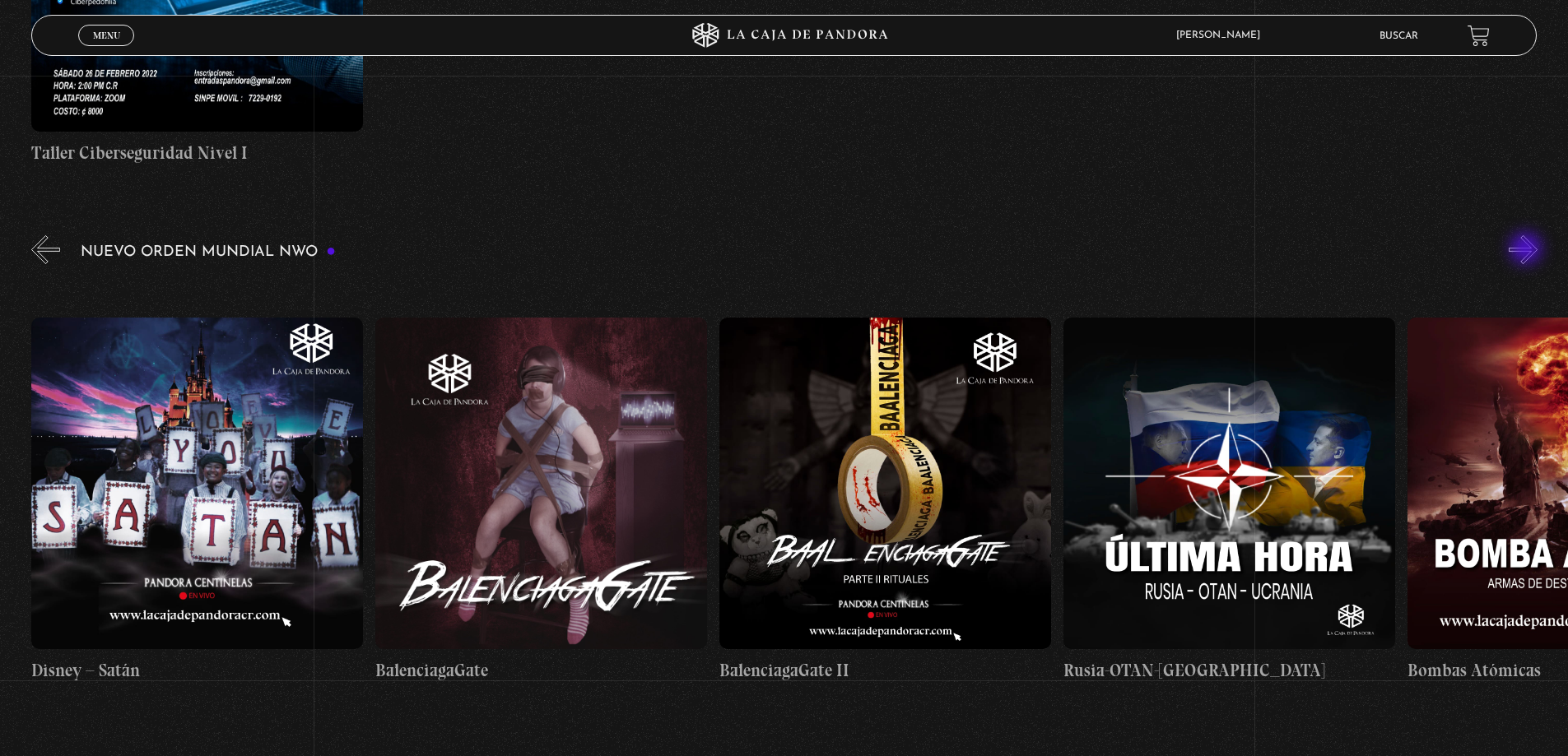
click at [1528, 251] on button "»" at bounding box center [1523, 250] width 29 height 29
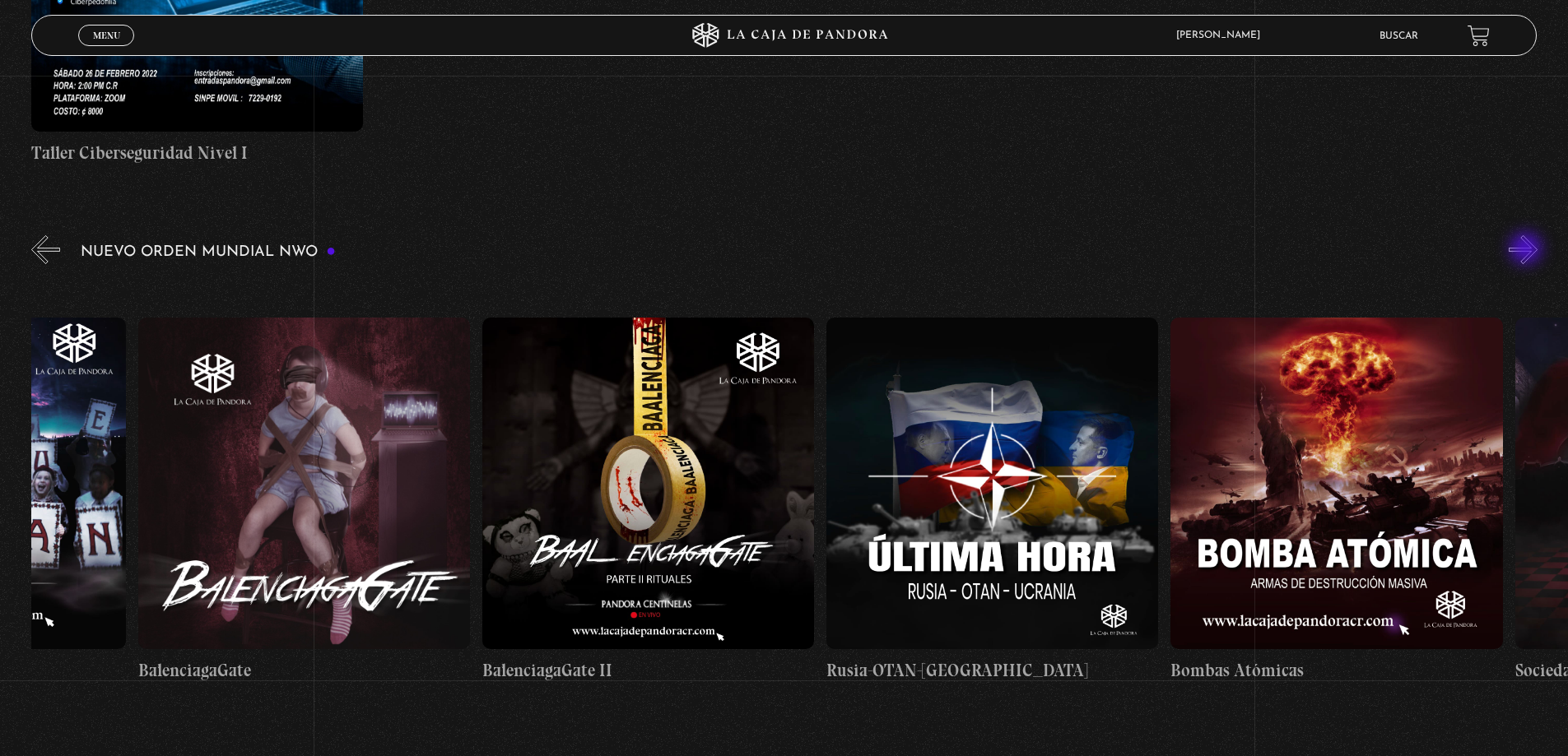
click at [1528, 251] on button "»" at bounding box center [1523, 250] width 29 height 29
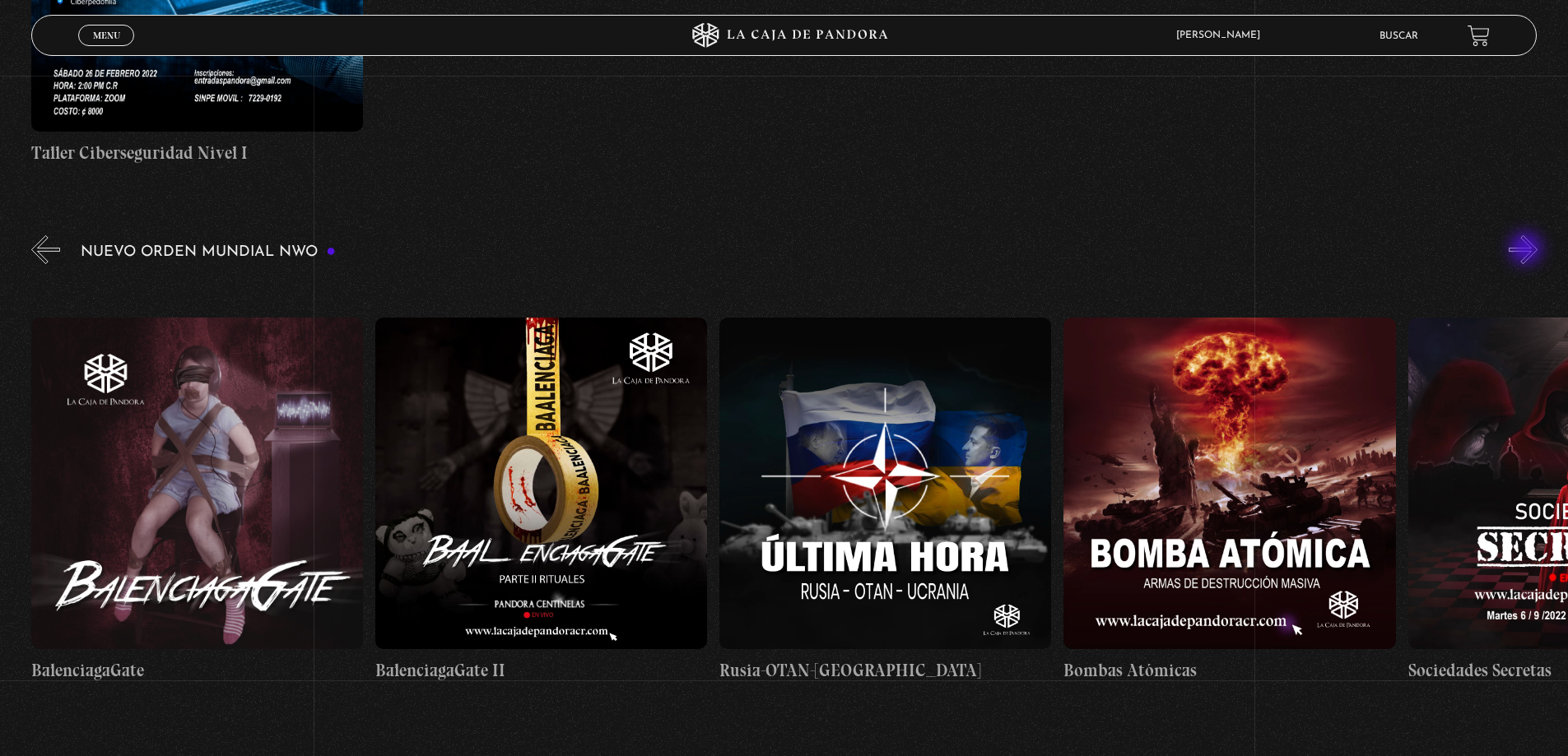
click at [1528, 251] on button "»" at bounding box center [1523, 250] width 29 height 29
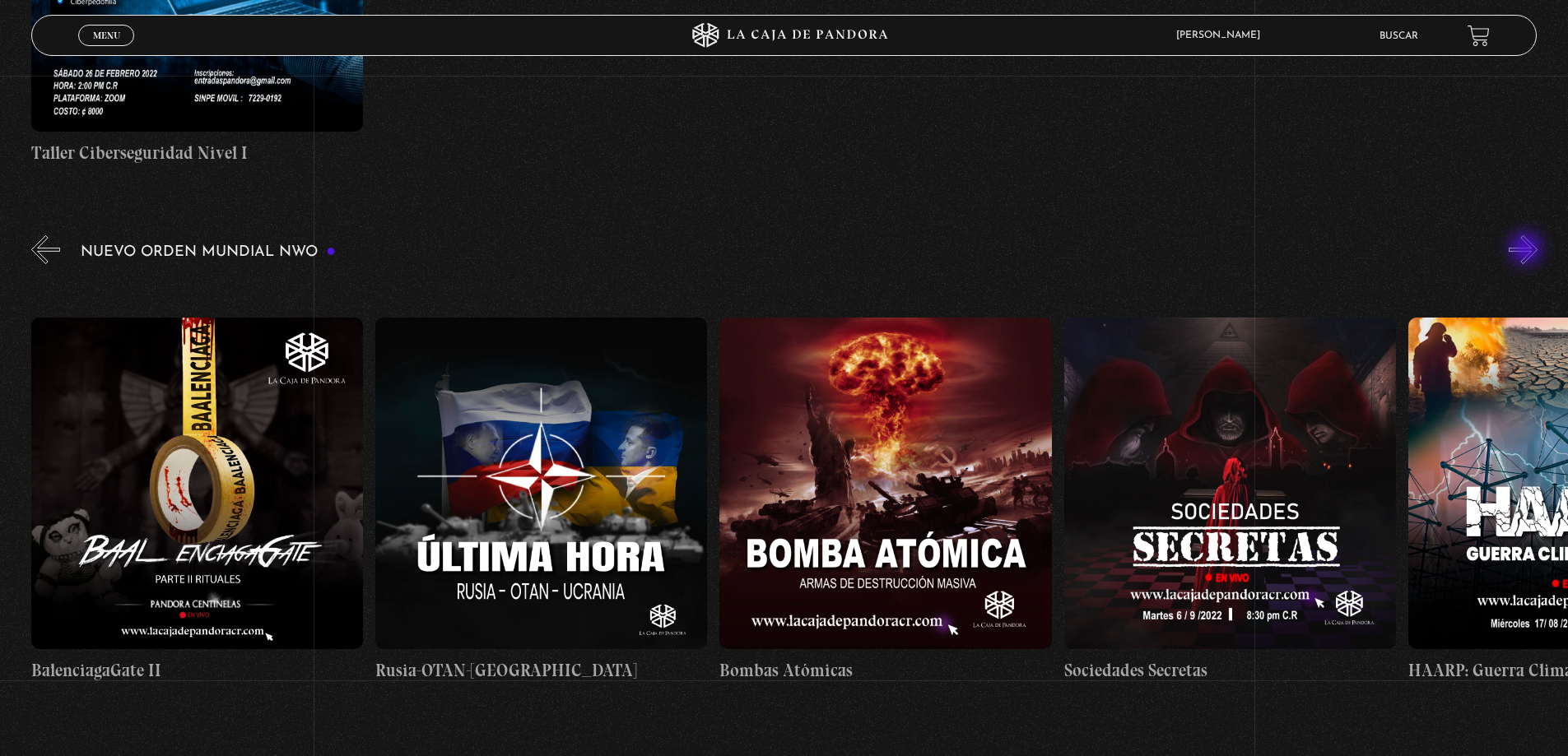
click at [1528, 251] on button "»" at bounding box center [1523, 250] width 29 height 29
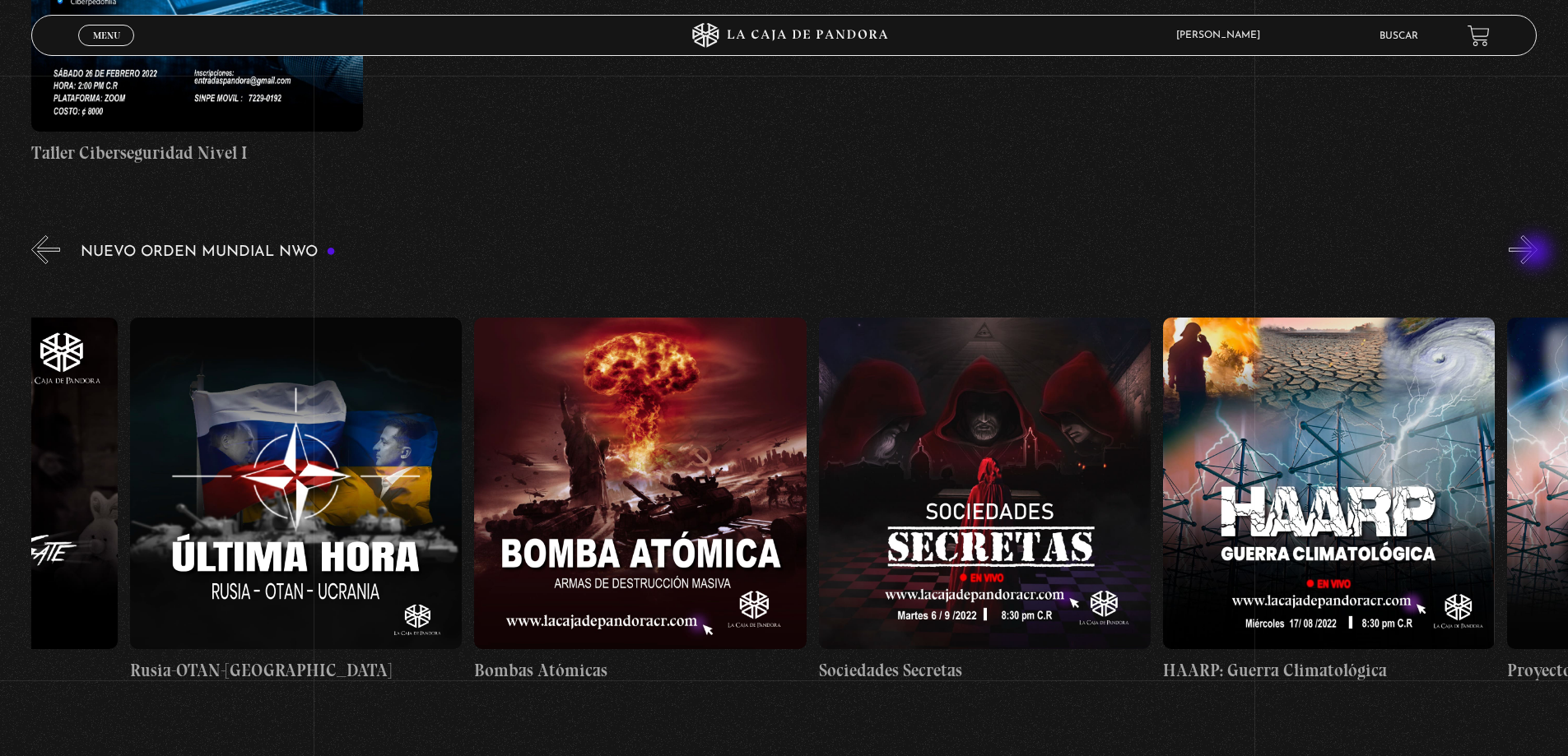
click at [1537, 253] on button "»" at bounding box center [1523, 250] width 29 height 29
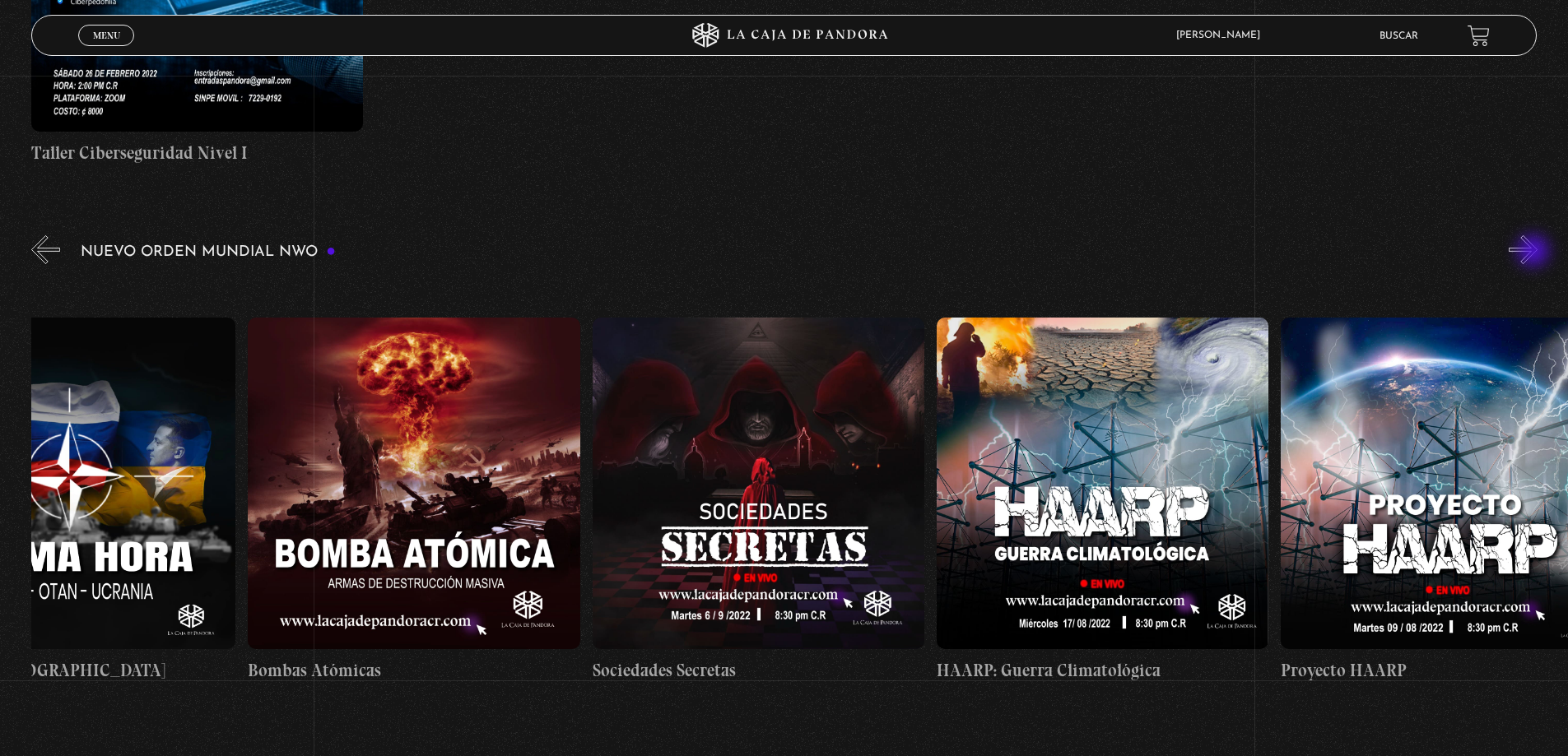
click at [1530, 251] on button "»" at bounding box center [1523, 250] width 29 height 29
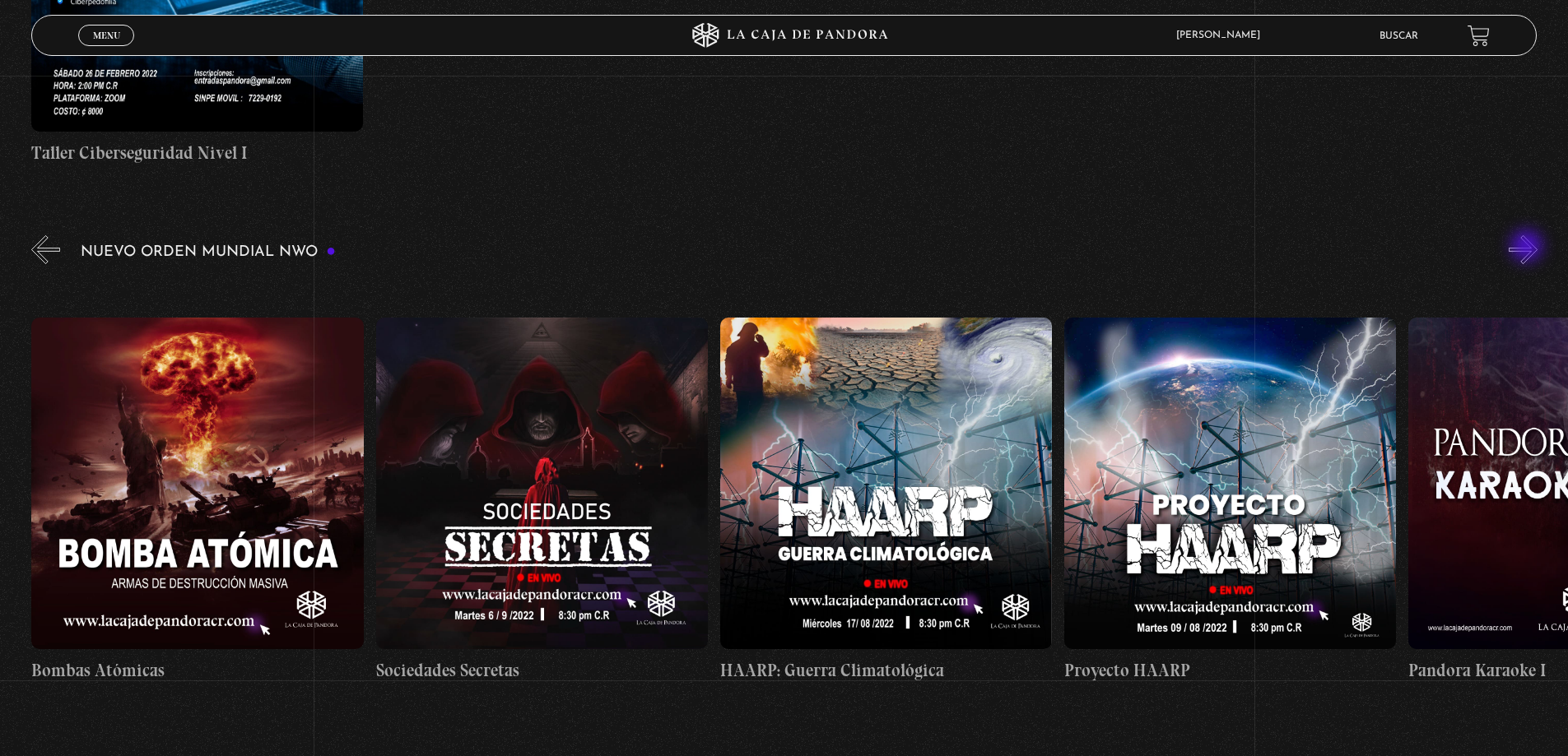
click at [1528, 248] on button "»" at bounding box center [1523, 250] width 29 height 29
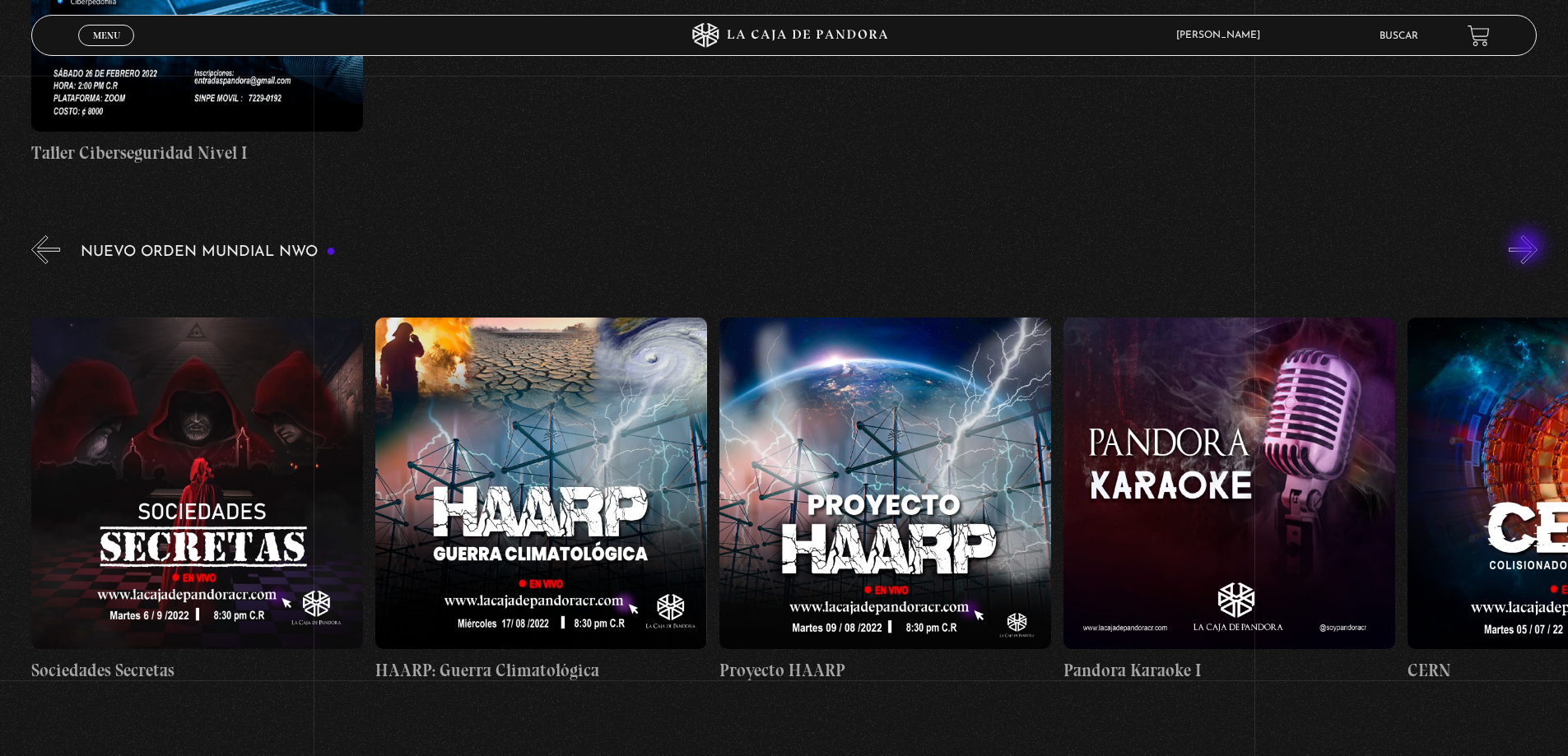
click at [1528, 248] on button "»" at bounding box center [1523, 250] width 29 height 29
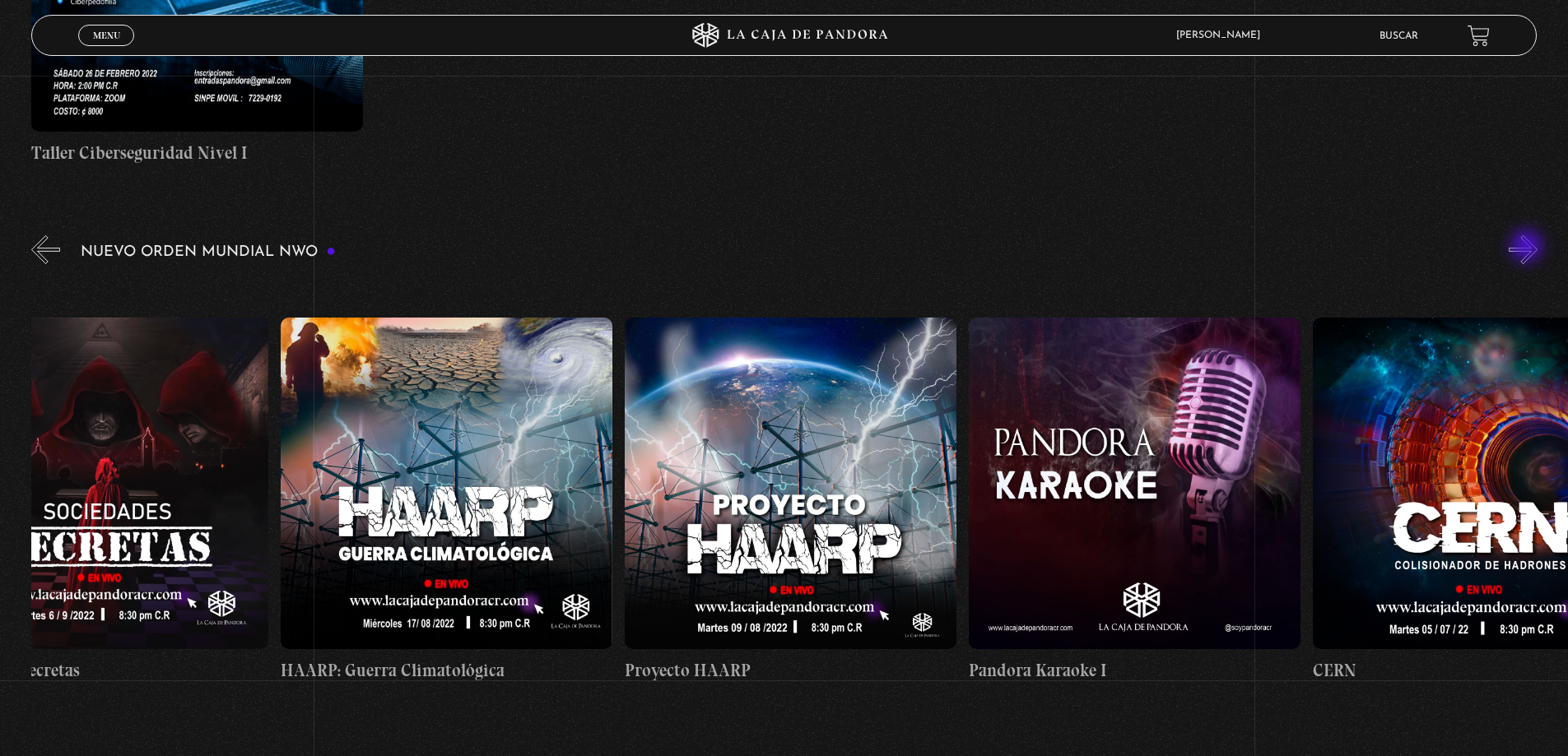
click at [1528, 248] on button "»" at bounding box center [1523, 250] width 29 height 29
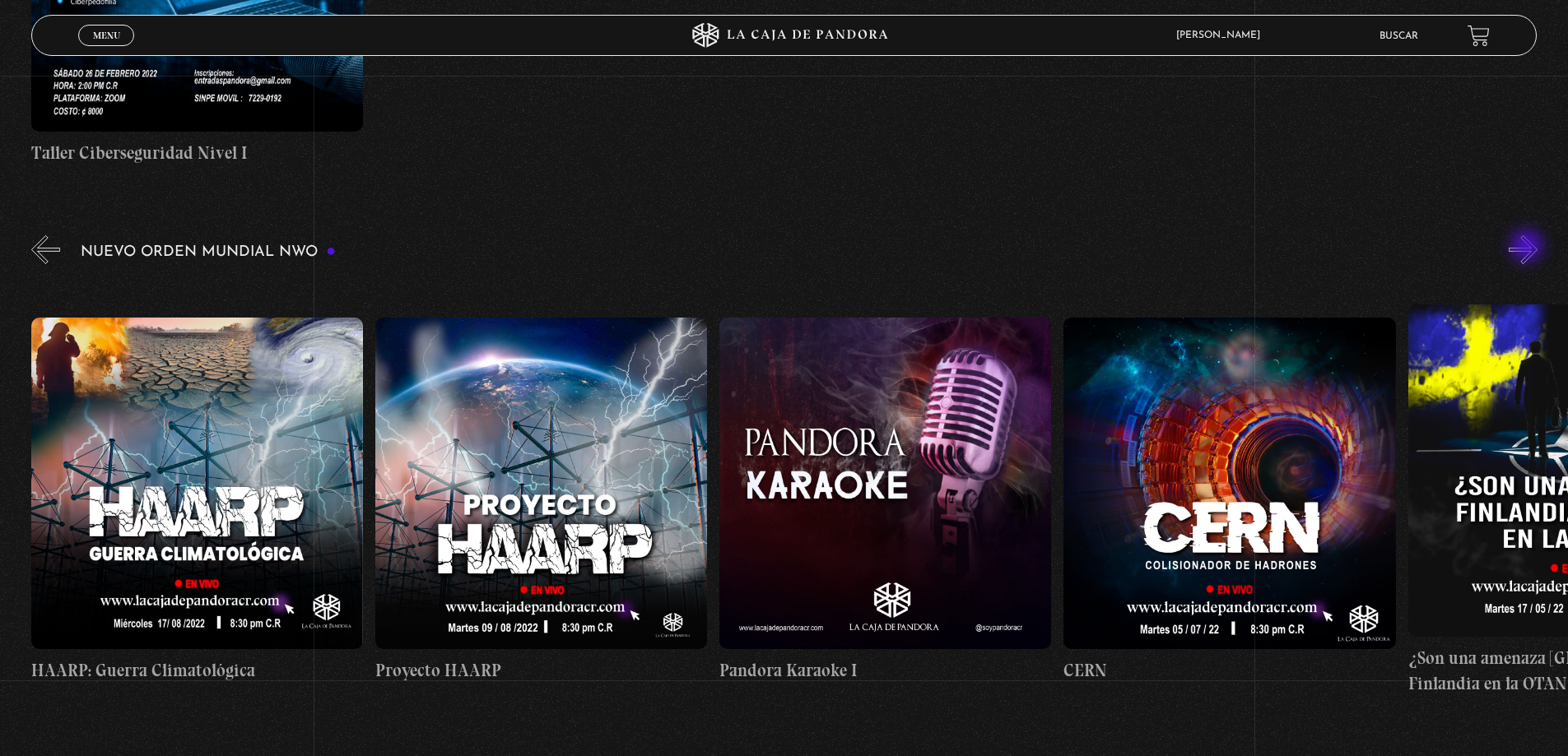
click at [1528, 248] on button "»" at bounding box center [1523, 250] width 29 height 29
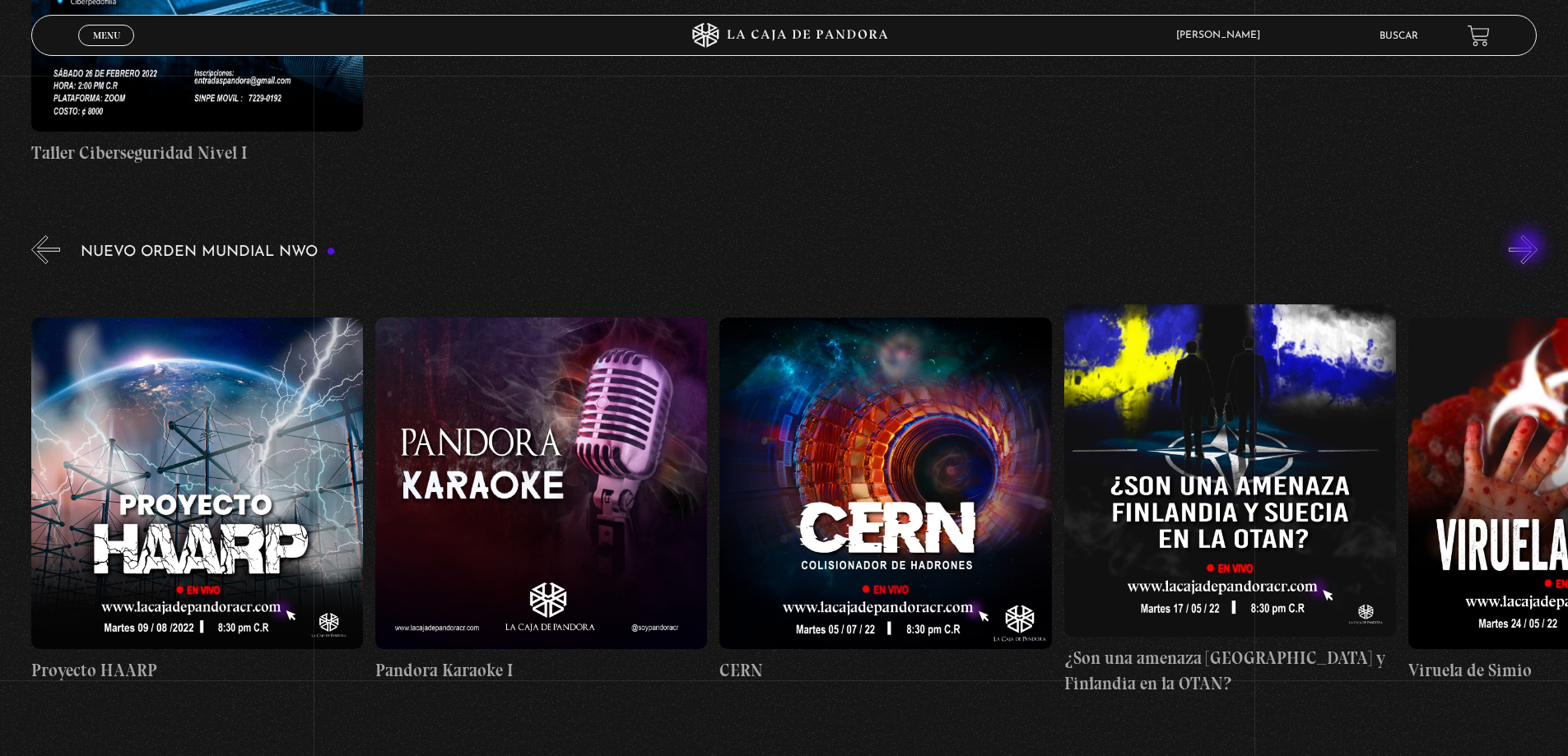
click at [1528, 248] on button "»" at bounding box center [1523, 250] width 29 height 29
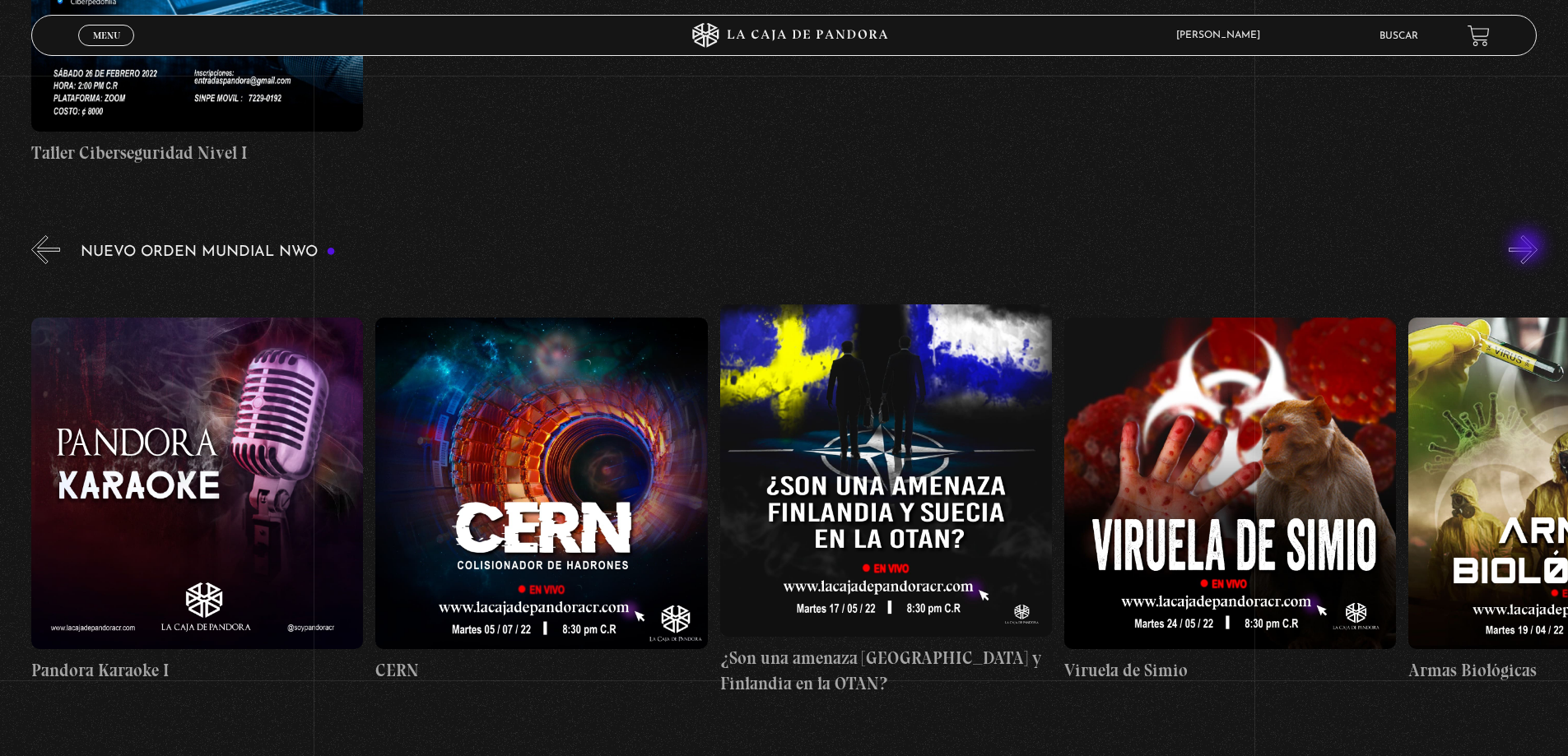
click at [1528, 248] on button "»" at bounding box center [1523, 250] width 29 height 29
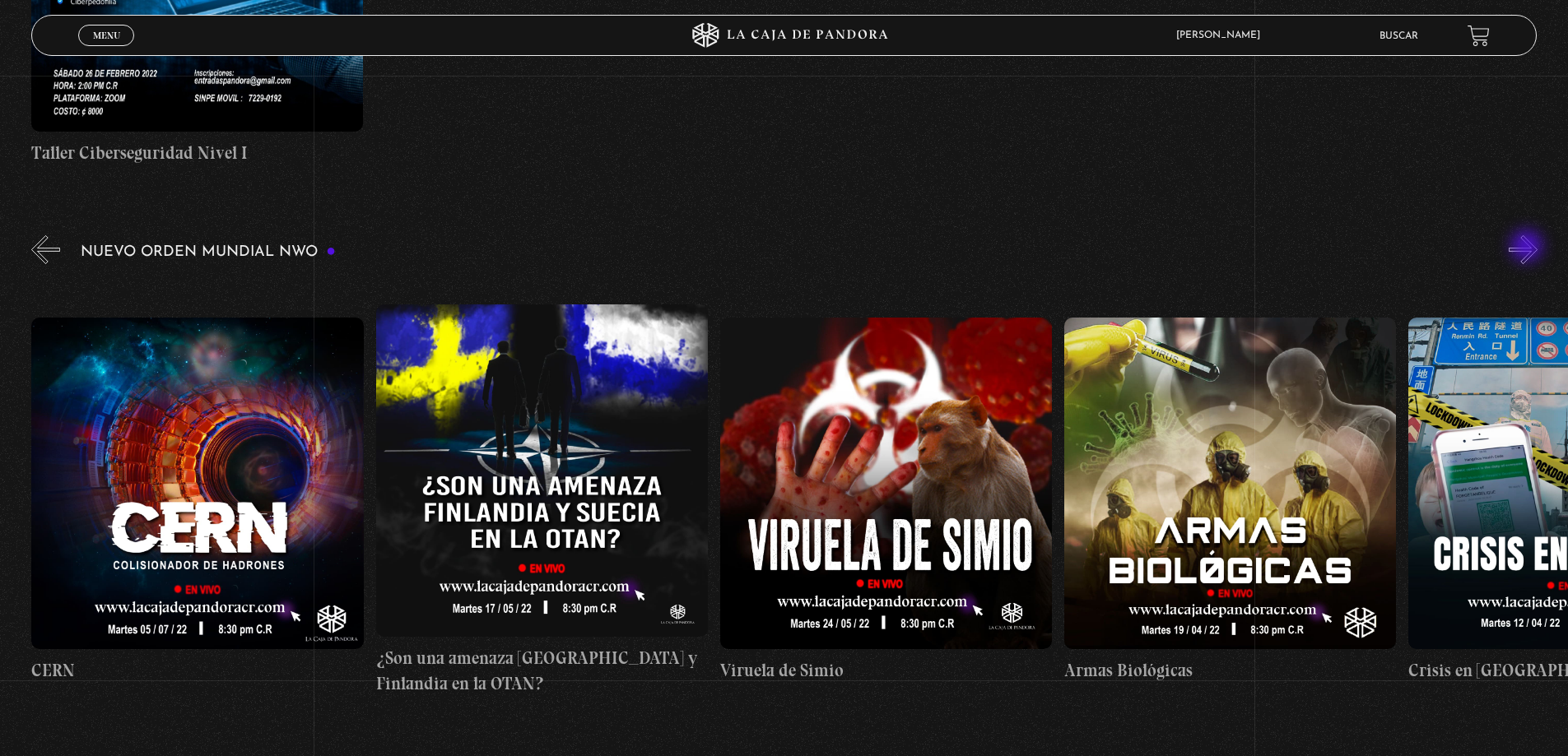
click at [1528, 248] on button "»" at bounding box center [1523, 250] width 29 height 29
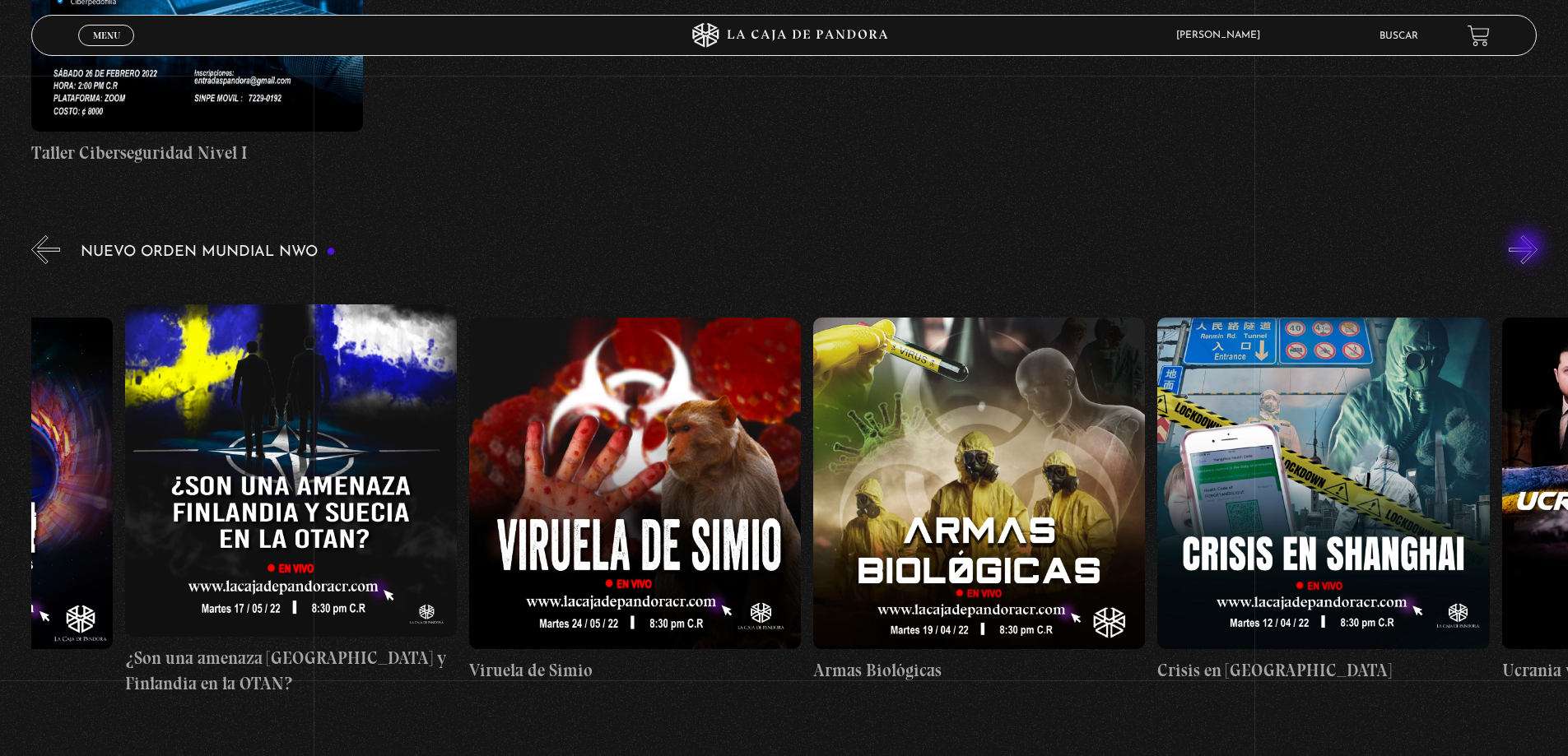
click at [1528, 248] on button "»" at bounding box center [1523, 250] width 29 height 29
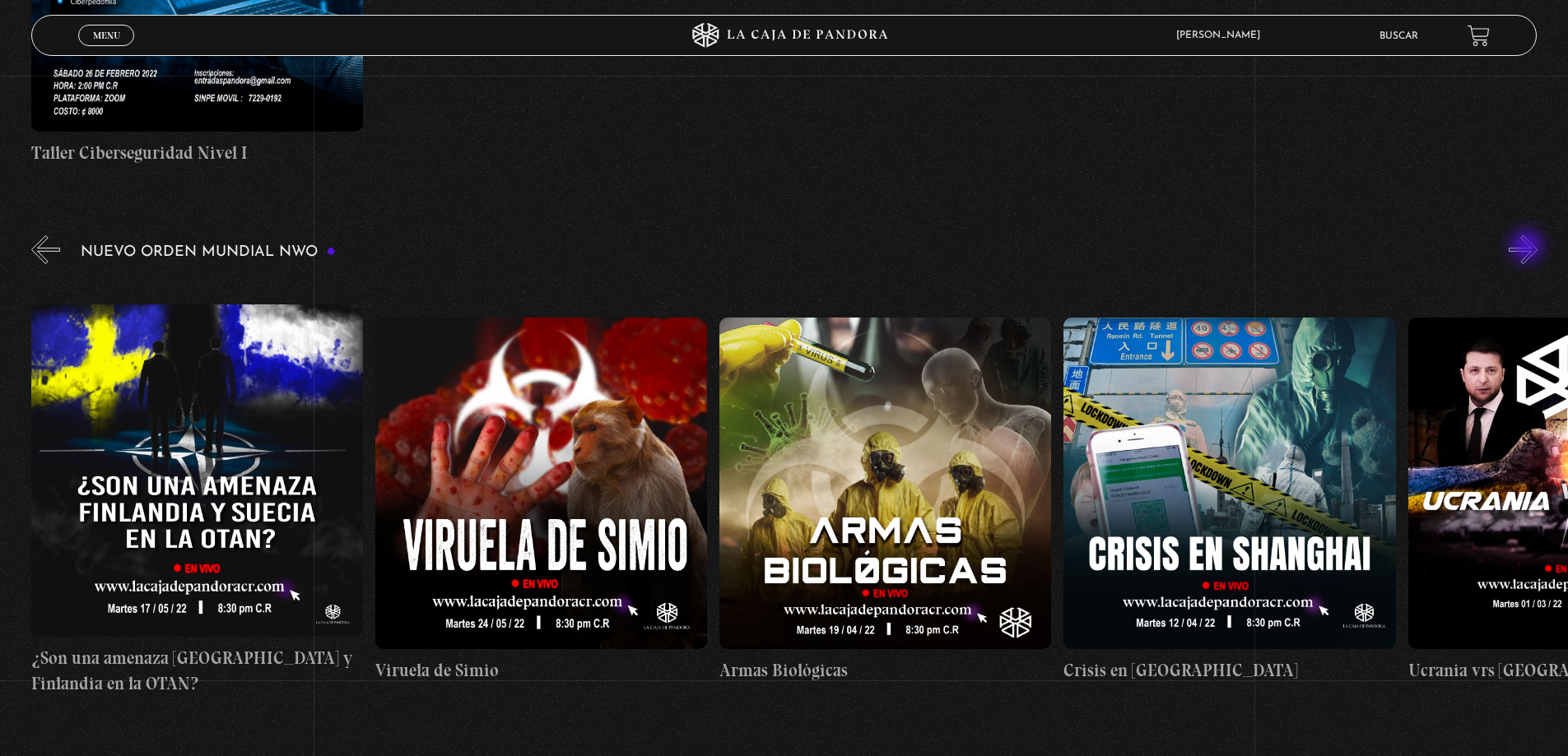
click at [1528, 248] on button "»" at bounding box center [1523, 250] width 29 height 29
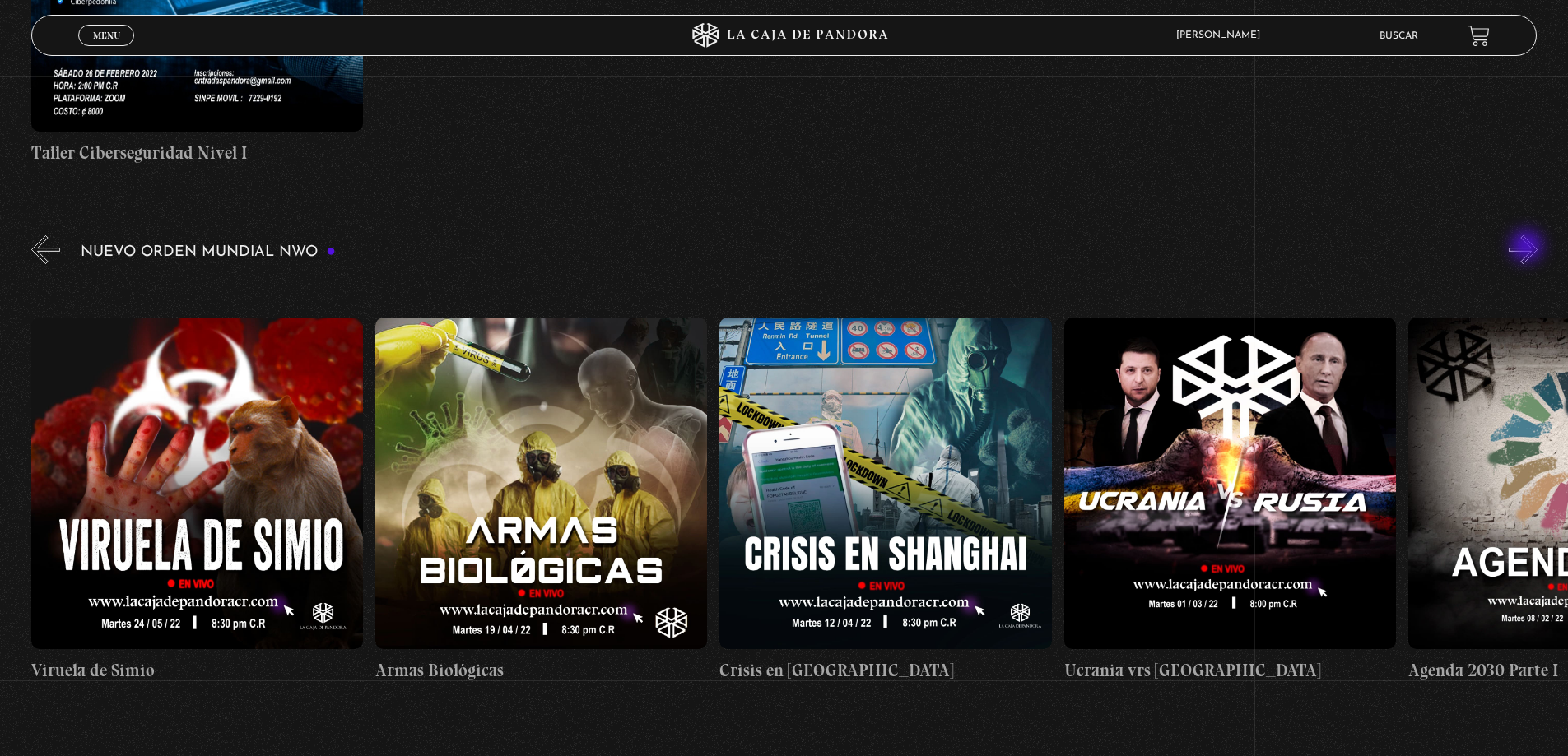
click at [1528, 248] on button "»" at bounding box center [1523, 250] width 29 height 29
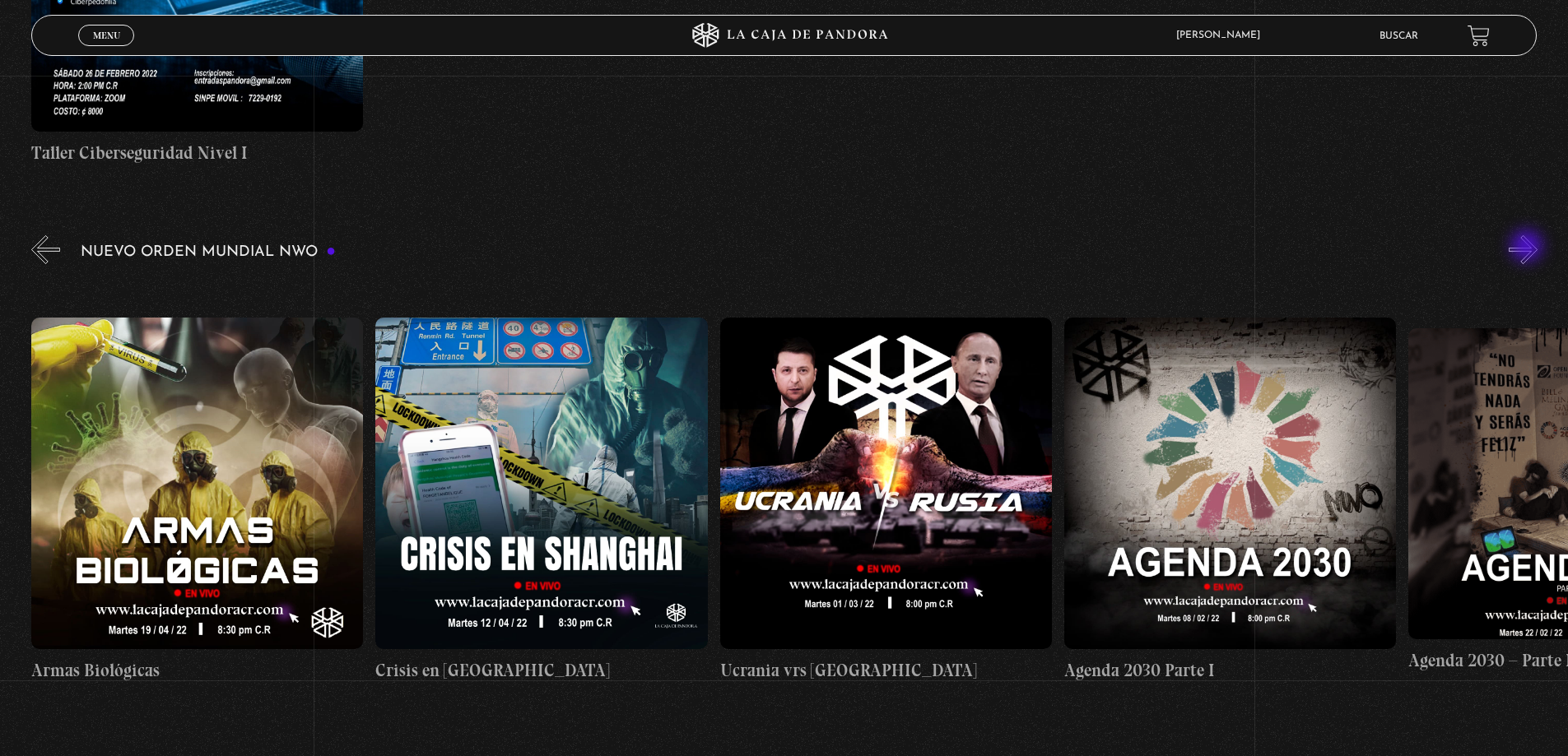
click at [1528, 248] on button "»" at bounding box center [1523, 250] width 29 height 29
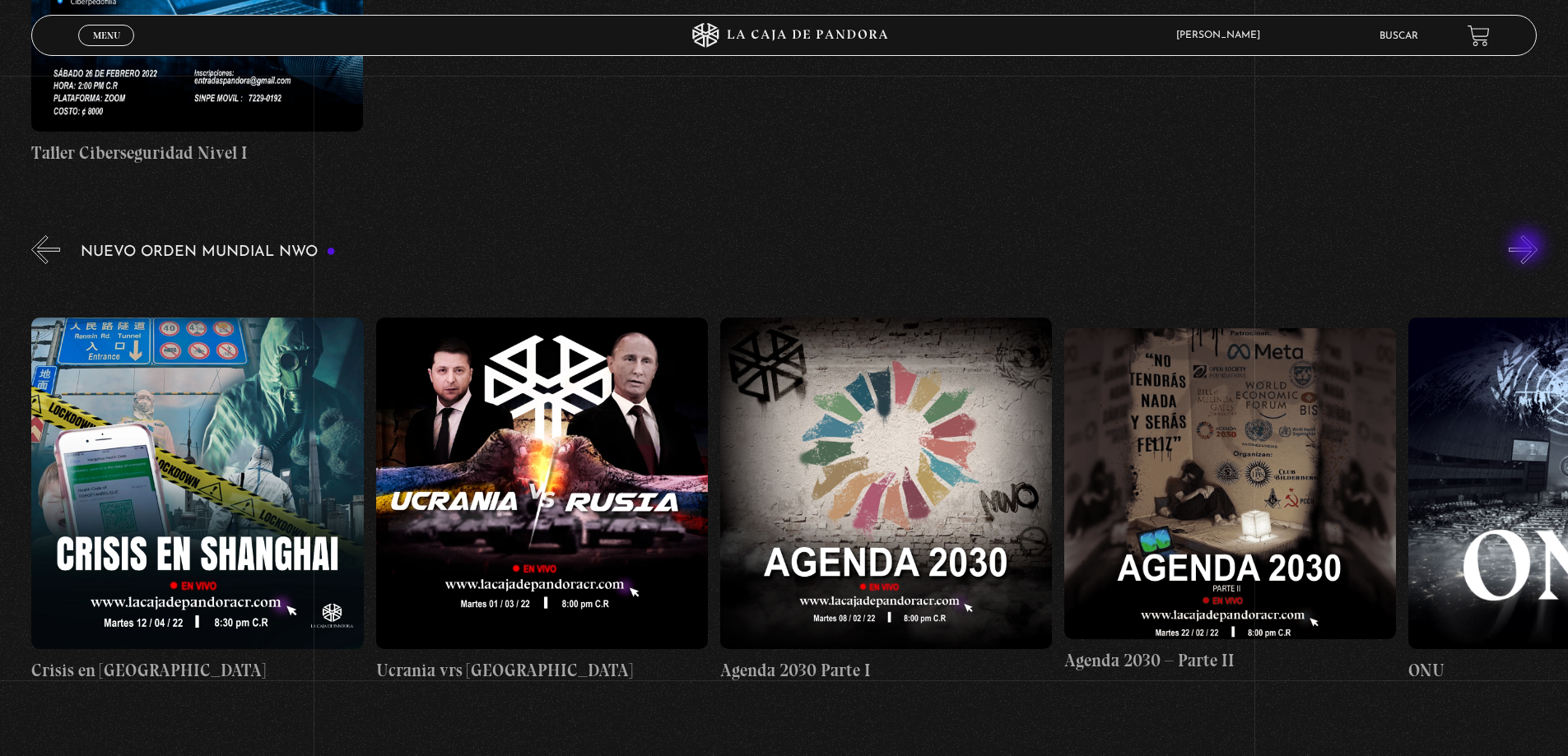
click at [1528, 248] on button "»" at bounding box center [1523, 250] width 29 height 29
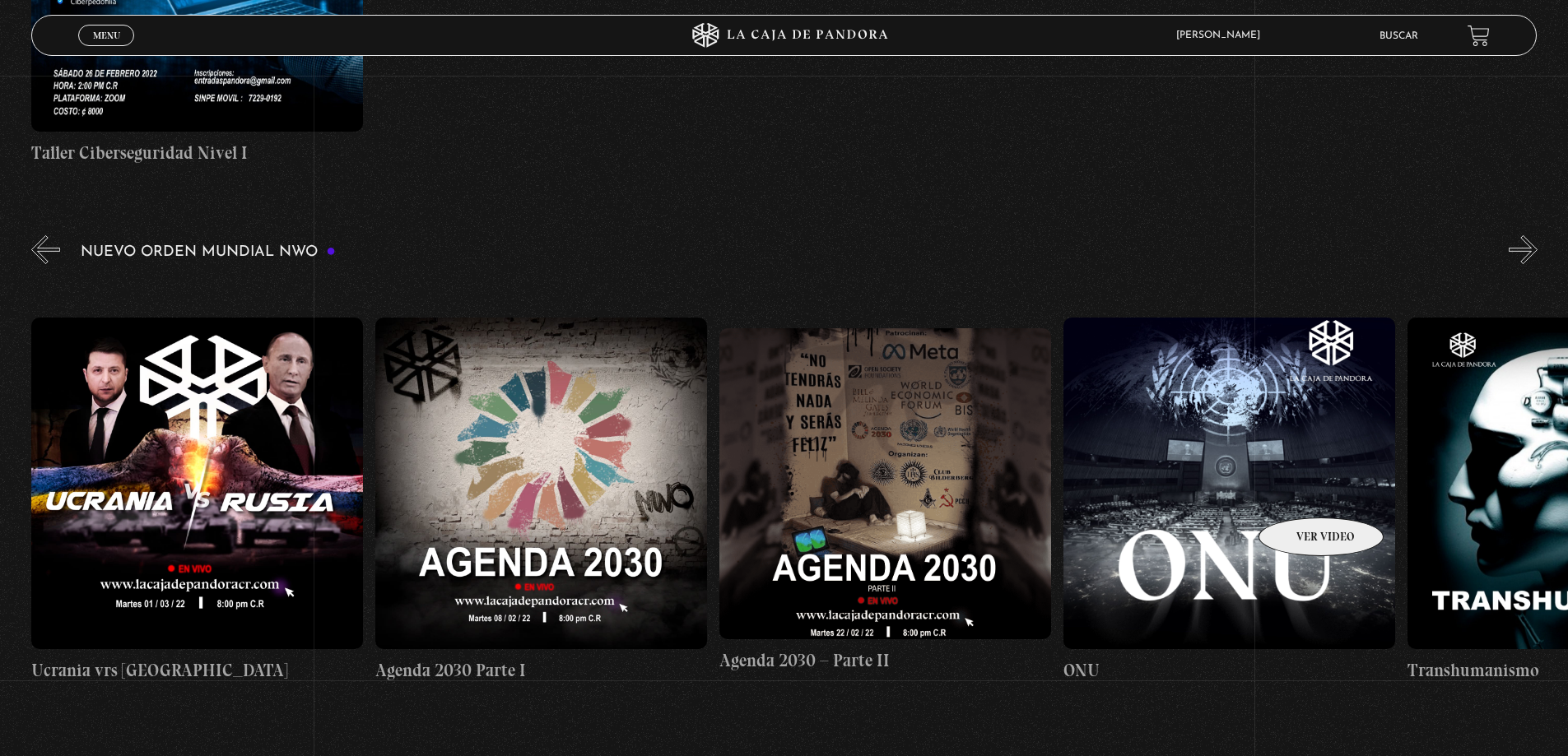
click at [1299, 493] on figure at bounding box center [1229, 483] width 331 height 331
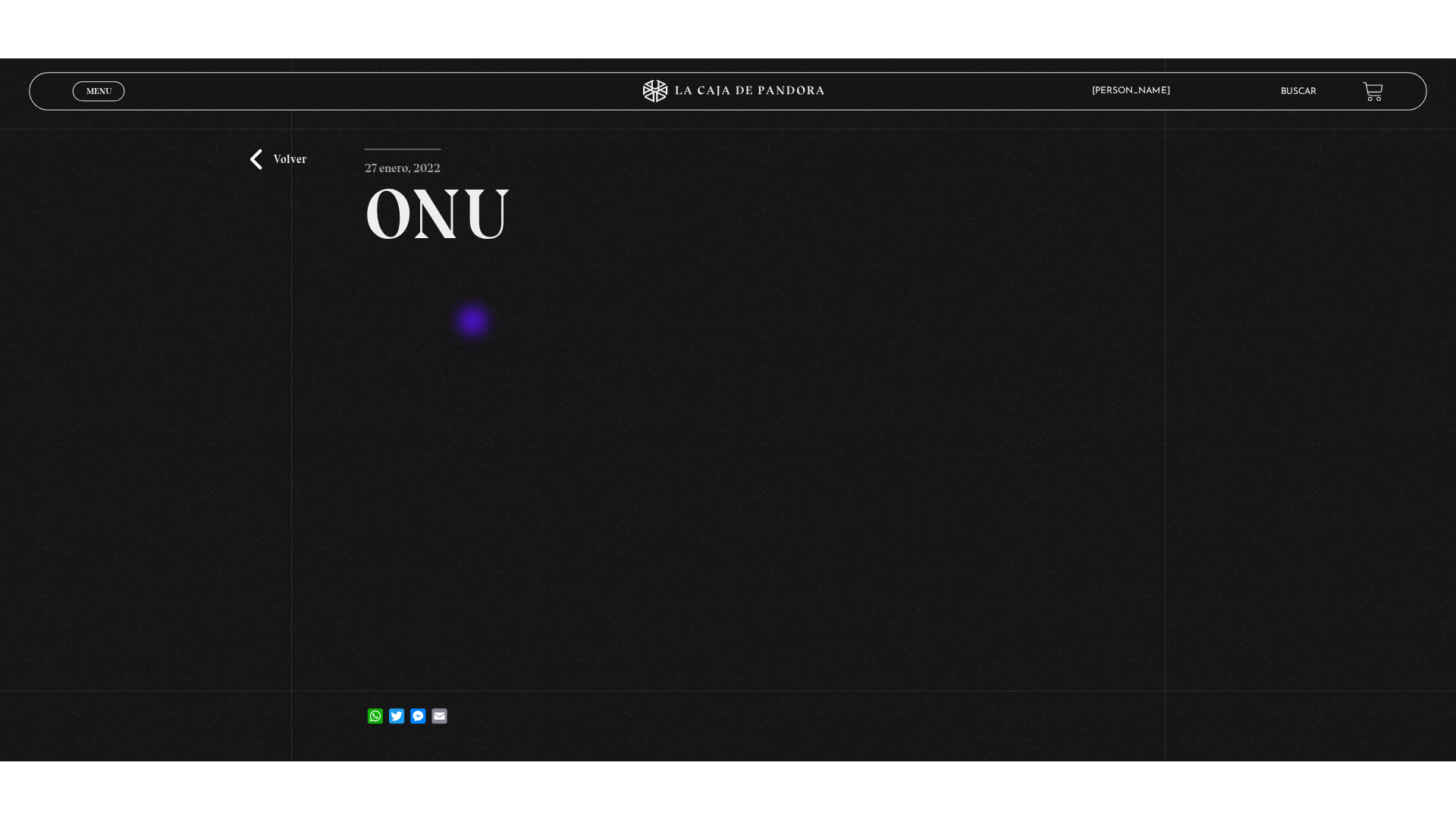
scroll to position [76, 0]
